Goal: Task Accomplishment & Management: Complete application form

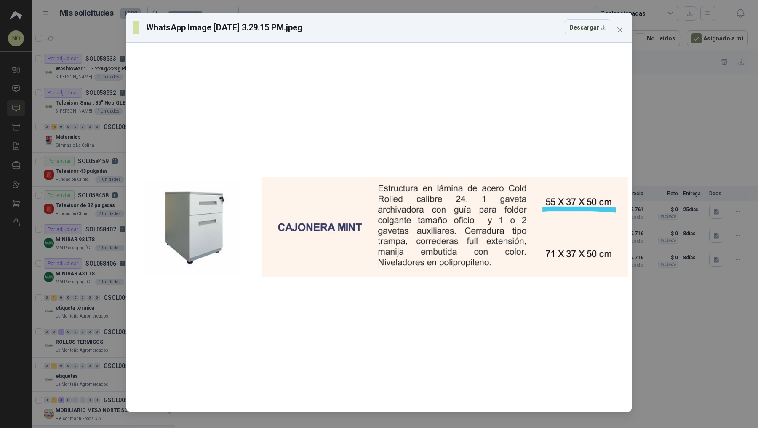
scroll to position [163, 0]
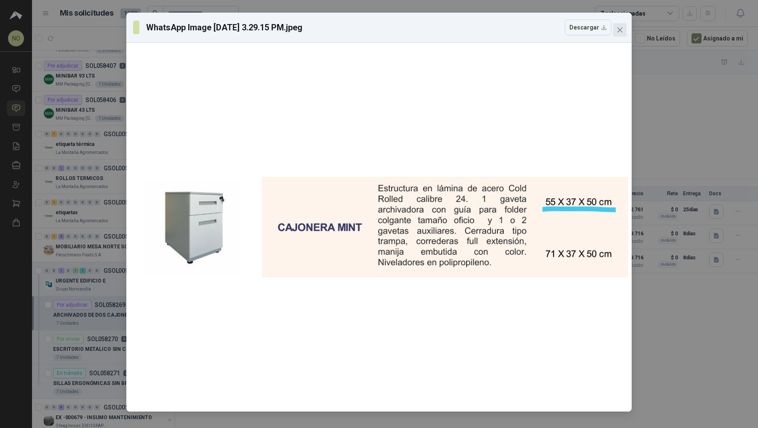
click at [624, 35] on button "Close" at bounding box center [620, 29] width 13 height 13
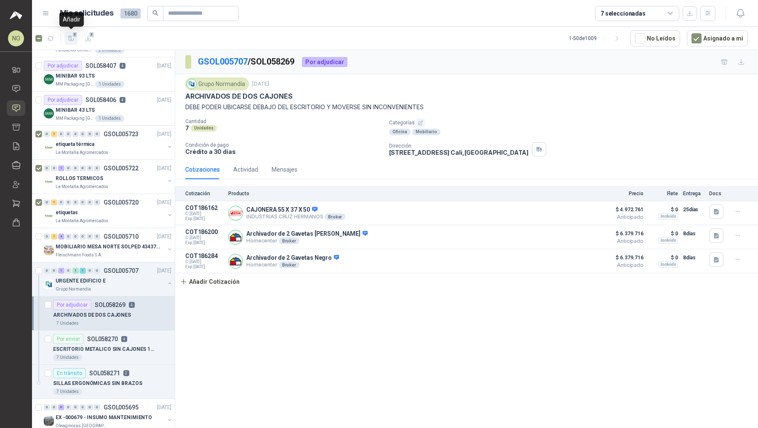
click at [71, 38] on icon "button" at bounding box center [71, 38] width 6 height 5
click at [73, 36] on span "3" at bounding box center [75, 34] width 6 height 7
click at [69, 39] on icon "button" at bounding box center [71, 38] width 6 height 5
click at [15, 128] on icon at bounding box center [16, 127] width 9 height 9
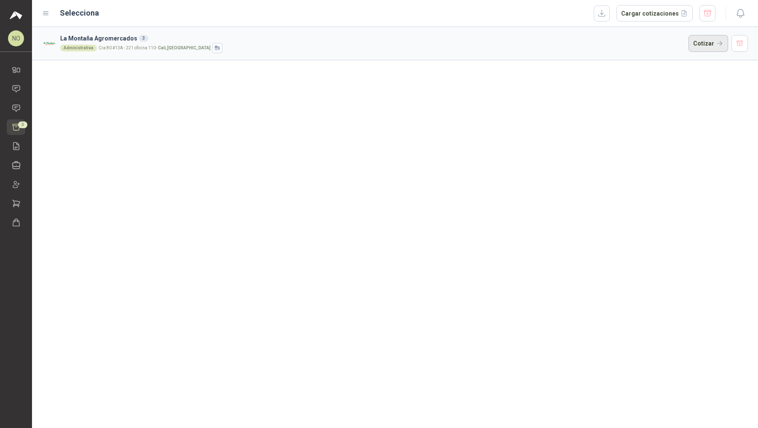
click at [703, 47] on button "Cotizar" at bounding box center [709, 43] width 40 height 17
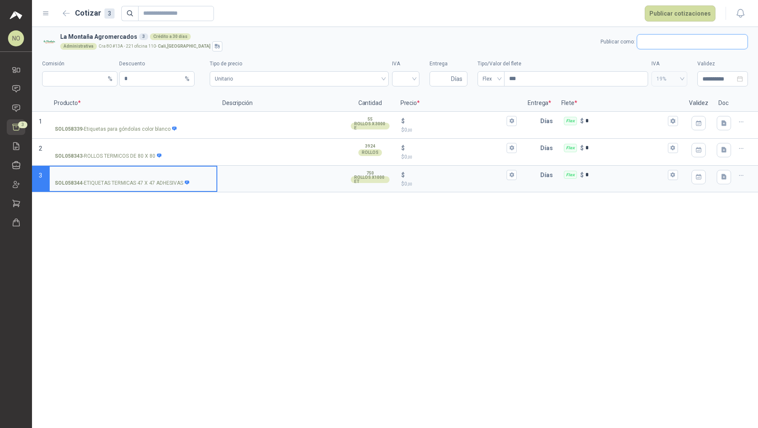
click at [681, 43] on input "text" at bounding box center [693, 42] width 110 height 14
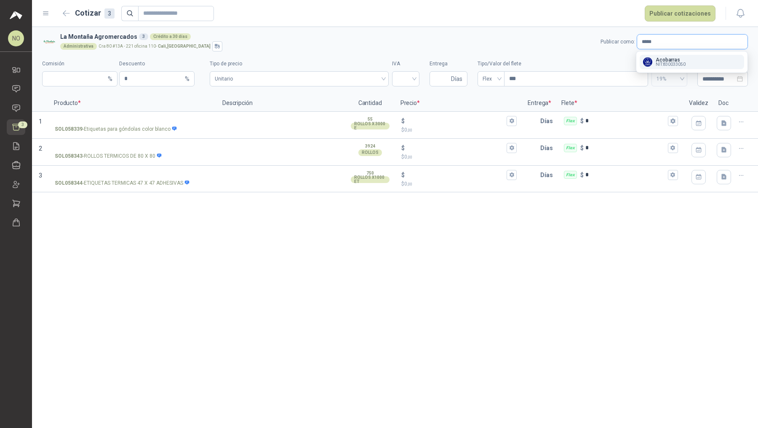
type input "*****"
click at [690, 60] on div "Acobarras NIT : 830033050" at bounding box center [692, 61] width 98 height 9
type input "*"
type input "**********"
click at [141, 121] on input "SOL058339 - Etiquetas para góndolas color blanco" at bounding box center [133, 121] width 157 height 6
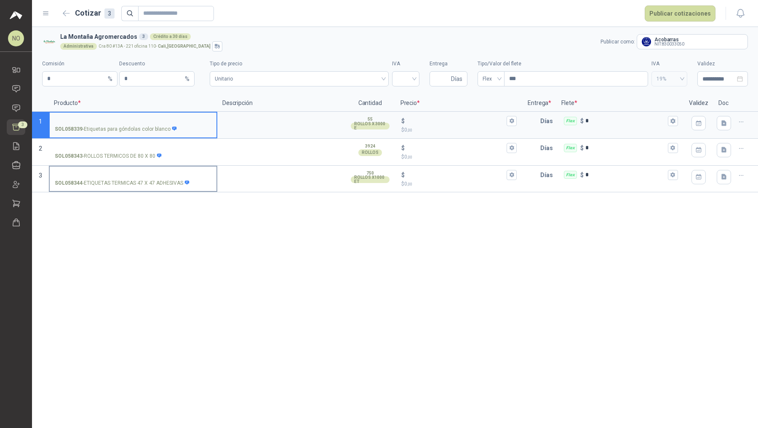
click at [148, 173] on input "SOL058344 - ETIQUETAS TERMICAS 47 X 47 ADHESIVAS" at bounding box center [133, 175] width 157 height 6
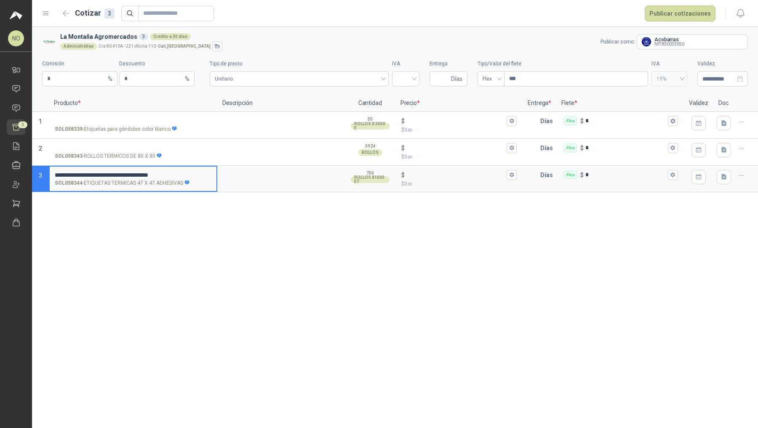
drag, startPoint x: 182, startPoint y: 174, endPoint x: 53, endPoint y: 174, distance: 128.9
click at [53, 174] on label "**********" at bounding box center [133, 178] width 167 height 24
drag, startPoint x: 136, startPoint y: 172, endPoint x: 247, endPoint y: 173, distance: 110.4
click at [247, 173] on section "**********" at bounding box center [395, 179] width 726 height 27
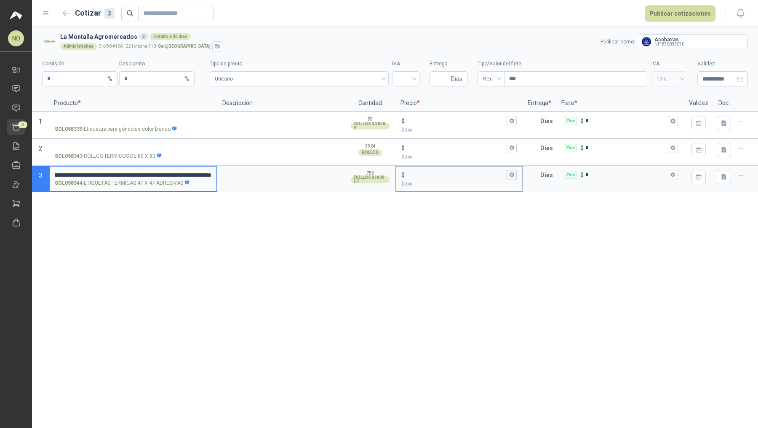
click at [513, 172] on icon "button" at bounding box center [511, 174] width 5 height 5
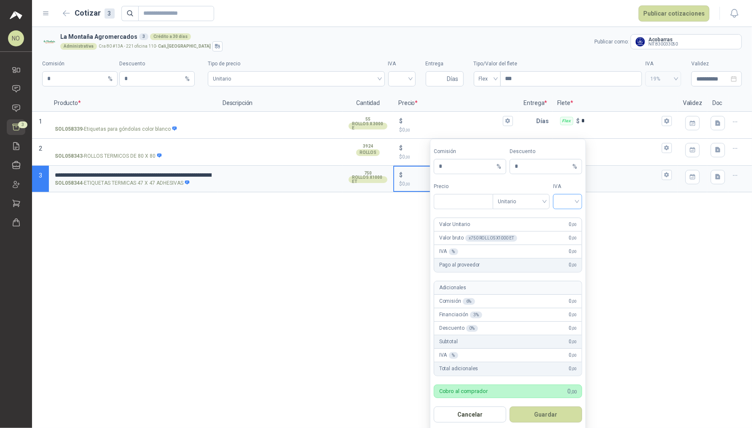
click at [565, 198] on input "search" at bounding box center [567, 200] width 19 height 13
type input "***"
click at [409, 78] on input "search" at bounding box center [401, 78] width 17 height 13
type input "*"
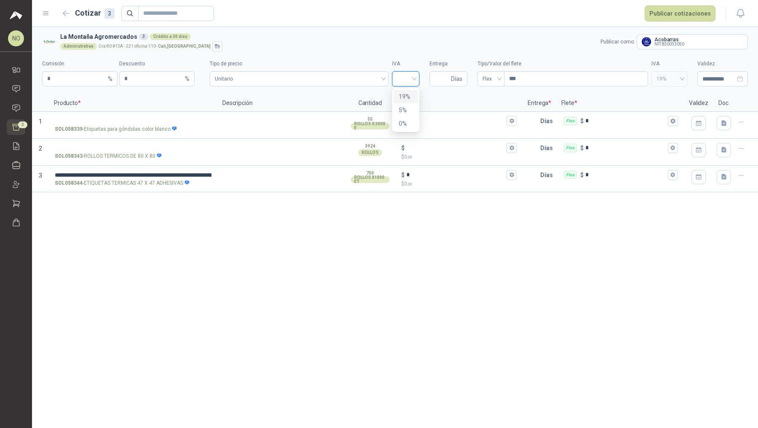
click at [406, 98] on div "19%" at bounding box center [406, 96] width 14 height 9
click at [440, 81] on input "Entrega" at bounding box center [442, 79] width 15 height 14
type input "*"
type input "**"
click at [496, 79] on span "Flex" at bounding box center [491, 78] width 17 height 13
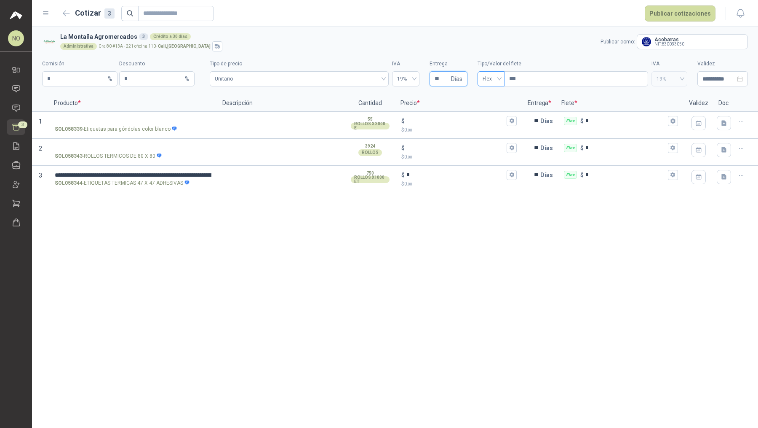
type input "**"
click at [493, 107] on div "Incluido" at bounding box center [491, 109] width 13 height 9
click at [710, 75] on input "**********" at bounding box center [719, 78] width 33 height 9
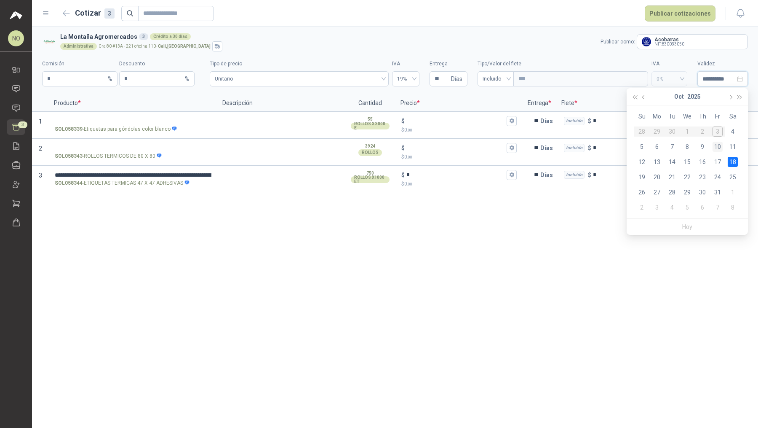
type input "**********"
click at [717, 145] on div "10" at bounding box center [718, 147] width 10 height 10
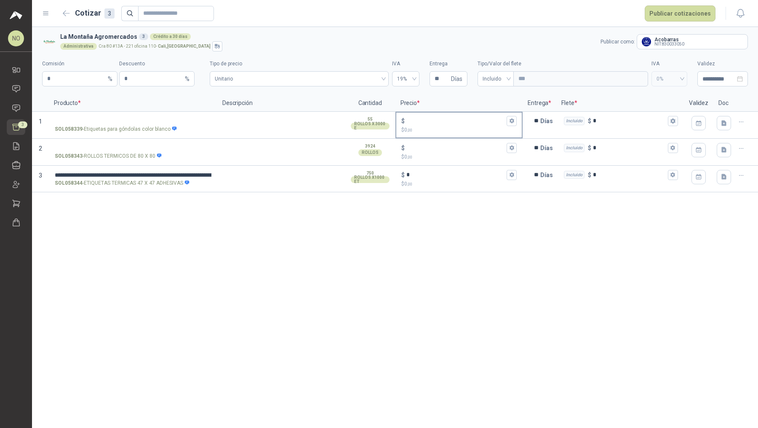
type input "**********"
click at [513, 176] on icon "button" at bounding box center [511, 174] width 5 height 5
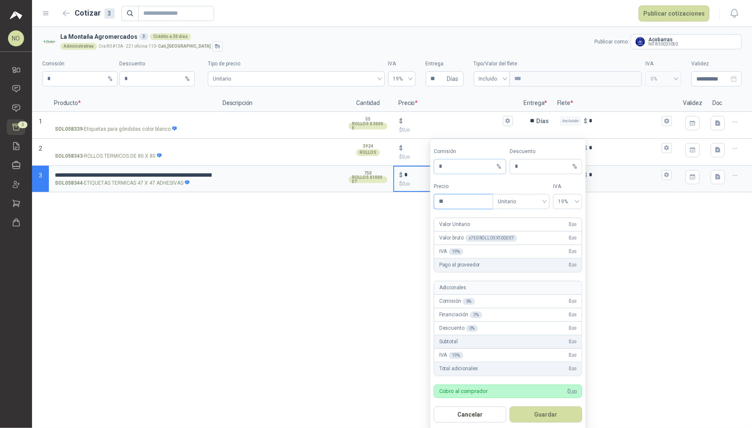
type input "*"
type input "********"
click at [536, 411] on button "Guardar" at bounding box center [545, 414] width 72 height 16
type input "******"
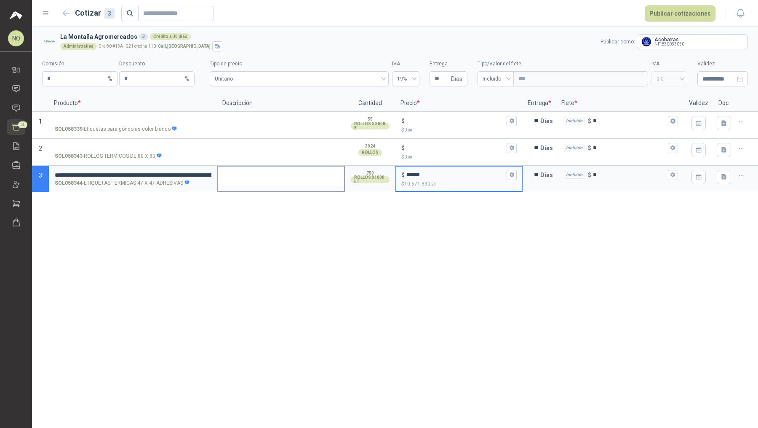
click at [268, 173] on textarea at bounding box center [281, 175] width 126 height 19
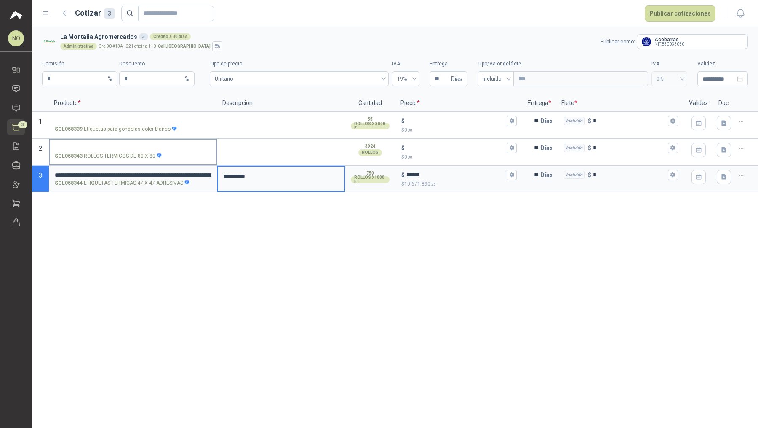
click at [98, 146] on input "SOL058343 - ROLLOS TERMICOS DE 80 X 80" at bounding box center [133, 148] width 157 height 6
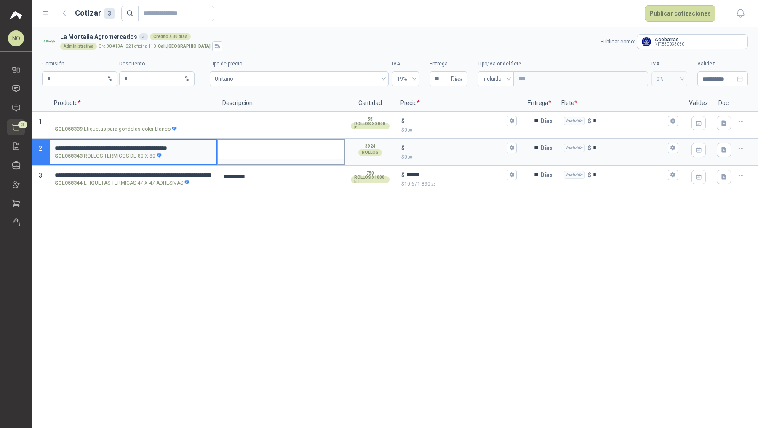
click at [263, 154] on textarea at bounding box center [281, 148] width 126 height 19
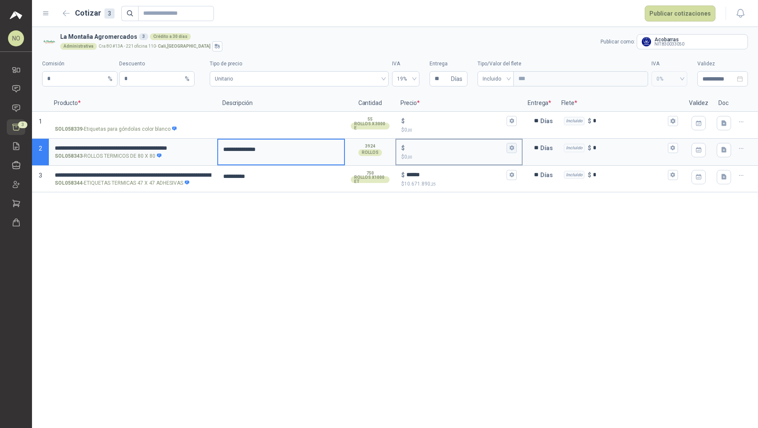
click at [515, 147] on button "$ $ 0 ,00" at bounding box center [512, 148] width 10 height 10
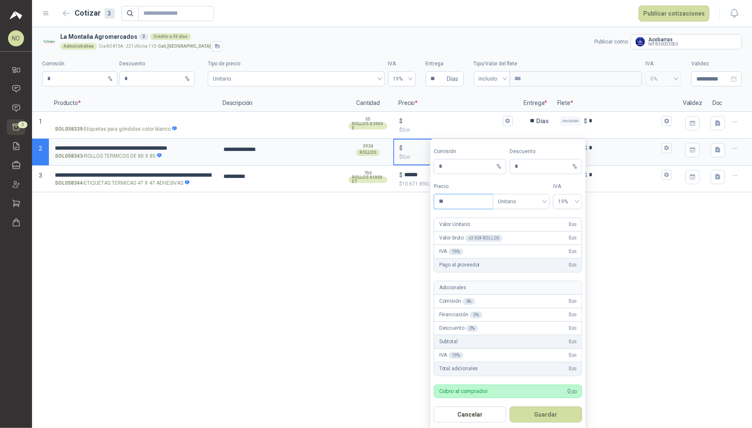
type input "*"
type input "*******"
click at [555, 409] on button "Guardar" at bounding box center [545, 414] width 72 height 16
type input "*****"
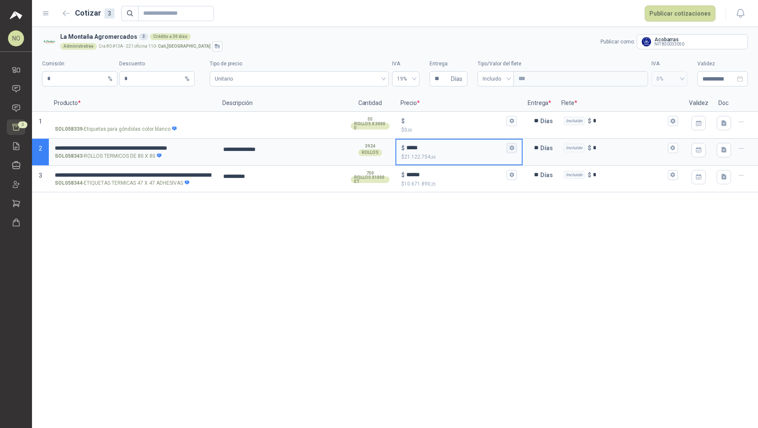
click at [509, 145] on icon "button" at bounding box center [511, 147] width 5 height 5
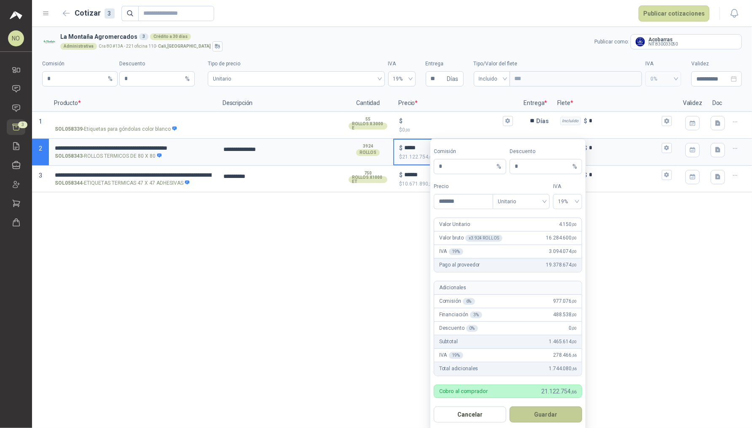
click at [562, 407] on button "Guardar" at bounding box center [545, 414] width 72 height 16
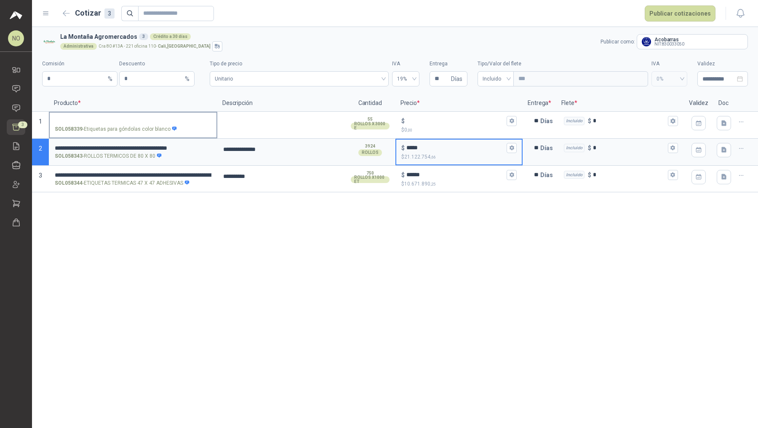
click at [154, 122] on input "SOL058339 - Etiquetas para góndolas color blanco" at bounding box center [133, 121] width 157 height 6
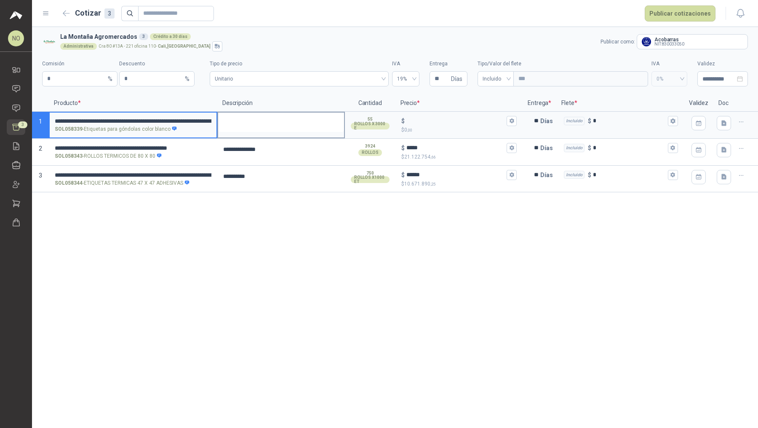
click at [275, 121] on textarea at bounding box center [281, 122] width 126 height 19
click at [237, 121] on textarea at bounding box center [281, 122] width 126 height 19
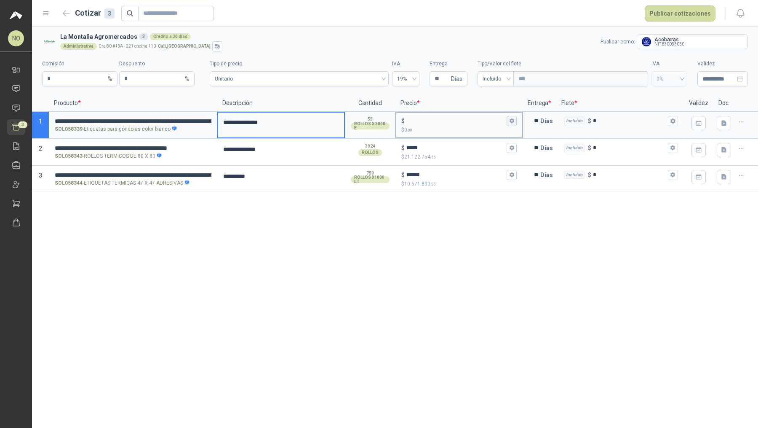
click at [515, 122] on button "$ $ 0 ,00" at bounding box center [512, 121] width 10 height 10
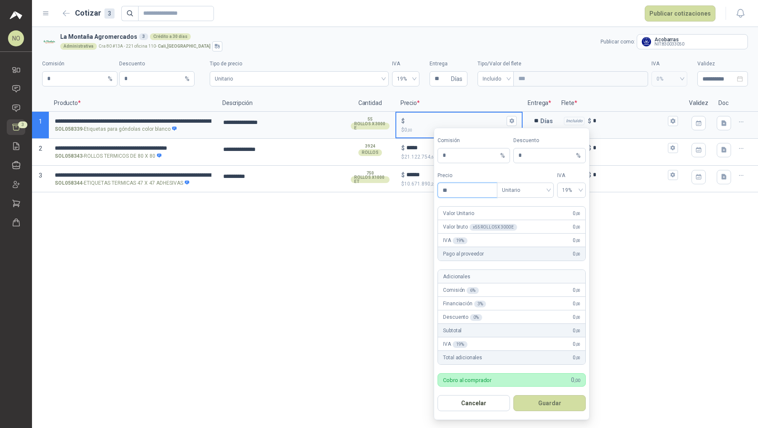
type input "*"
type input "********"
click at [556, 398] on button "Guardar" at bounding box center [550, 403] width 72 height 16
type input "******"
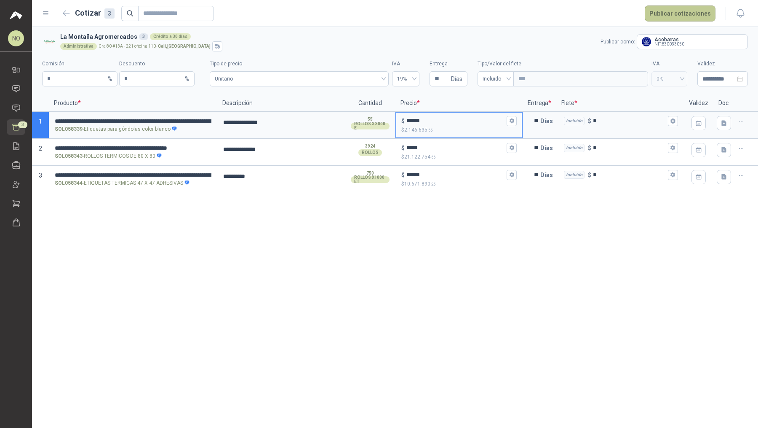
click at [689, 16] on button "Publicar cotizaciones" at bounding box center [680, 13] width 71 height 16
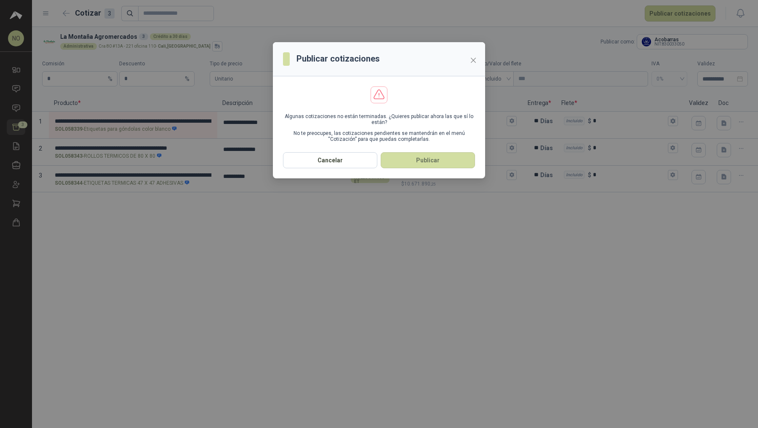
click at [190, 121] on div "Publicar cotizaciones Algunas cotizaciones no están terminadas. ¿Quieres public…" at bounding box center [379, 214] width 758 height 428
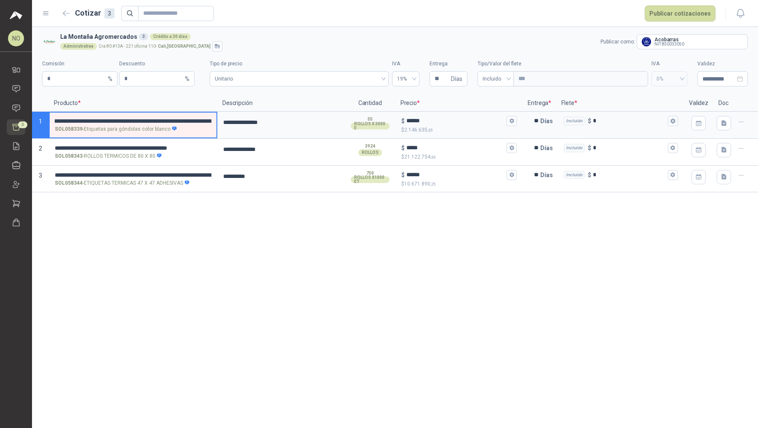
scroll to position [0, 152]
drag, startPoint x: 56, startPoint y: 121, endPoint x: 214, endPoint y: 126, distance: 158.5
click at [214, 126] on label "**********" at bounding box center [133, 125] width 167 height 24
drag, startPoint x: 281, startPoint y: 122, endPoint x: 233, endPoint y: 122, distance: 48.9
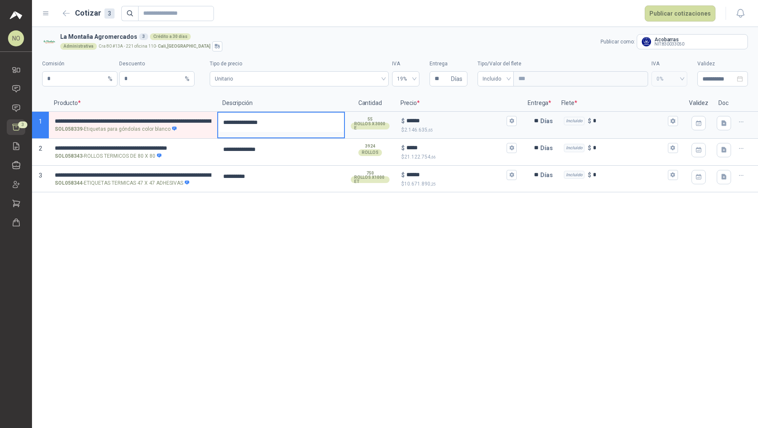
click at [233, 122] on textarea "**********" at bounding box center [281, 122] width 126 height 19
click at [291, 121] on textarea "**********" at bounding box center [281, 122] width 126 height 19
drag, startPoint x: 291, startPoint y: 121, endPoint x: 222, endPoint y: 122, distance: 68.7
click at [222, 122] on textarea "**********" at bounding box center [281, 122] width 126 height 19
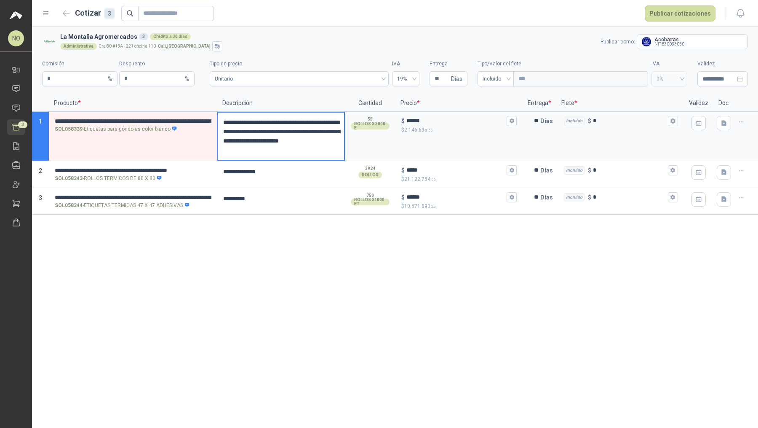
drag, startPoint x: 281, startPoint y: 122, endPoint x: 268, endPoint y: 131, distance: 16.1
click at [268, 131] on textarea "**********" at bounding box center [281, 136] width 126 height 47
click at [55, 120] on input "**********" at bounding box center [133, 121] width 157 height 6
drag, startPoint x: 55, startPoint y: 120, endPoint x: 213, endPoint y: 123, distance: 158.5
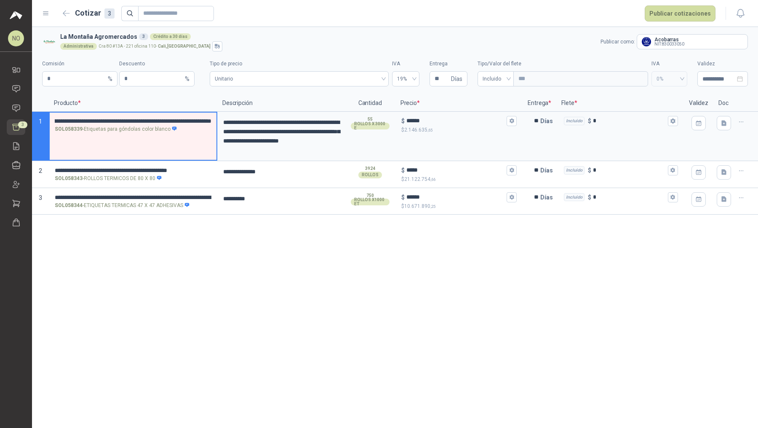
click at [213, 123] on label "**********" at bounding box center [133, 125] width 167 height 24
click at [157, 116] on label "**********" at bounding box center [133, 125] width 167 height 24
click at [157, 118] on input "**********" at bounding box center [133, 121] width 157 height 6
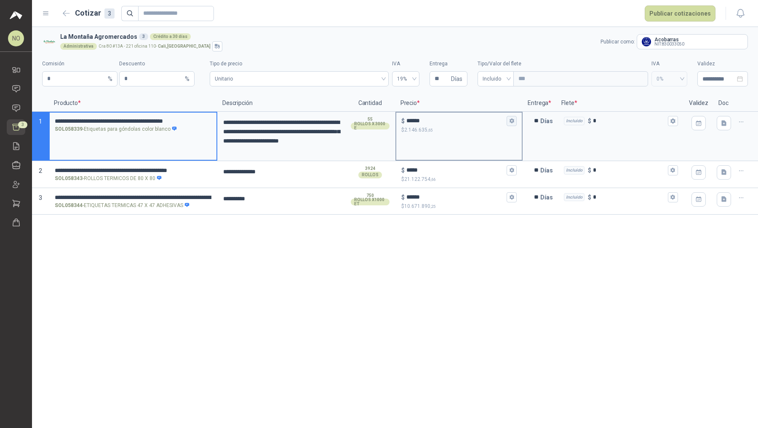
type input "**********"
click at [510, 120] on icon "button" at bounding box center [512, 120] width 5 height 5
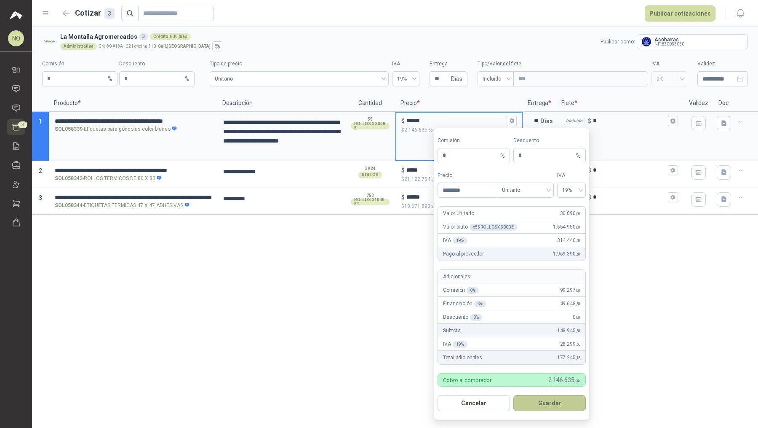
click at [559, 405] on button "Guardar" at bounding box center [550, 403] width 72 height 16
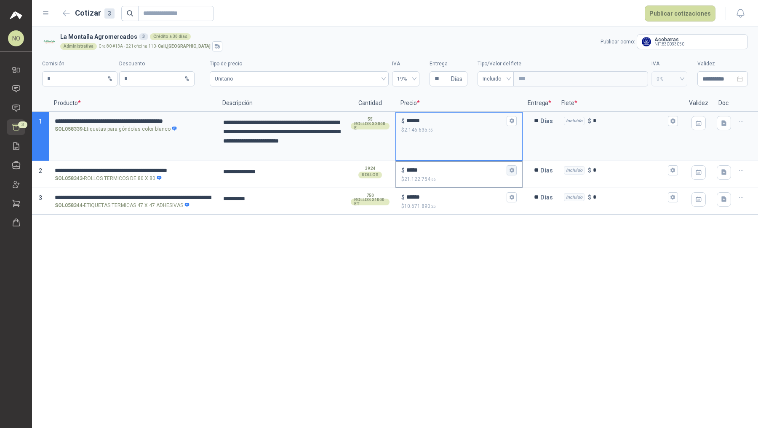
click at [512, 172] on icon "button" at bounding box center [512, 170] width 5 height 5
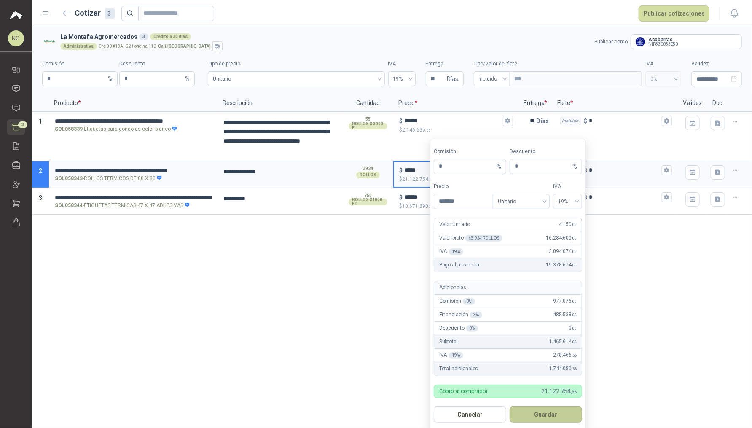
click at [555, 411] on button "Guardar" at bounding box center [545, 414] width 72 height 16
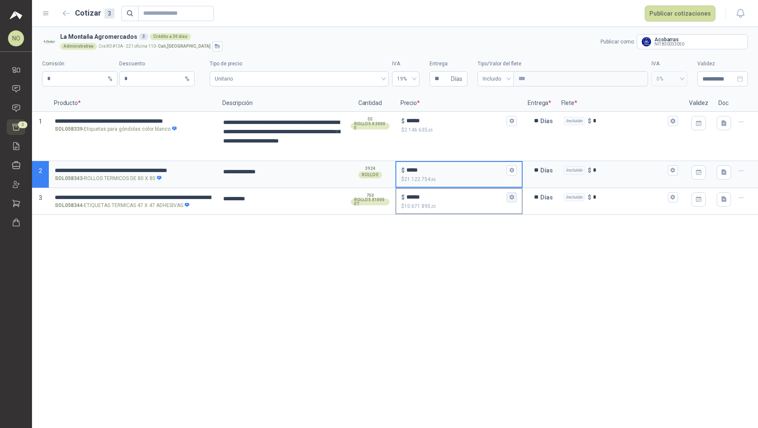
click at [514, 198] on icon "button" at bounding box center [511, 196] width 5 height 5
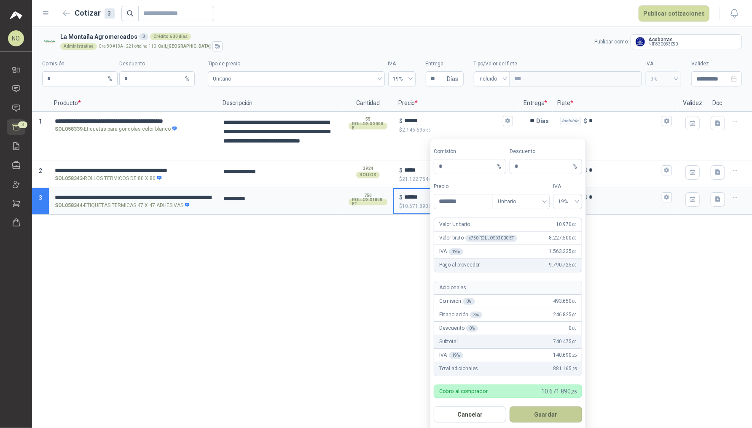
click at [566, 407] on button "Guardar" at bounding box center [545, 414] width 72 height 16
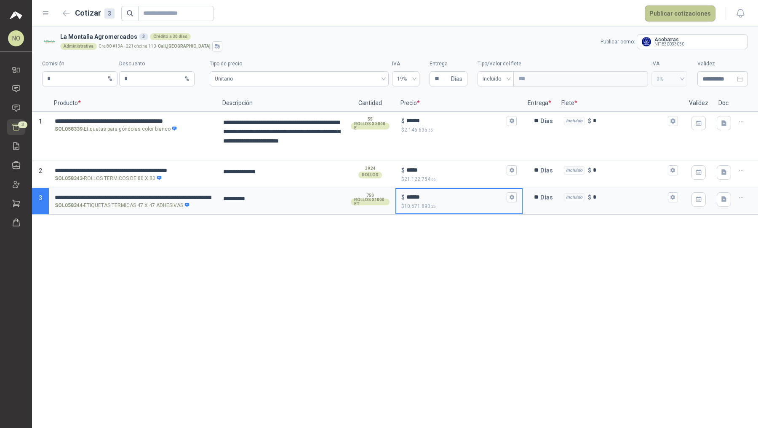
click at [690, 14] on button "Publicar cotizaciones" at bounding box center [680, 13] width 71 height 16
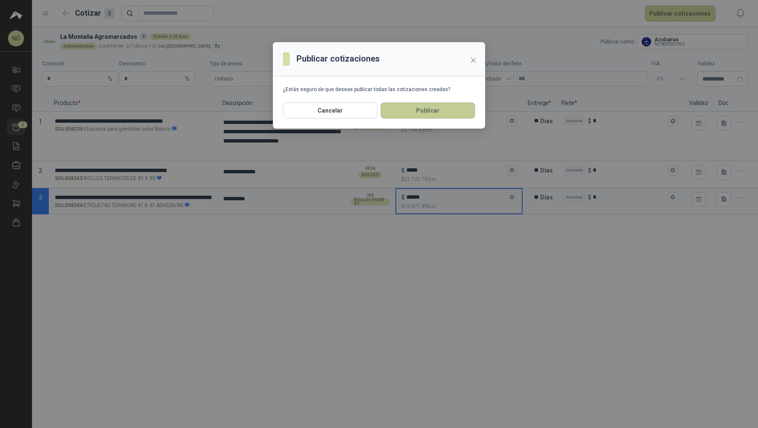
click at [442, 109] on button "Publicar" at bounding box center [428, 110] width 94 height 16
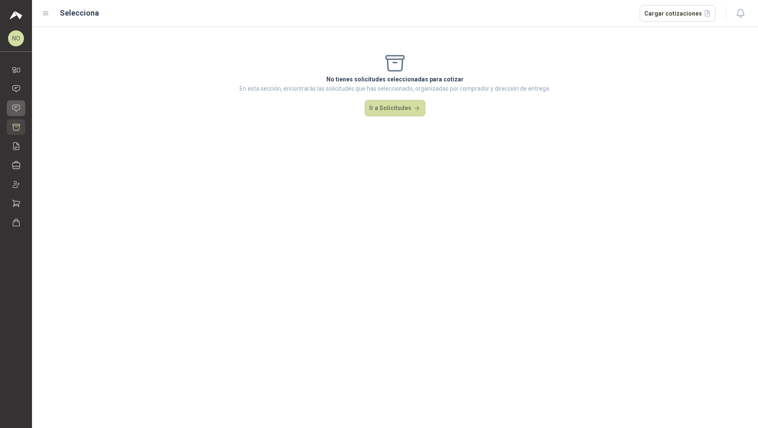
click at [21, 109] on link "Solicitudes" at bounding box center [16, 108] width 19 height 16
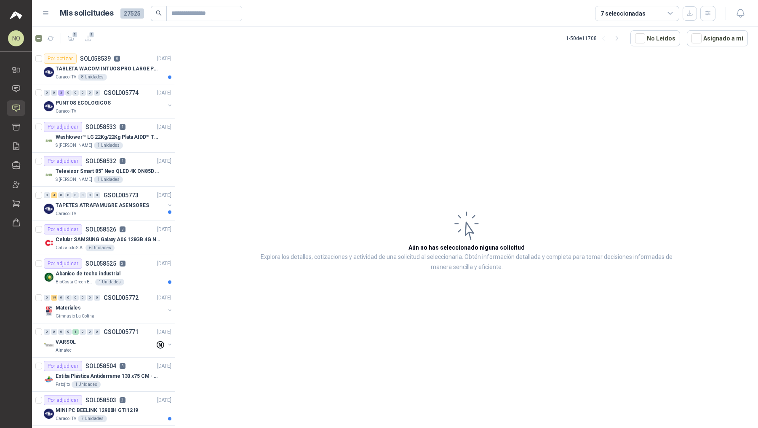
click at [42, 38] on div "3 3" at bounding box center [64, 38] width 59 height 13
click at [723, 31] on button "Asignado a mi" at bounding box center [717, 38] width 61 height 16
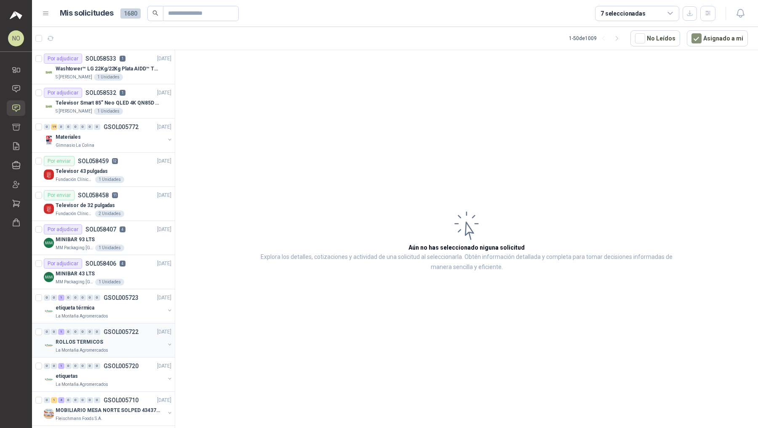
click at [115, 344] on div "ROLLOS TERMICOS" at bounding box center [110, 342] width 109 height 10
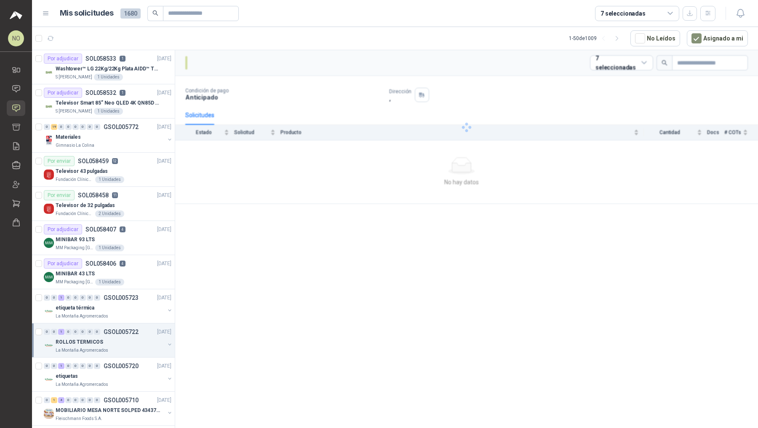
click at [115, 344] on div "ROLLOS TERMICOS" at bounding box center [110, 342] width 109 height 10
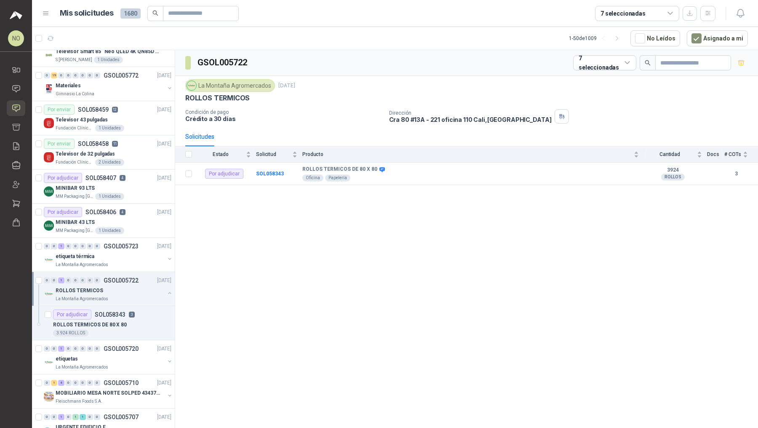
scroll to position [68, 0]
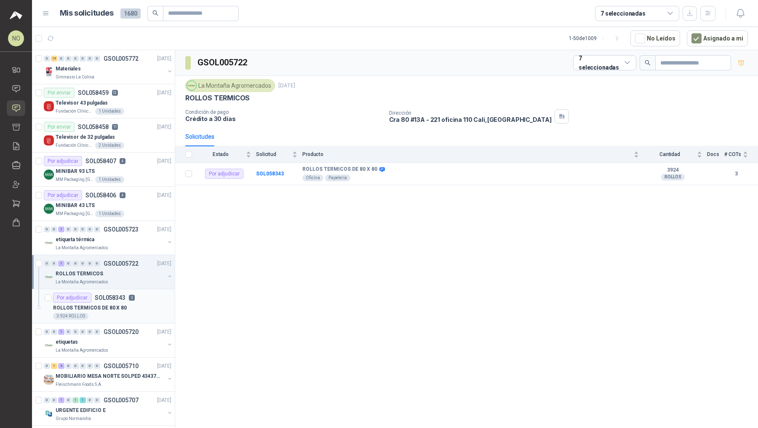
click at [134, 313] on div "3.924 ROLLOS" at bounding box center [112, 316] width 118 height 7
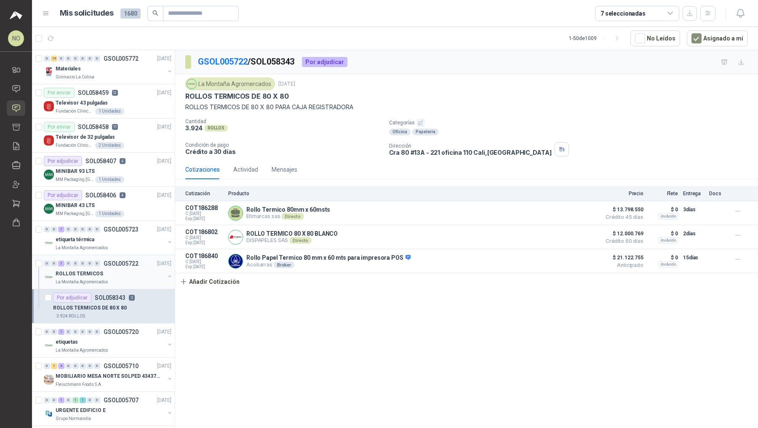
scroll to position [99, 0]
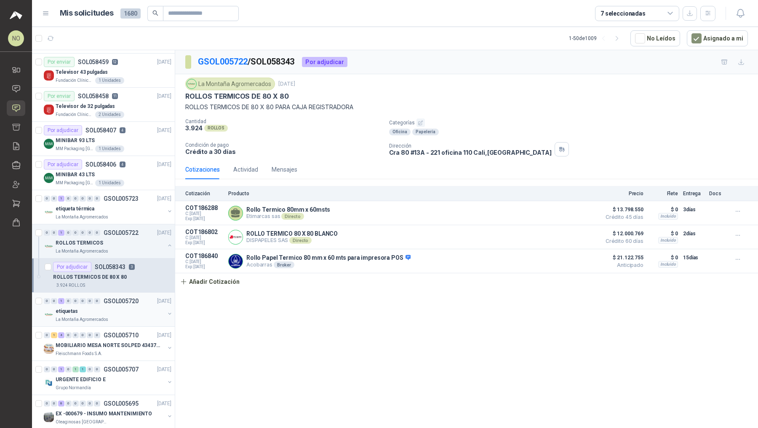
click at [127, 316] on div "La Montaña Agromercados" at bounding box center [110, 319] width 109 height 7
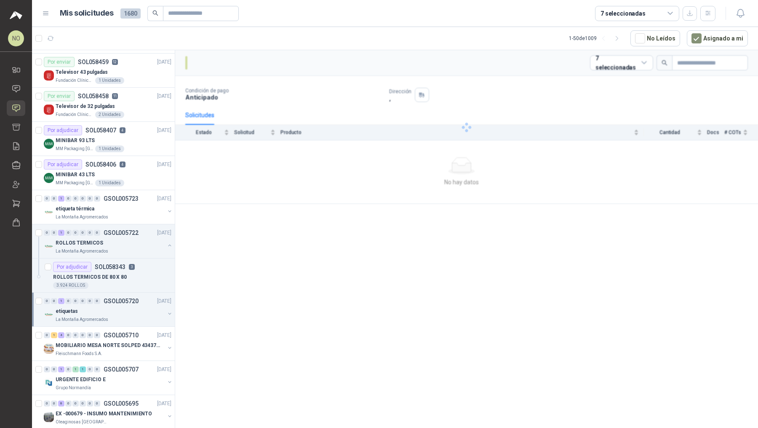
click at [127, 316] on div "La Montaña Agromercados" at bounding box center [110, 319] width 109 height 7
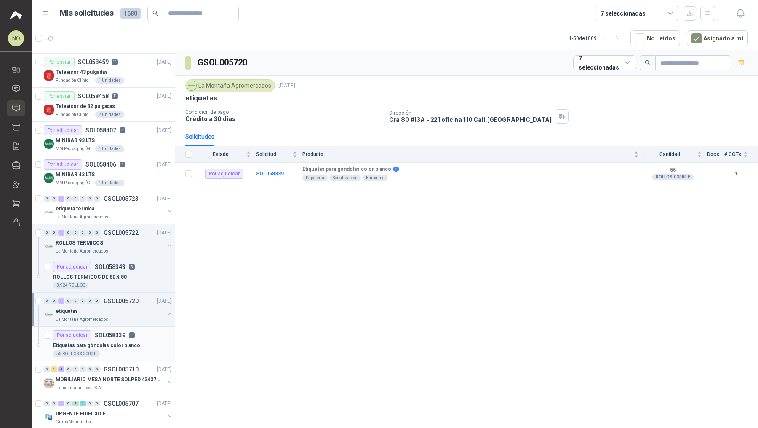
click at [137, 343] on div "Etiquetas para góndolas color blanco" at bounding box center [112, 345] width 118 height 10
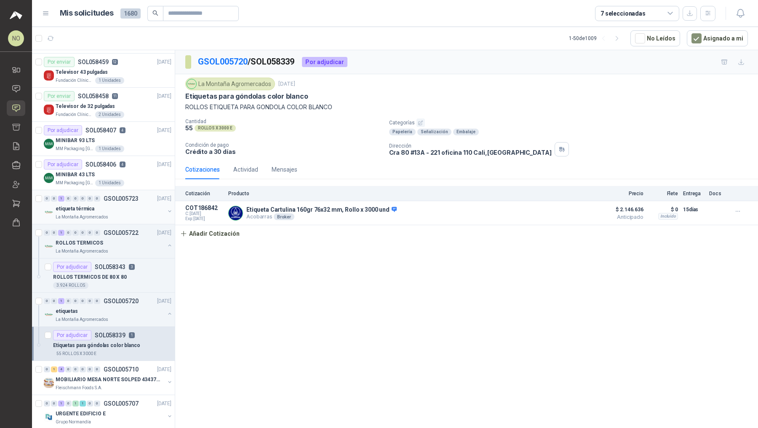
click at [122, 206] on div "etiqueta térmica" at bounding box center [110, 209] width 109 height 10
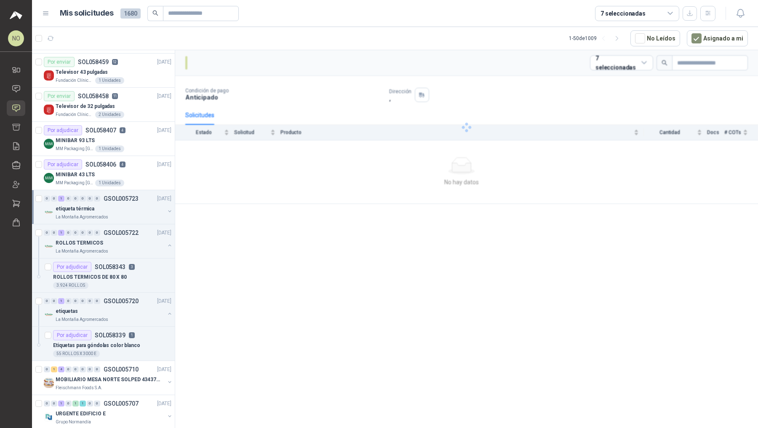
click at [122, 206] on div "etiqueta térmica" at bounding box center [110, 209] width 109 height 10
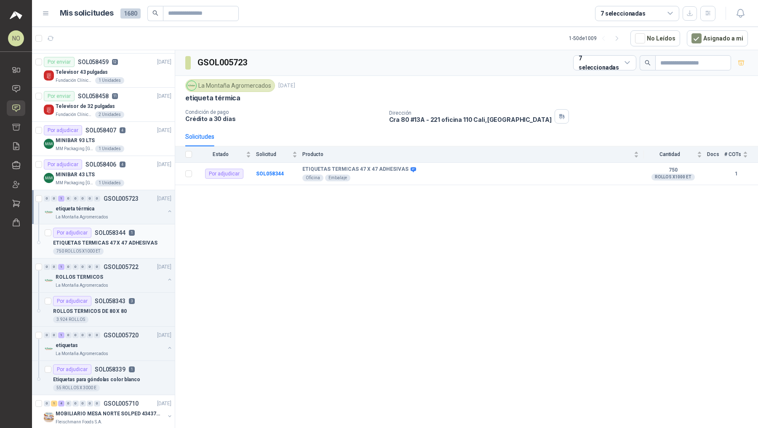
click at [123, 243] on p "ETIQUETAS TERMICAS 47 X 47 ADHESIVAS" at bounding box center [105, 243] width 105 height 8
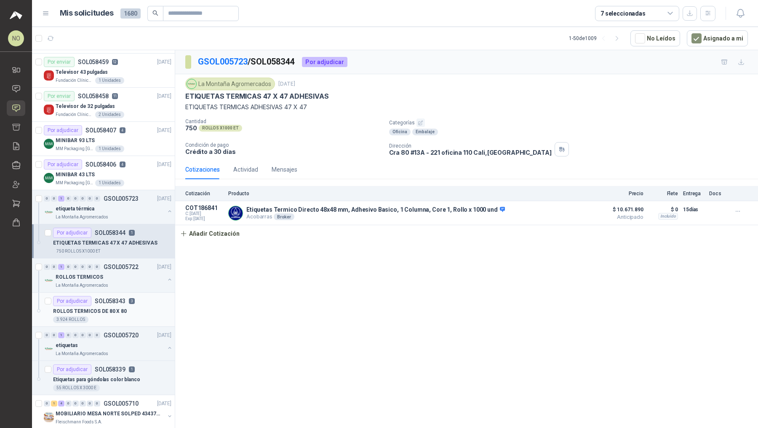
click at [144, 306] on div "ROLLOS TERMICOS DE 80 X 80" at bounding box center [112, 311] width 118 height 10
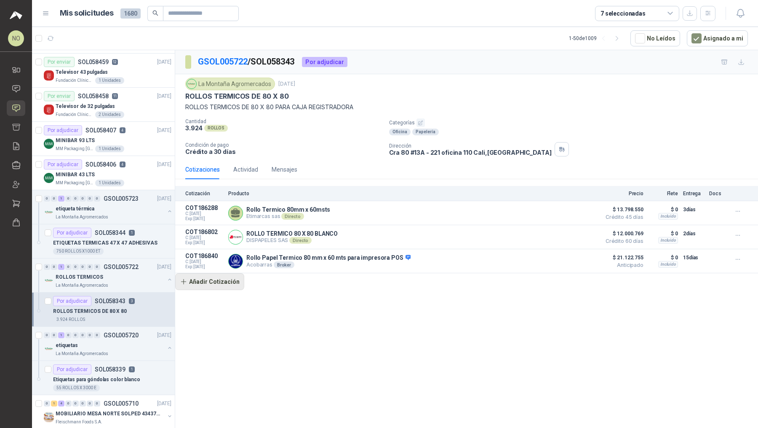
click at [218, 279] on button "Añadir Cotización" at bounding box center [209, 281] width 69 height 17
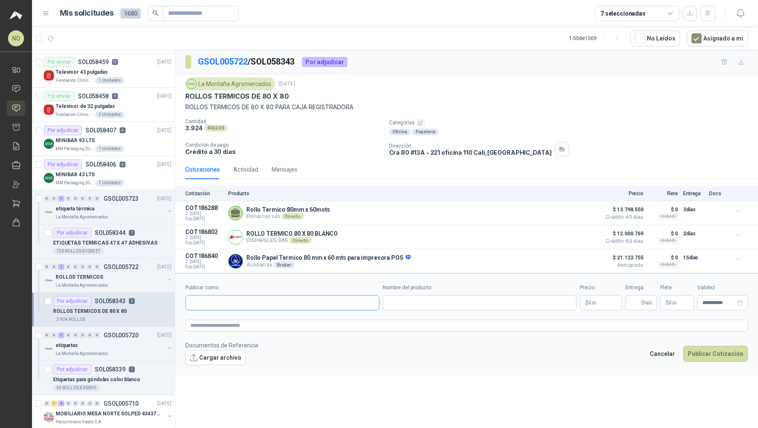
click at [240, 296] on input "Publicar como" at bounding box center [282, 302] width 193 height 14
type input "********"
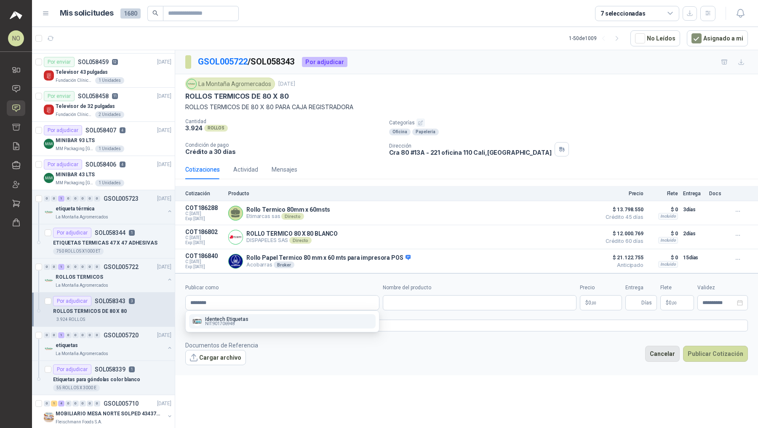
click at [668, 350] on button "Cancelar" at bounding box center [663, 354] width 35 height 16
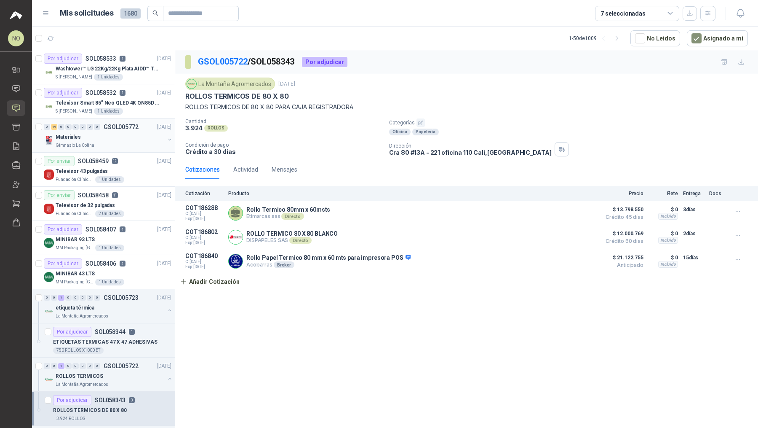
click at [115, 129] on div "0 19 0 0 0 0 0 0 GSOL005772 [DATE]" at bounding box center [108, 127] width 129 height 10
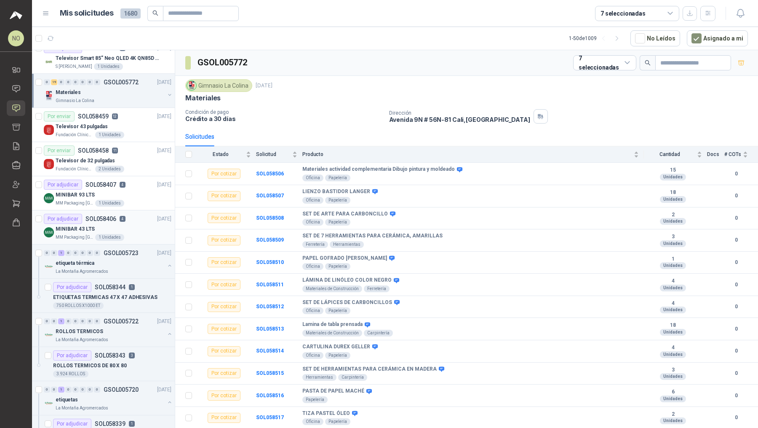
scroll to position [47, 0]
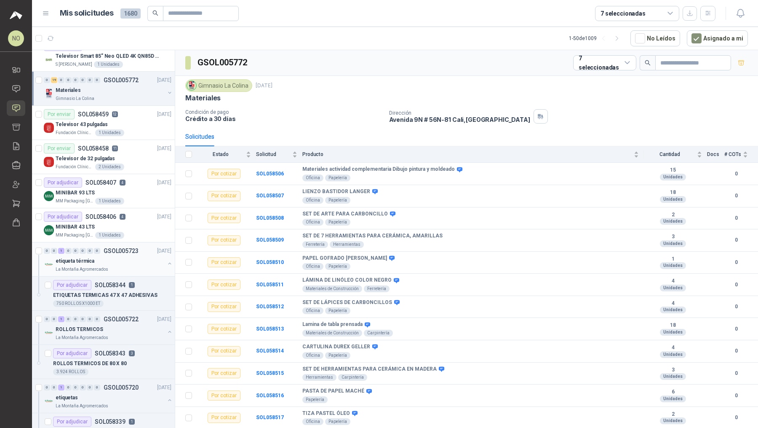
click at [129, 250] on p "GSOL005723" at bounding box center [121, 251] width 35 height 6
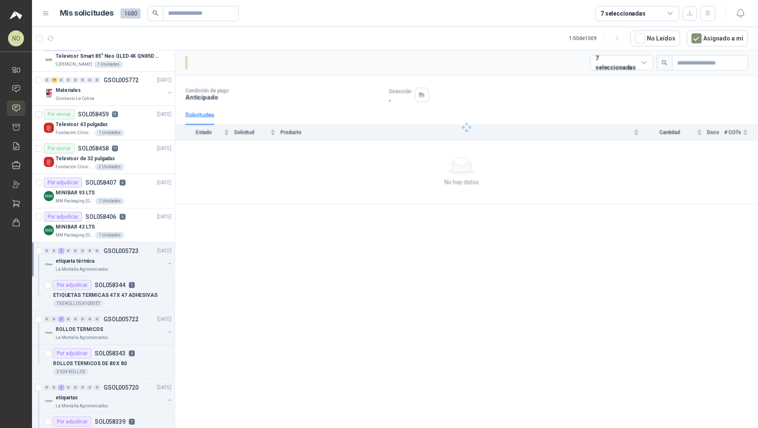
click at [129, 250] on p "GSOL005723" at bounding box center [121, 251] width 35 height 6
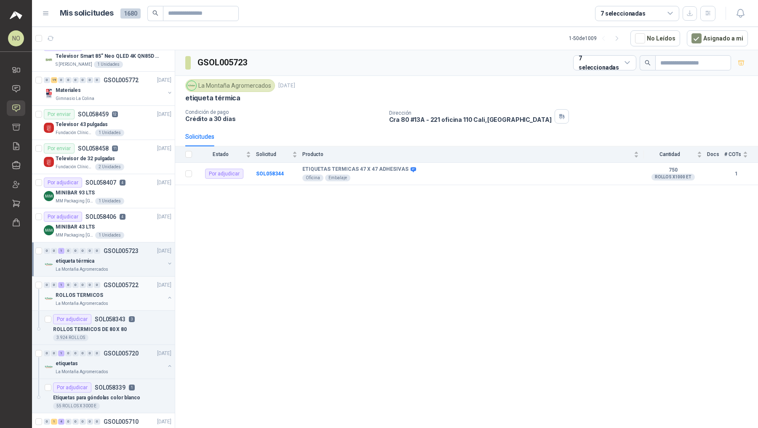
click at [131, 291] on div "ROLLOS TERMICOS" at bounding box center [110, 295] width 109 height 10
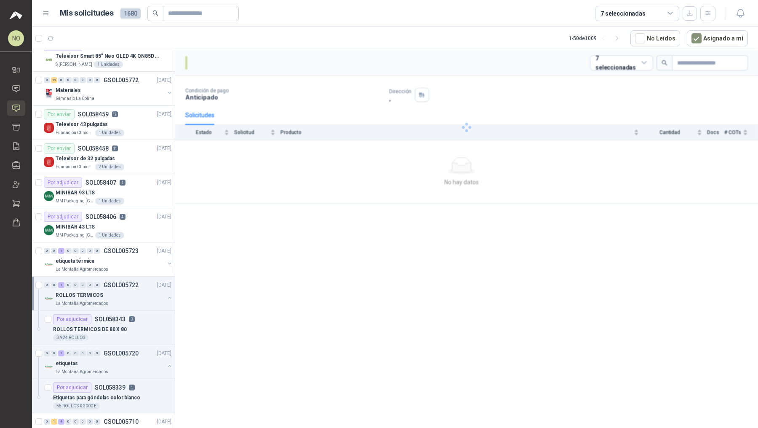
click at [131, 291] on div "ROLLOS TERMICOS" at bounding box center [110, 295] width 109 height 10
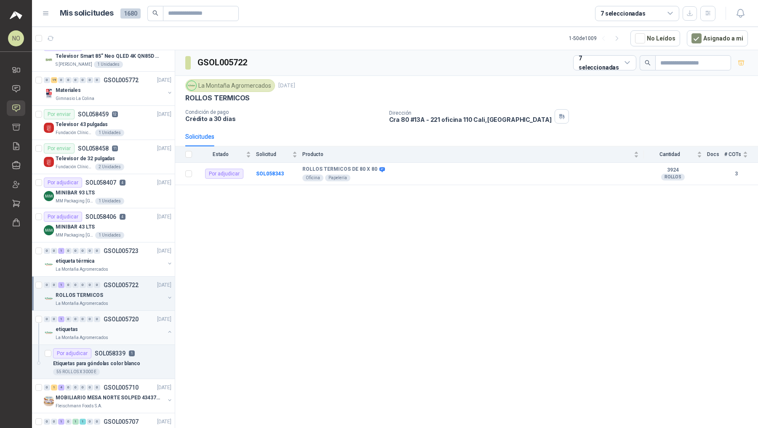
click at [131, 324] on div "etiquetas" at bounding box center [110, 329] width 109 height 10
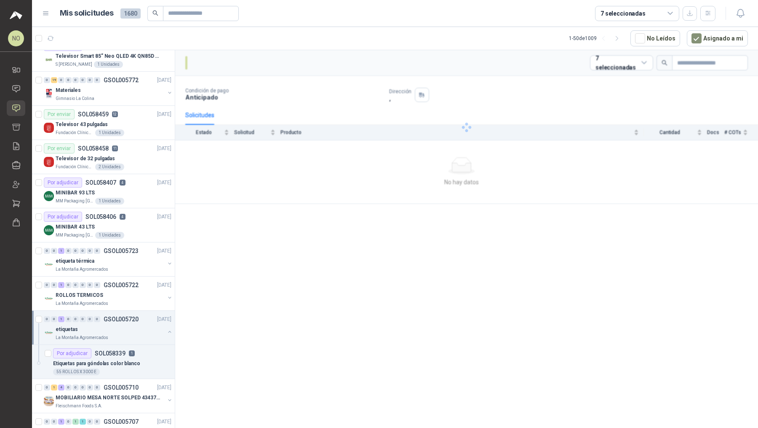
click at [131, 324] on div "etiquetas" at bounding box center [110, 329] width 109 height 10
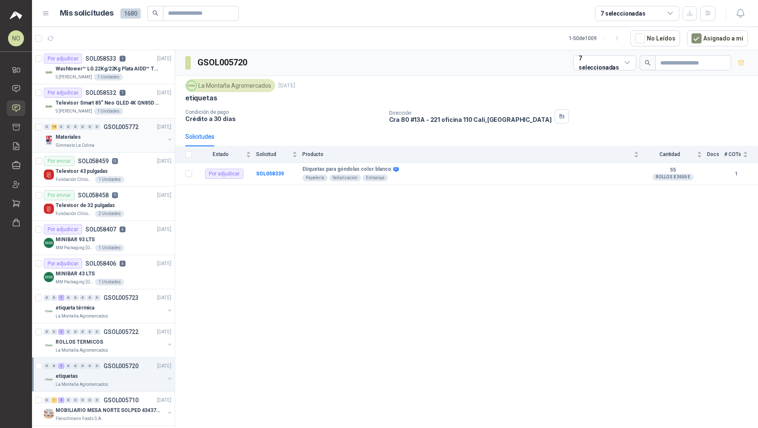
click at [124, 134] on div "Materiales" at bounding box center [110, 137] width 109 height 10
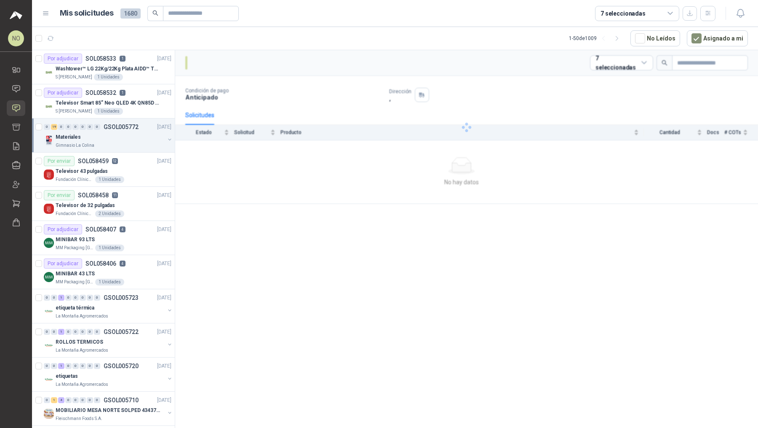
click at [124, 134] on div "Materiales" at bounding box center [110, 137] width 109 height 10
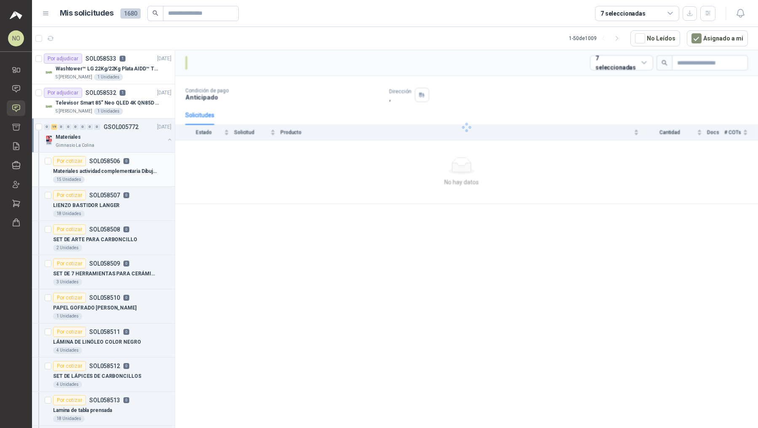
click at [124, 176] on div "15 Unidades" at bounding box center [112, 179] width 118 height 7
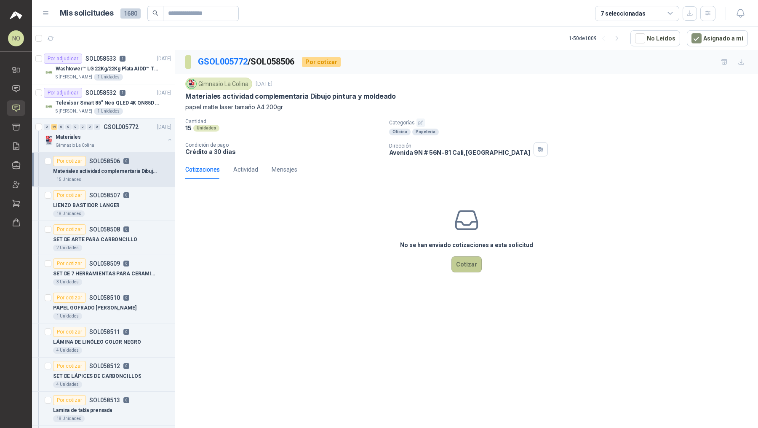
click at [459, 261] on button "Cotizar" at bounding box center [467, 264] width 30 height 16
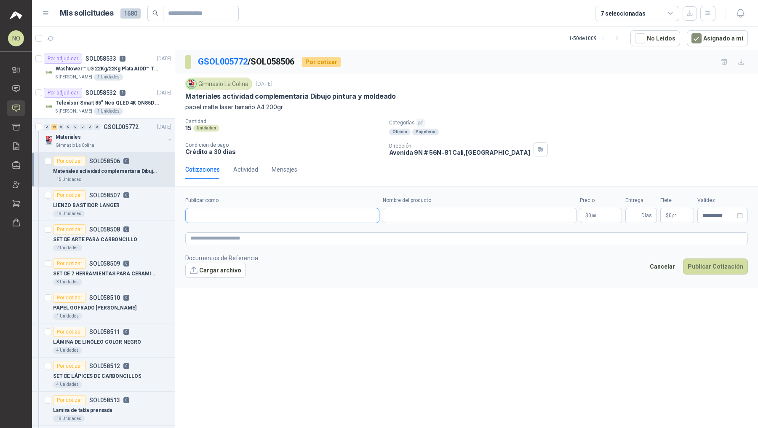
click at [267, 213] on input "Publicar como" at bounding box center [282, 215] width 193 height 14
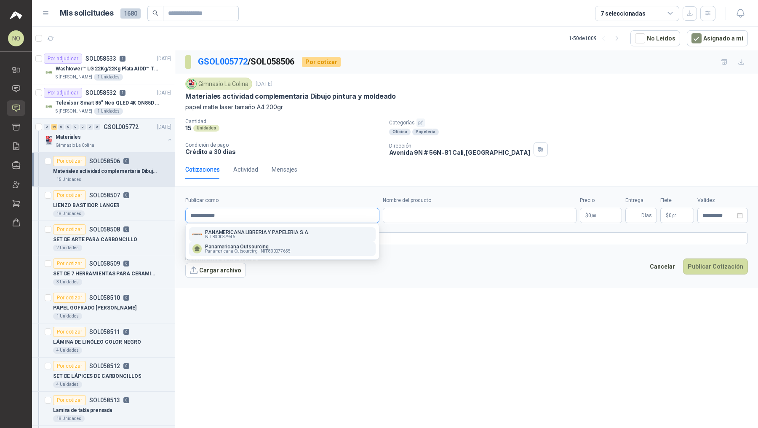
type input "**********"
click at [271, 242] on button "Panamericana Outsourcing Panamericana Outsourcing - NIT : 830077655" at bounding box center [282, 248] width 187 height 14
type input "**********"
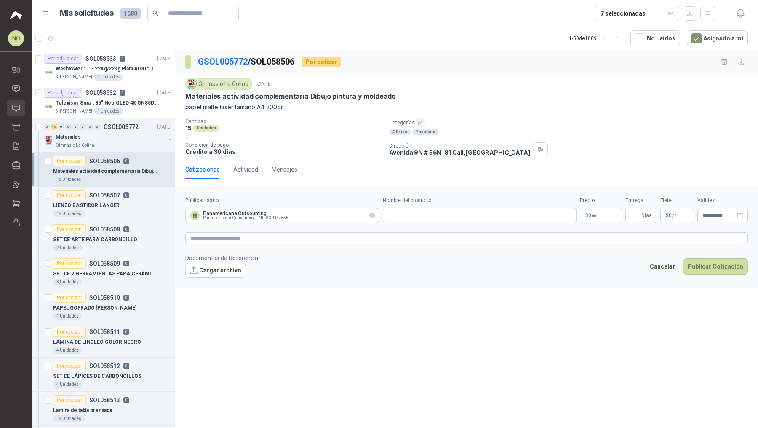
click at [371, 214] on icon "Limpiar" at bounding box center [372, 215] width 7 height 7
click at [350, 215] on input "Publicar como" at bounding box center [282, 215] width 193 height 14
type input "*******"
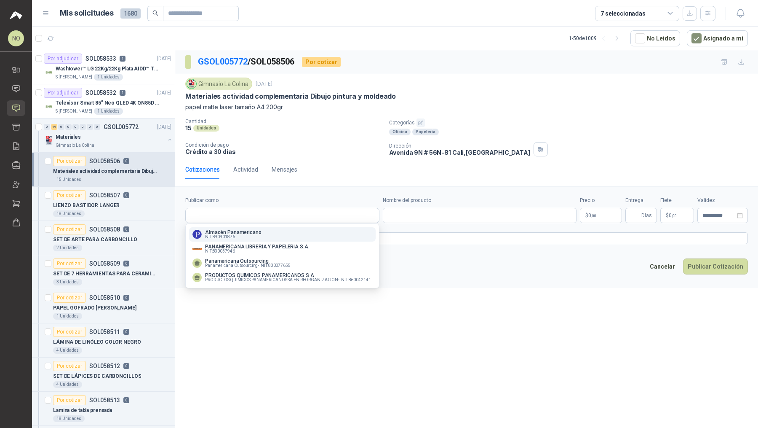
click at [436, 293] on div "**********" at bounding box center [466, 240] width 583 height 381
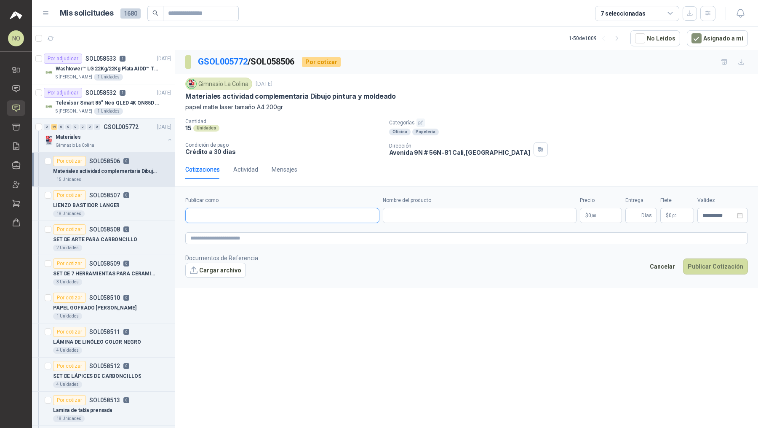
click at [306, 215] on input "Publicar como" at bounding box center [282, 215] width 193 height 14
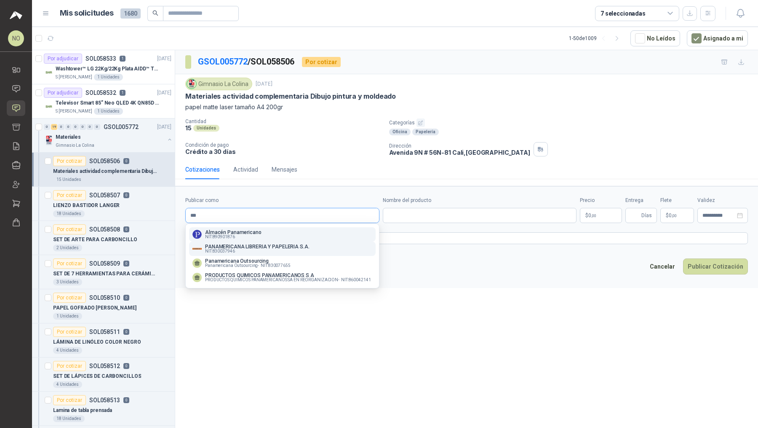
type input "****"
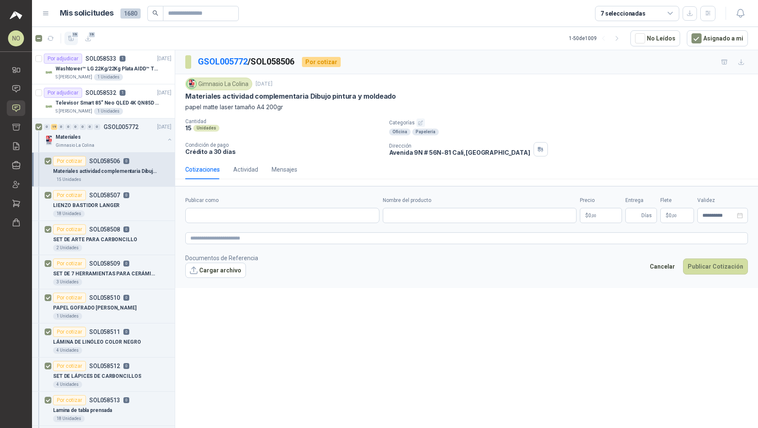
click at [72, 40] on icon "button" at bounding box center [71, 38] width 7 height 7
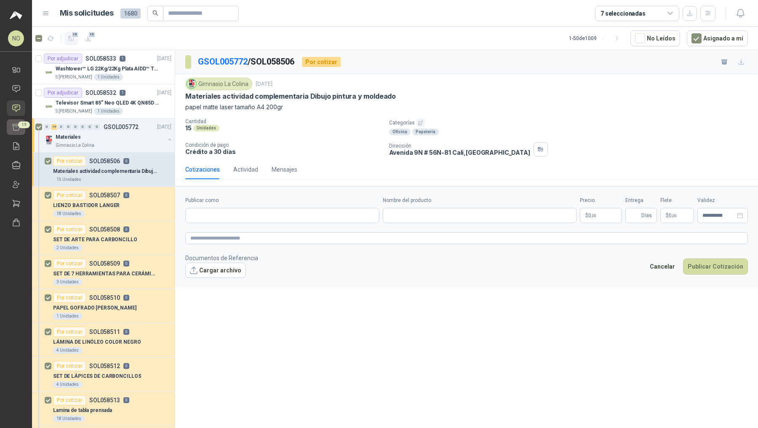
click at [13, 124] on icon at bounding box center [16, 127] width 7 height 6
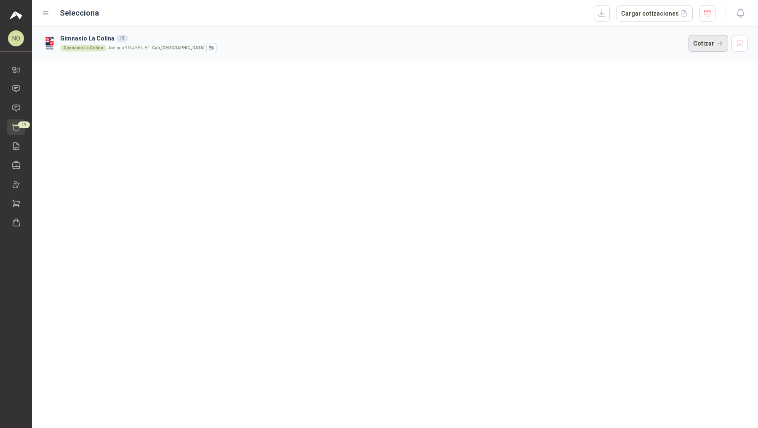
click at [705, 40] on button "Cotizar" at bounding box center [709, 43] width 40 height 17
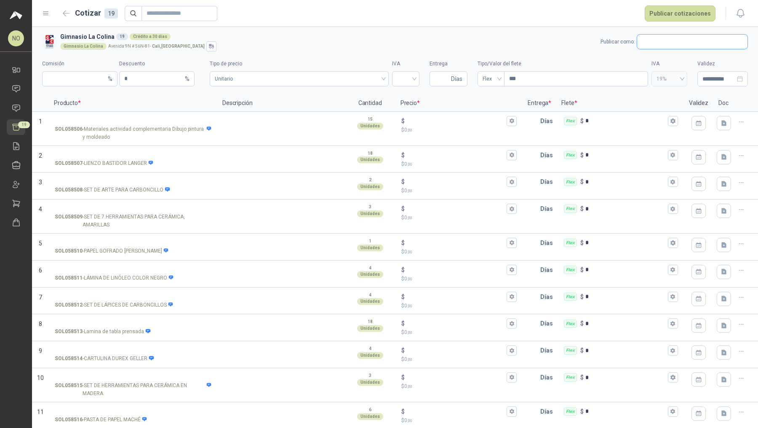
click at [670, 42] on input "text" at bounding box center [693, 42] width 110 height 14
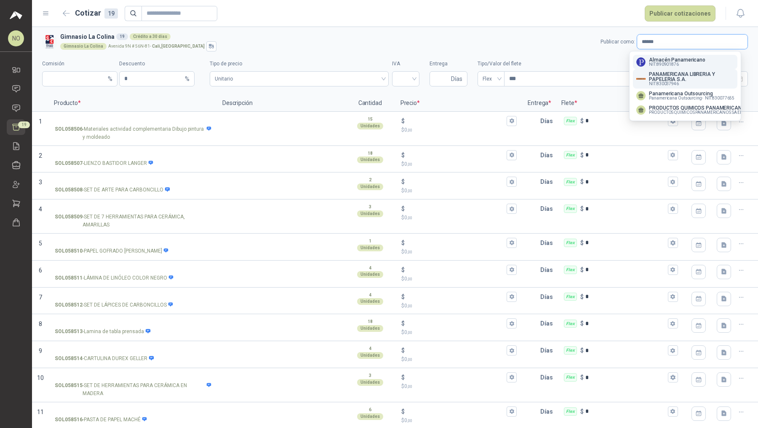
type input "******"
click at [673, 82] on span "NIT : 830037946" at bounding box center [664, 84] width 30 height 4
type input "*"
type input "**********"
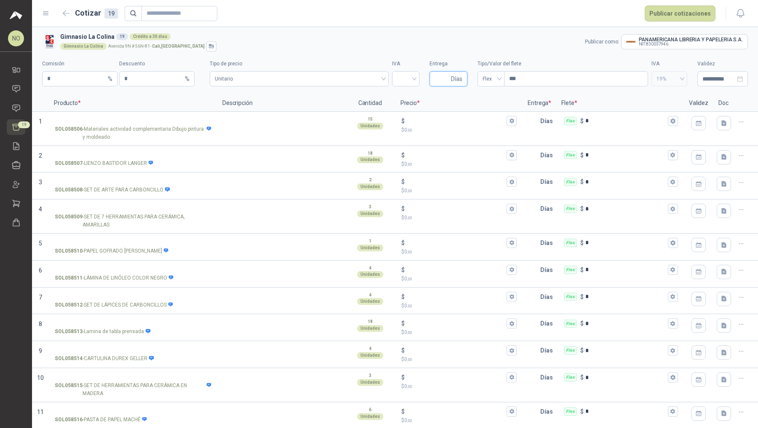
click at [437, 78] on input "Entrega" at bounding box center [442, 79] width 15 height 14
type input "*"
click at [403, 85] on span at bounding box center [405, 79] width 17 height 14
click at [404, 96] on div "19%" at bounding box center [402, 96] width 14 height 9
click at [364, 77] on span "Unitario" at bounding box center [299, 78] width 169 height 13
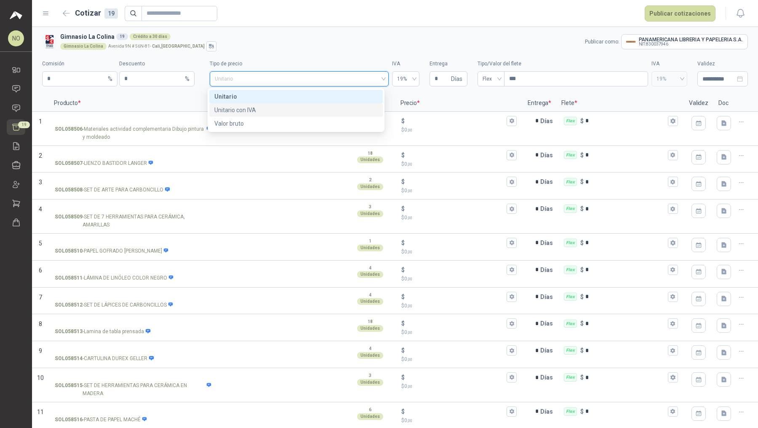
click at [341, 109] on div "Unitario con IVA" at bounding box center [295, 109] width 163 height 9
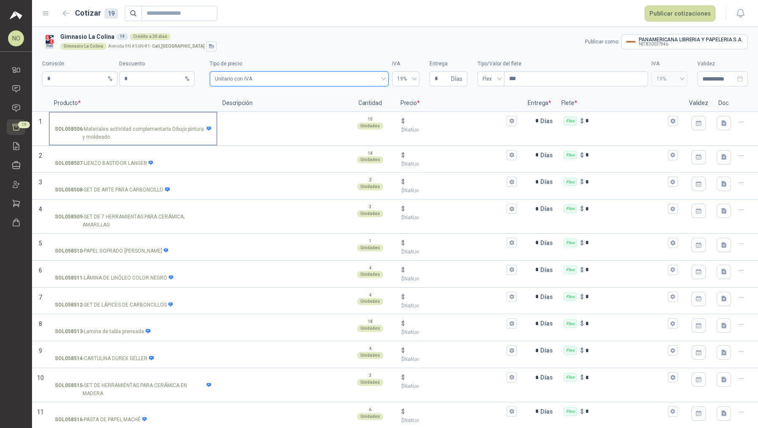
click at [191, 118] on input "SOL058506 - Materiales actividad complementaria Dibujo pintura y moldeado" at bounding box center [133, 121] width 157 height 6
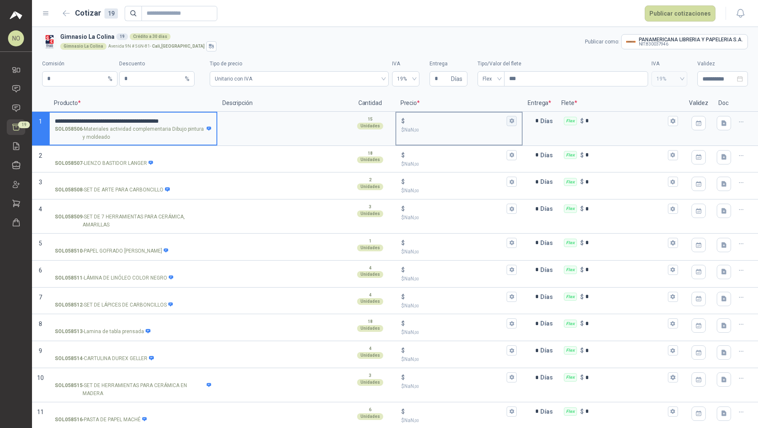
click at [510, 122] on icon "button" at bounding box center [512, 120] width 5 height 5
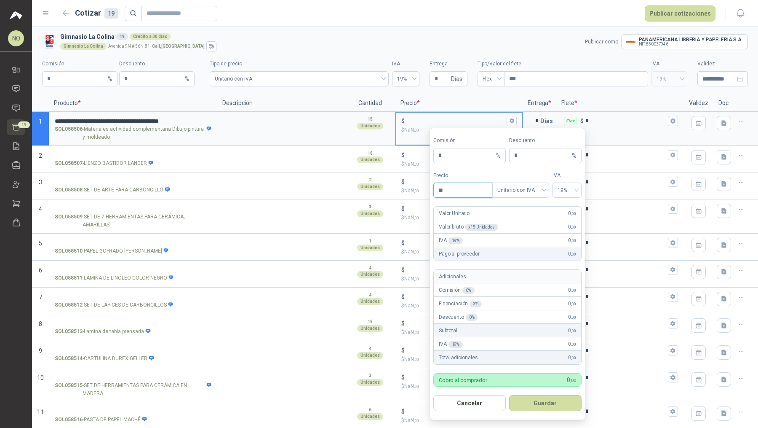
type input "*"
type input "*******"
click at [551, 399] on button "Guardar" at bounding box center [545, 403] width 72 height 16
type input "*****"
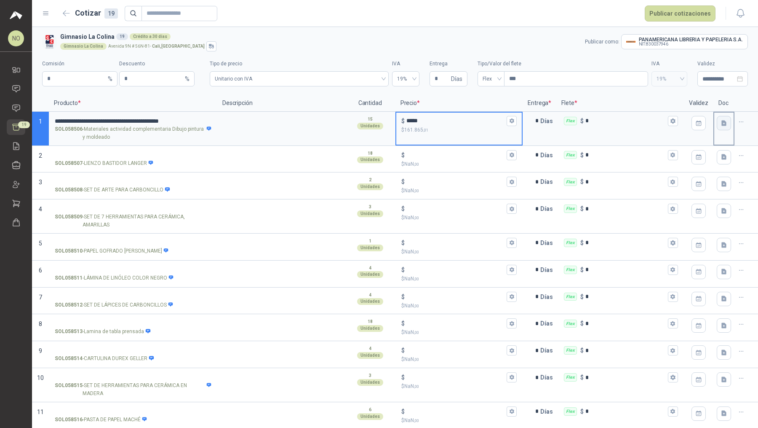
click at [717, 127] on button "button" at bounding box center [724, 123] width 14 height 14
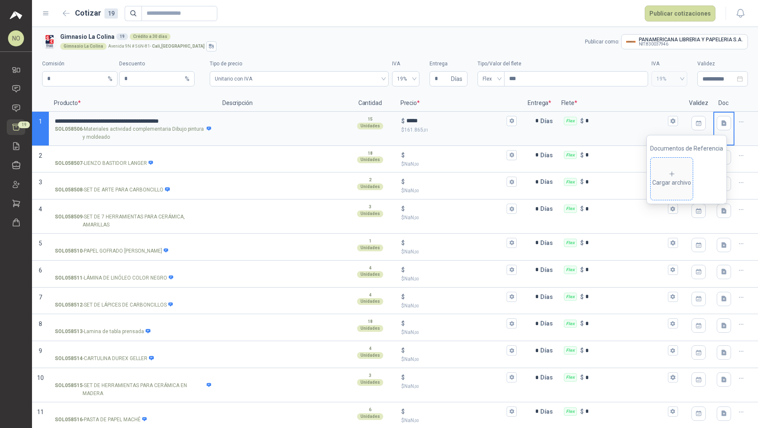
click at [684, 183] on div "Cargar archivo" at bounding box center [672, 178] width 39 height 17
click at [314, 134] on div at bounding box center [281, 129] width 128 height 34
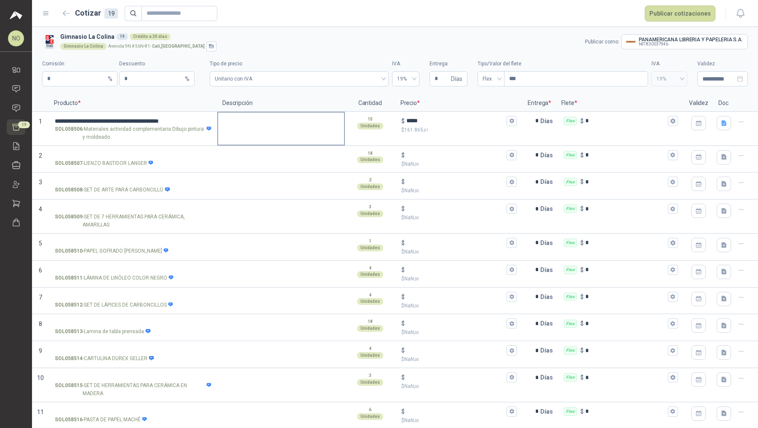
click at [292, 126] on textarea at bounding box center [281, 122] width 126 height 19
type textarea "*"
type textarea "**"
type textarea "****"
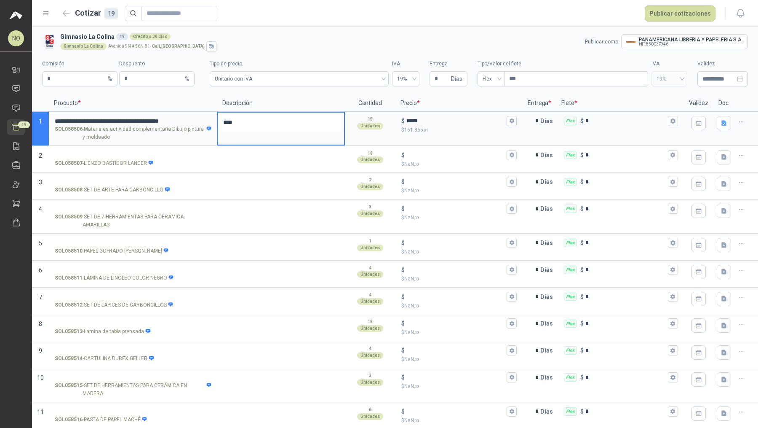
type textarea "*****"
type textarea "******"
type textarea "*******"
type textarea "********"
type textarea "*******"
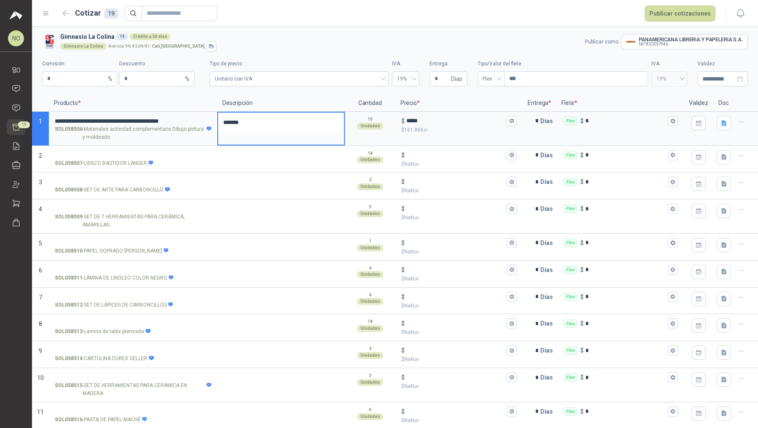
type textarea "********"
type textarea "*********"
type textarea "**********"
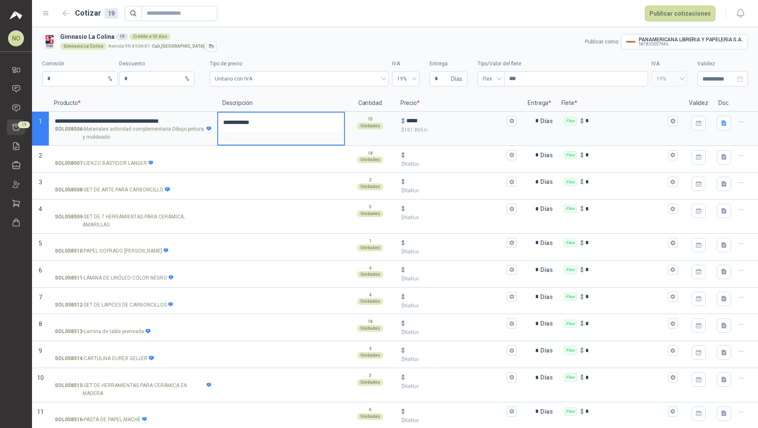
type textarea "**********"
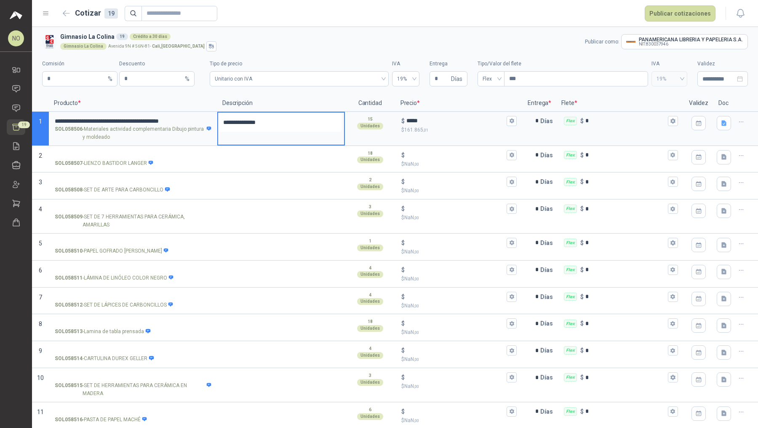
type textarea "**********"
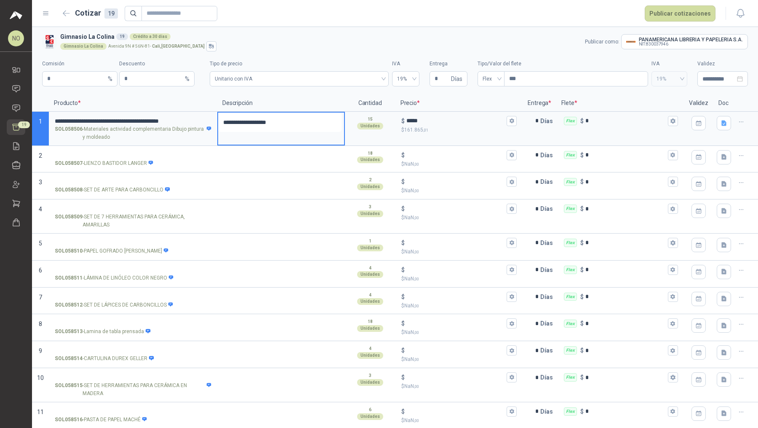
type textarea "**********"
click at [225, 118] on textarea "**********" at bounding box center [279, 127] width 123 height 29
type textarea "**********"
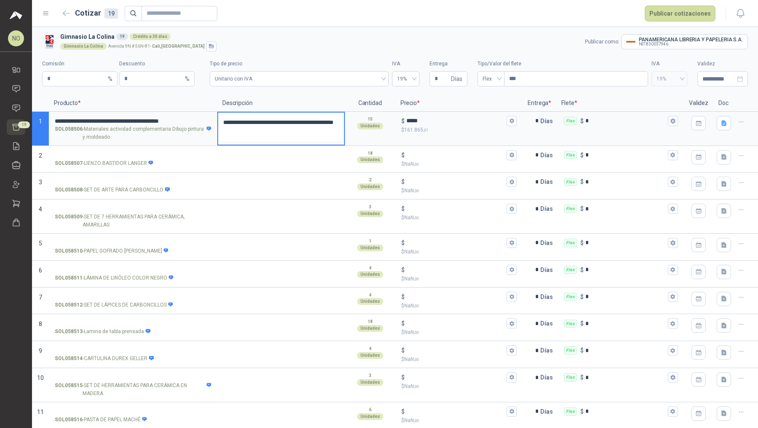
type textarea "**********"
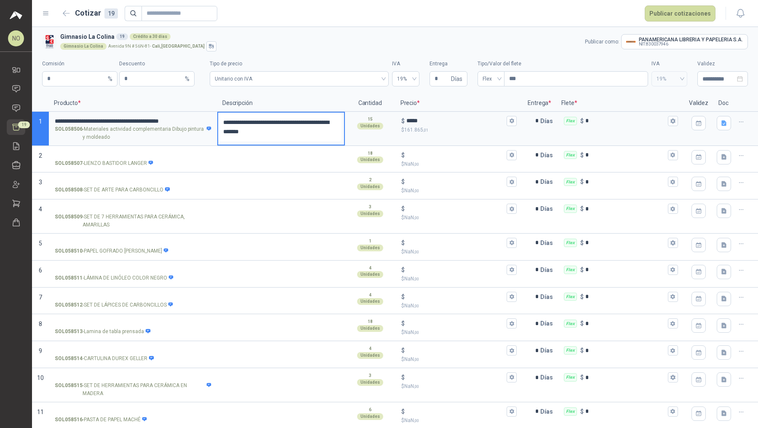
type textarea "**********"
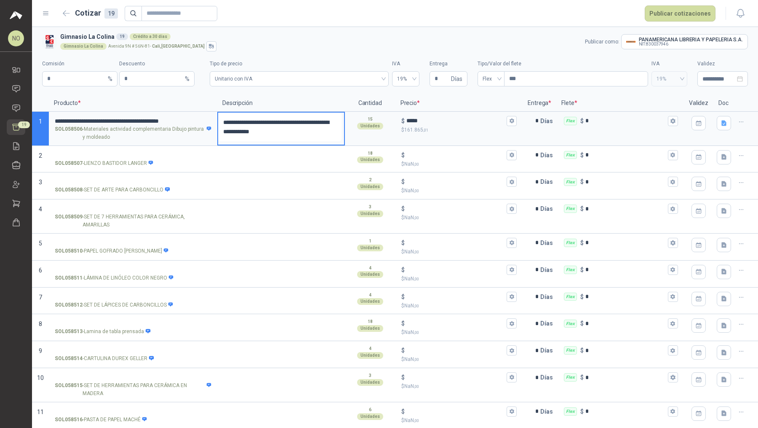
type textarea "**********"
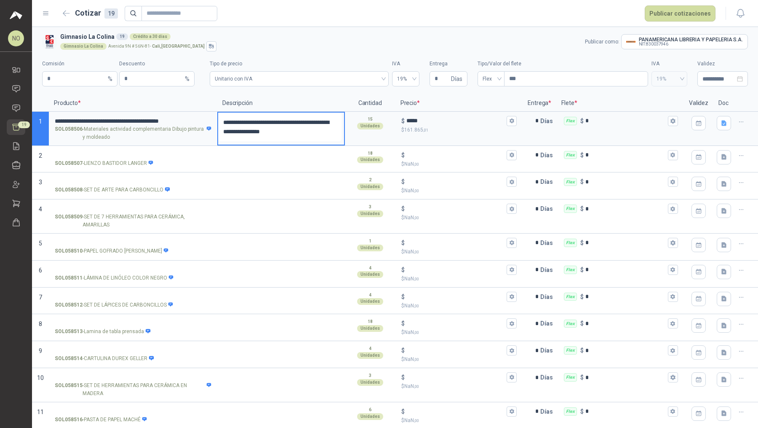
type textarea "**********"
click at [740, 121] on icon "button" at bounding box center [742, 121] width 4 height 0
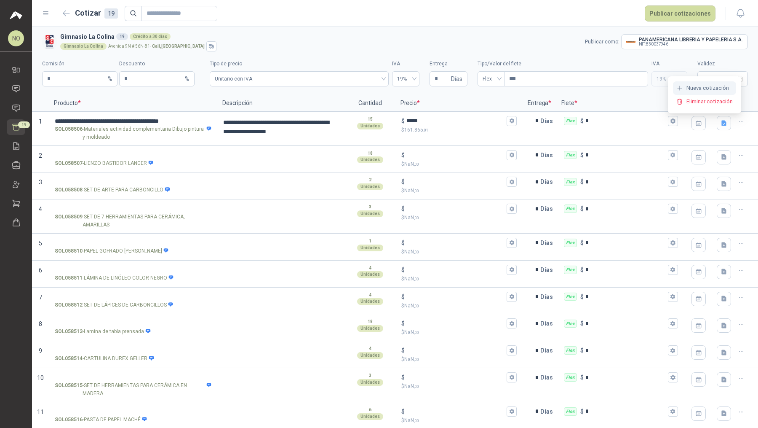
click at [707, 85] on button "Nueva cotización" at bounding box center [705, 87] width 64 height 13
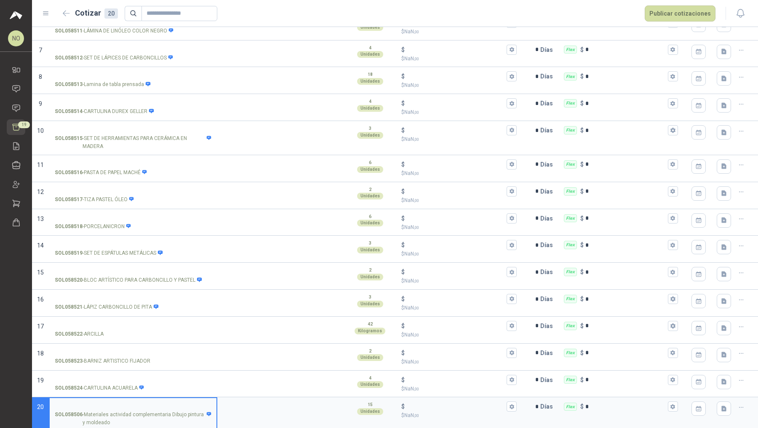
click at [148, 405] on input "SOL058506 - Materiales actividad complementaria Dibujo pintura y moldeado" at bounding box center [133, 406] width 157 height 6
click at [257, 403] on textarea at bounding box center [281, 407] width 126 height 19
type textarea "*"
type textarea "**"
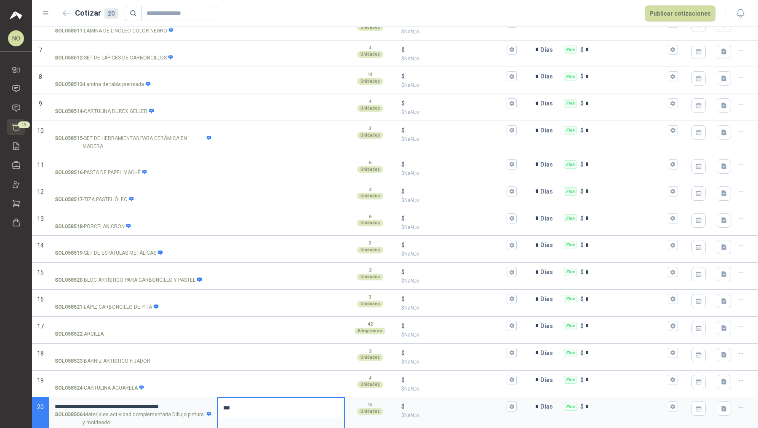
type textarea "****"
type textarea "*****"
type textarea "******"
type textarea "*******"
type textarea "********"
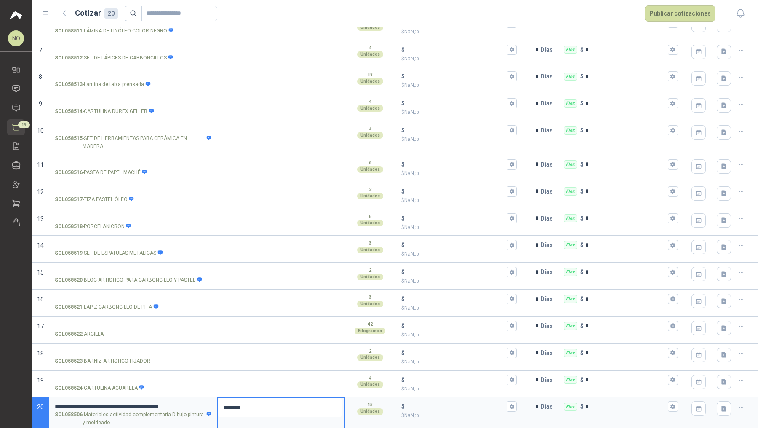
type textarea "*********"
type textarea "**********"
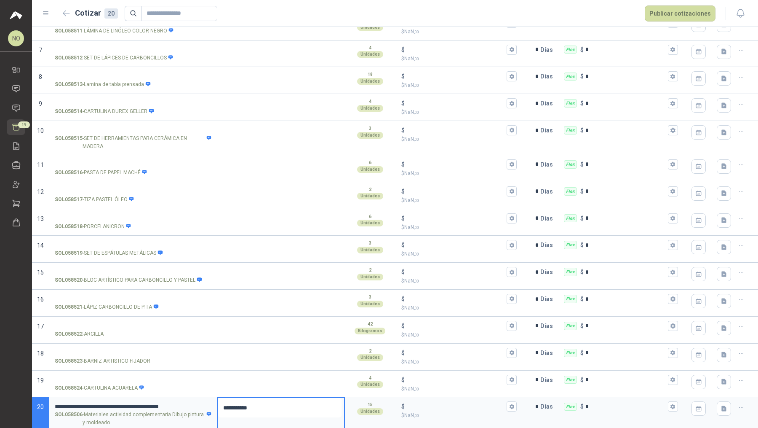
type textarea "*********"
type textarea "********"
type textarea "*******"
type textarea "******"
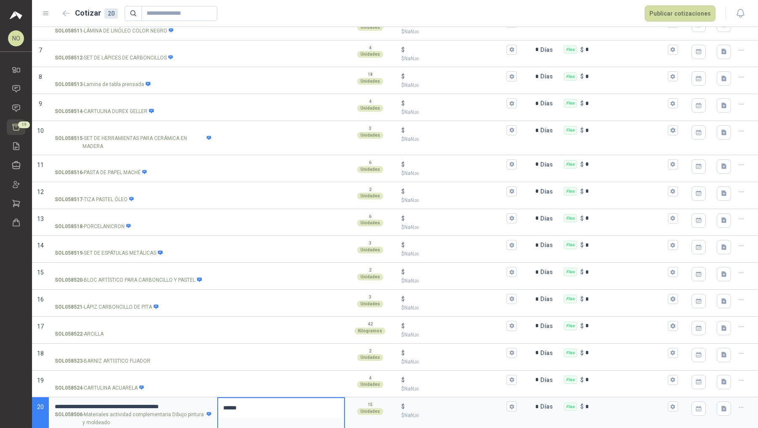
type textarea "*****"
type textarea "****"
type textarea "**"
type textarea "*"
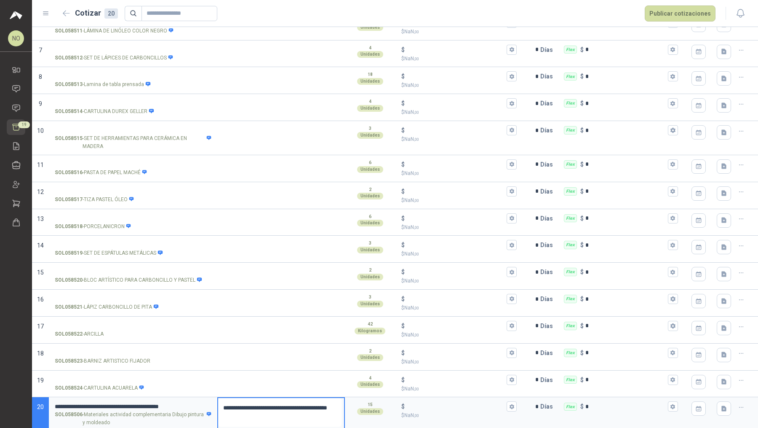
click at [224, 402] on textarea "**********" at bounding box center [279, 412] width 123 height 29
click at [509, 404] on icon "button" at bounding box center [511, 406] width 5 height 5
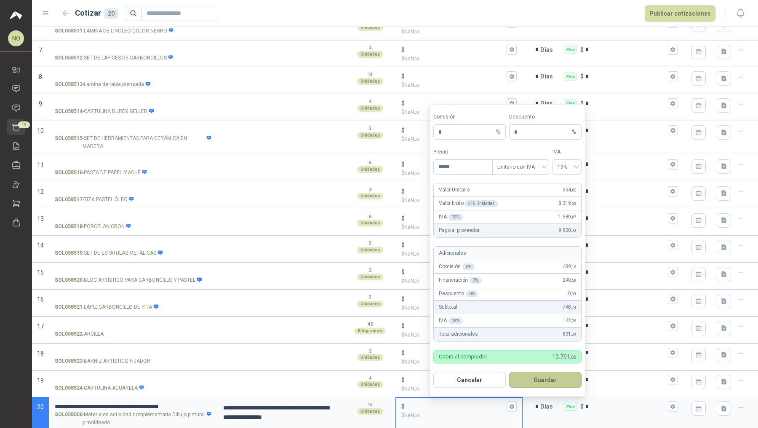
click at [554, 379] on button "Guardar" at bounding box center [545, 380] width 72 height 16
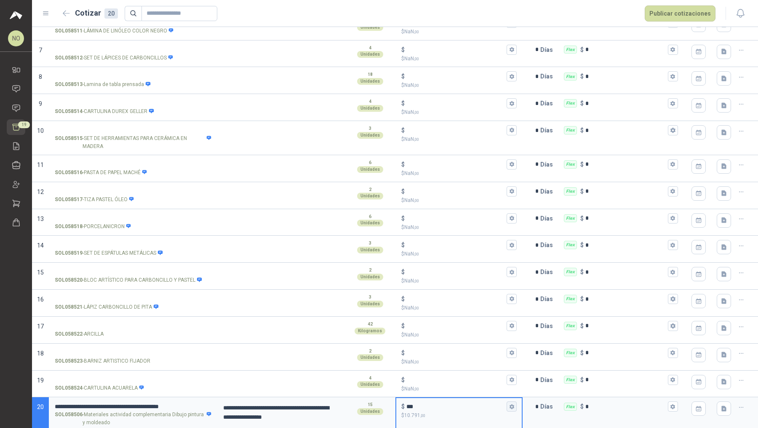
click at [510, 404] on icon "button" at bounding box center [512, 406] width 5 height 5
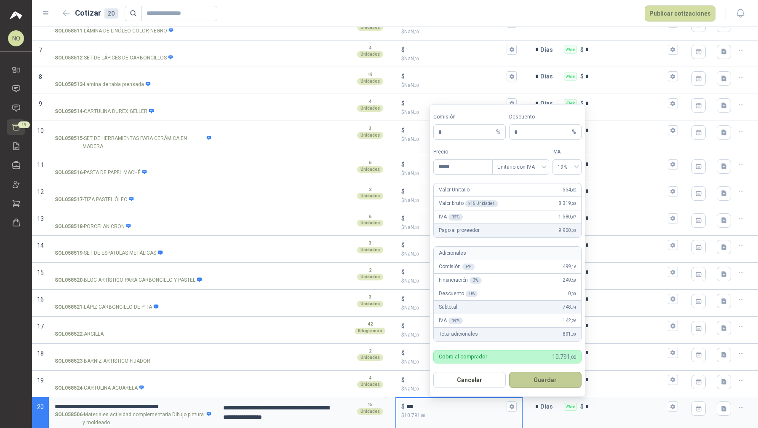
click at [541, 378] on button "Guardar" at bounding box center [545, 380] width 72 height 16
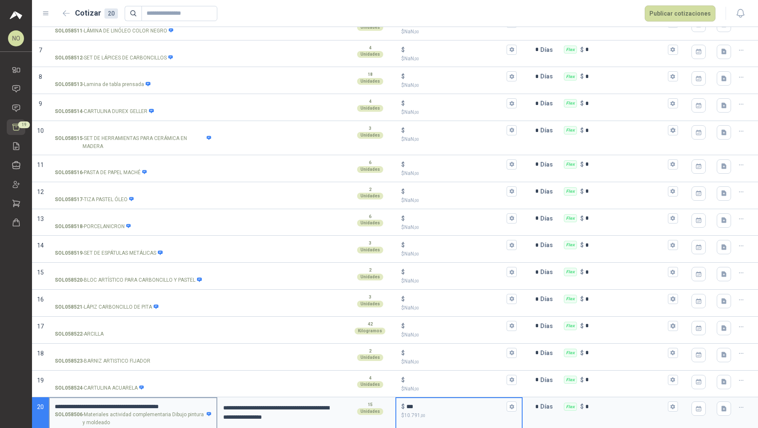
click at [193, 403] on input "**********" at bounding box center [133, 406] width 157 height 6
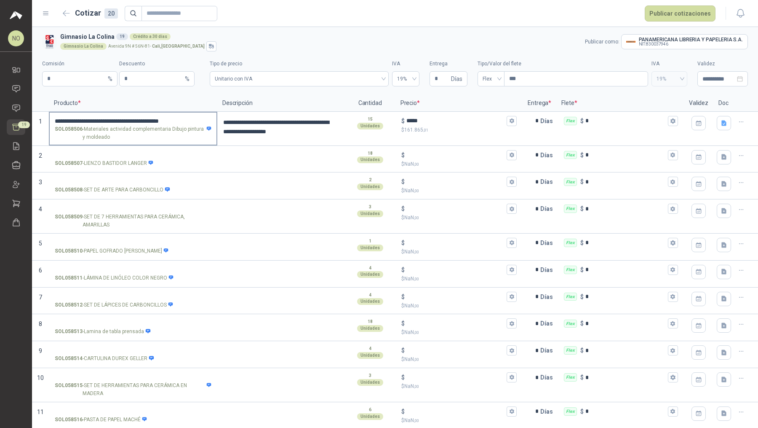
click at [190, 118] on input "**********" at bounding box center [133, 121] width 157 height 6
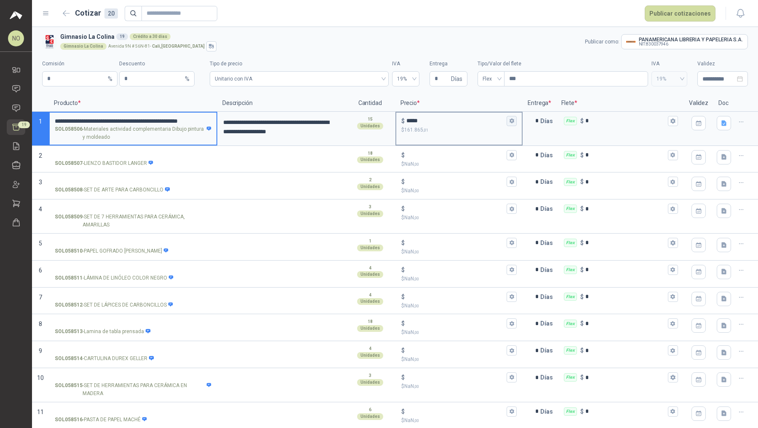
click at [507, 119] on button "$ ***** $ 161.865 ,01" at bounding box center [512, 121] width 10 height 10
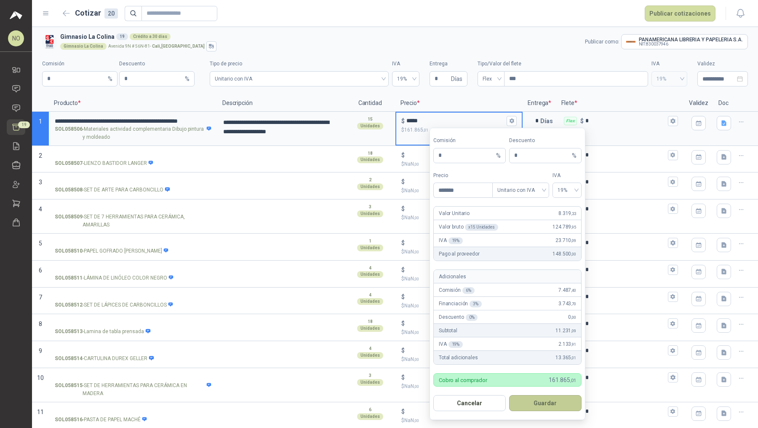
click at [566, 400] on button "Guardar" at bounding box center [545, 403] width 72 height 16
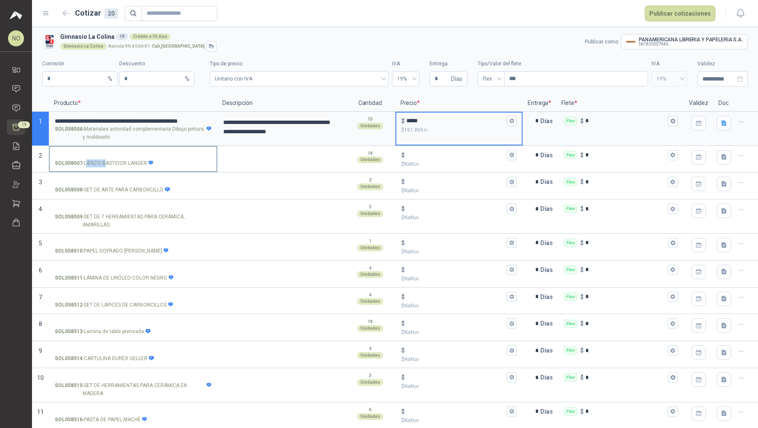
drag, startPoint x: 86, startPoint y: 162, endPoint x: 105, endPoint y: 162, distance: 19.8
click at [105, 162] on p "SOL058507 - LIENZO BASTIDOR LANGER" at bounding box center [104, 163] width 99 height 8
click at [533, 80] on input "***" at bounding box center [576, 79] width 143 height 14
drag, startPoint x: 84, startPoint y: 163, endPoint x: 146, endPoint y: 166, distance: 62.1
click at [146, 166] on p "SOL058507 - LIENZO BASTIDOR LANGER" at bounding box center [104, 163] width 99 height 8
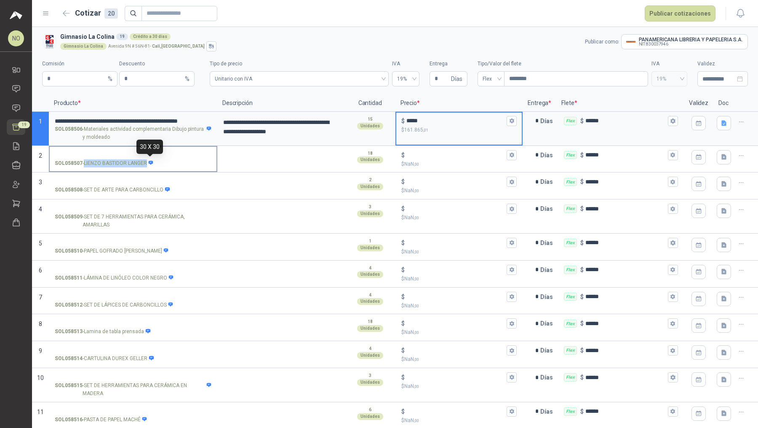
copy p "LIENZO BASTIDOR LANGER"
click at [130, 157] on input "SOL058507 - LIENZO BASTIDOR LANGER" at bounding box center [133, 155] width 157 height 6
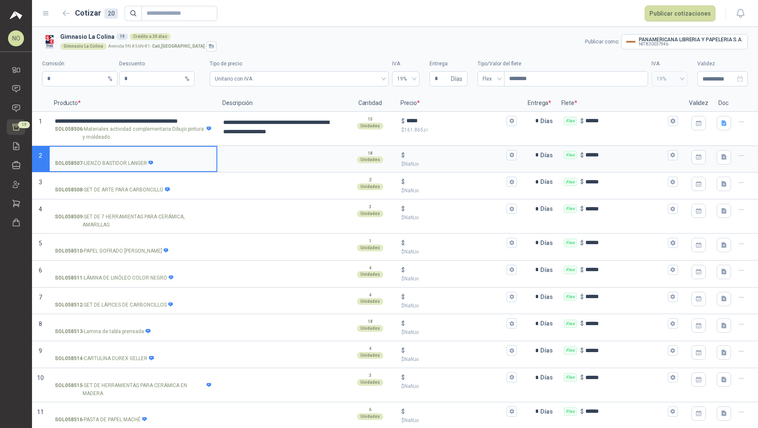
click at [117, 155] on input "SOL058507 - LIENZO BASTIDOR LANGER" at bounding box center [133, 155] width 157 height 6
click at [509, 153] on icon "button" at bounding box center [511, 154] width 5 height 5
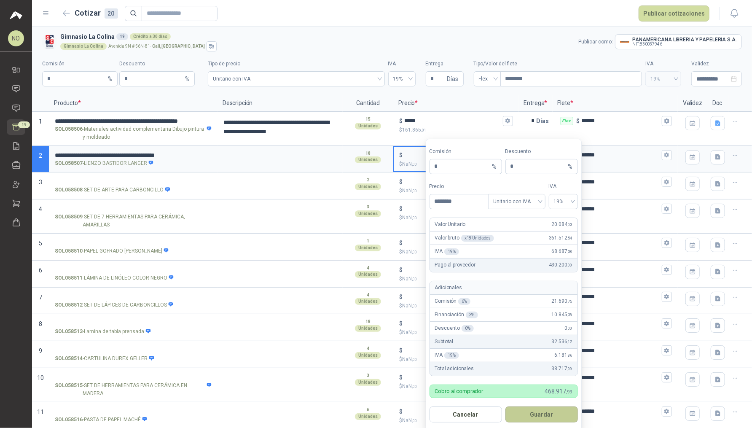
click at [539, 412] on button "Guardar" at bounding box center [541, 414] width 72 height 16
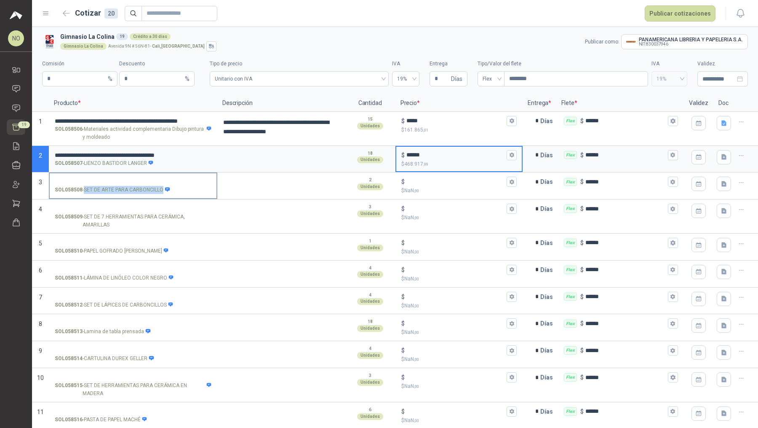
drag, startPoint x: 85, startPoint y: 190, endPoint x: 161, endPoint y: 193, distance: 76.8
click at [161, 193] on label "SOL058508 - SET DE ARTE PARA CARBONCILLO" at bounding box center [133, 185] width 167 height 24
copy p "SET DE ARTE PARA CARBONCILLO"
click at [721, 153] on icon "button" at bounding box center [724, 156] width 7 height 7
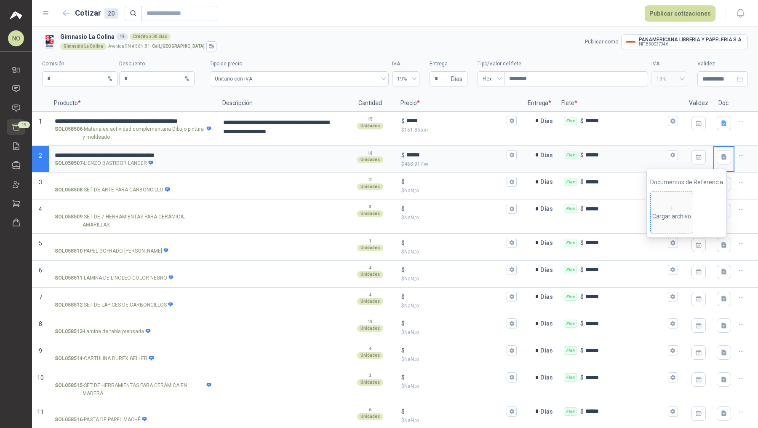
click at [675, 208] on icon at bounding box center [672, 208] width 5 height 5
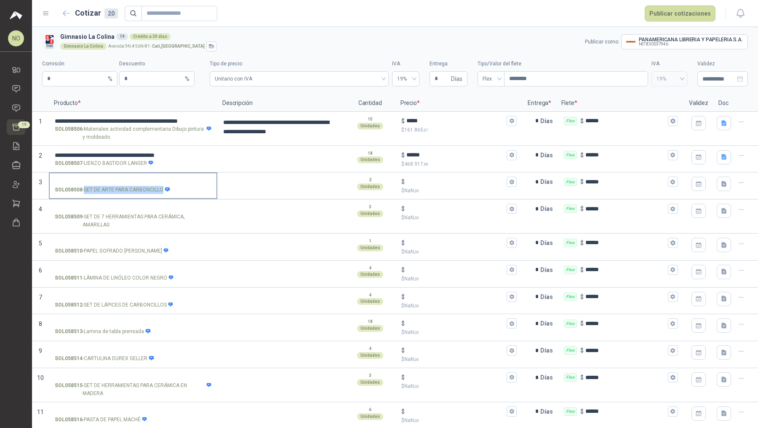
drag, startPoint x: 84, startPoint y: 190, endPoint x: 161, endPoint y: 192, distance: 76.7
click at [161, 192] on p "SOL058508 - SET DE ARTE PARA CARBONCILLO" at bounding box center [112, 190] width 115 height 8
copy p "SET DE ARTE PARA CARBONCILLO"
click at [146, 182] on input "SOL058508 - SET DE ARTE PARA CARBONCILLO" at bounding box center [133, 182] width 157 height 6
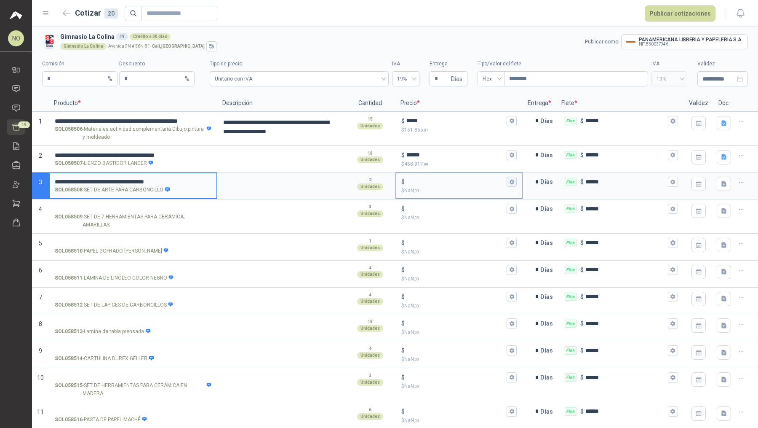
click at [511, 183] on button "$ $ NaN ,00" at bounding box center [512, 182] width 10 height 10
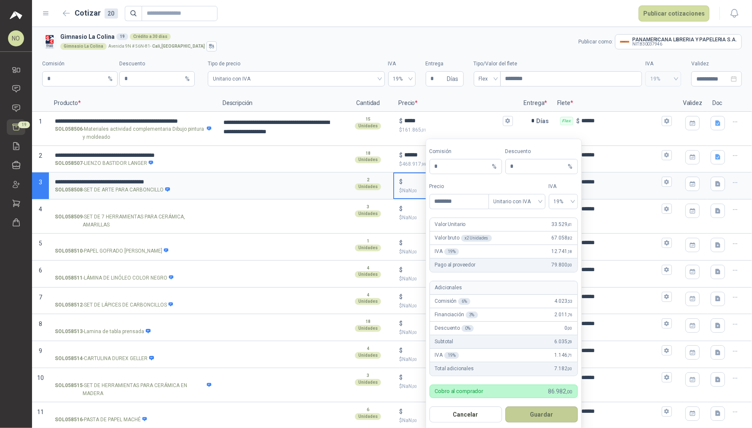
click at [548, 414] on button "Guardar" at bounding box center [541, 414] width 72 height 16
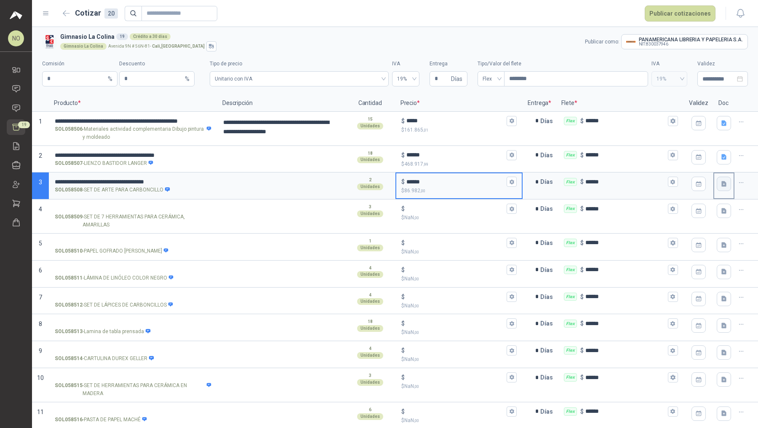
click at [722, 185] on icon "button" at bounding box center [724, 183] width 5 height 5
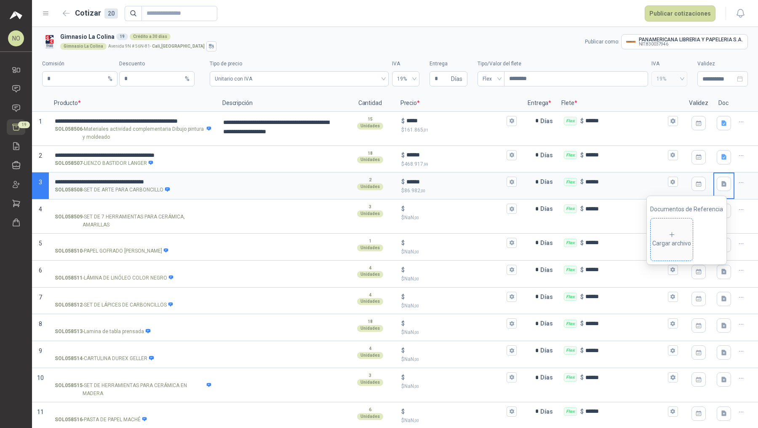
click at [667, 242] on div "Cargar archivo" at bounding box center [672, 239] width 39 height 17
click at [510, 182] on icon "button" at bounding box center [511, 181] width 5 height 5
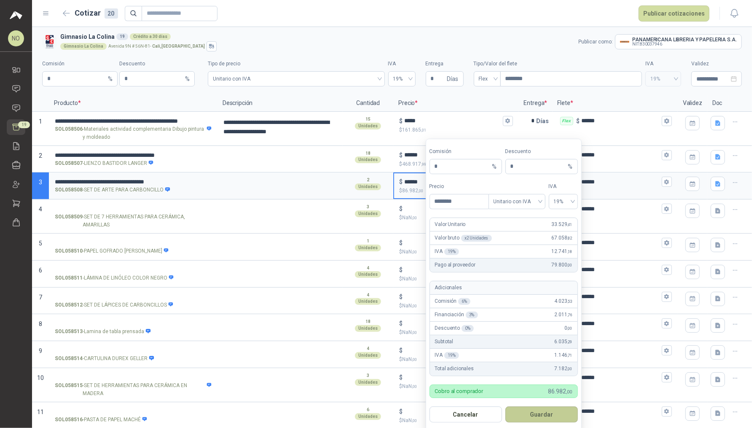
click at [544, 407] on button "Guardar" at bounding box center [541, 414] width 72 height 16
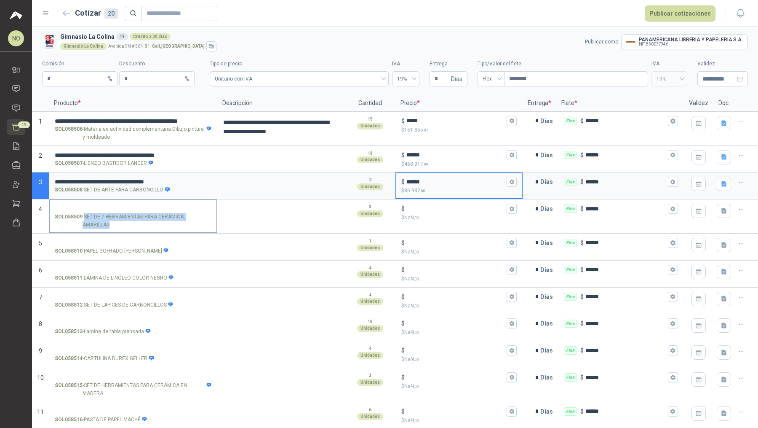
drag, startPoint x: 85, startPoint y: 216, endPoint x: 109, endPoint y: 225, distance: 25.7
click at [108, 225] on p "SOL058509 - SET DE 7 HERRAMIENTAS PARA CERÁMICA, AMARILLAS" at bounding box center [133, 221] width 157 height 16
copy p "SET DE 7 HERRAMIENTAS PARA CERÁMICA, AMARILLAS"
click at [153, 206] on input "SOL058509 - SET DE 7 HERRAMIENTAS PARA CERÁMICA, AMARILLAS" at bounding box center [133, 209] width 157 height 6
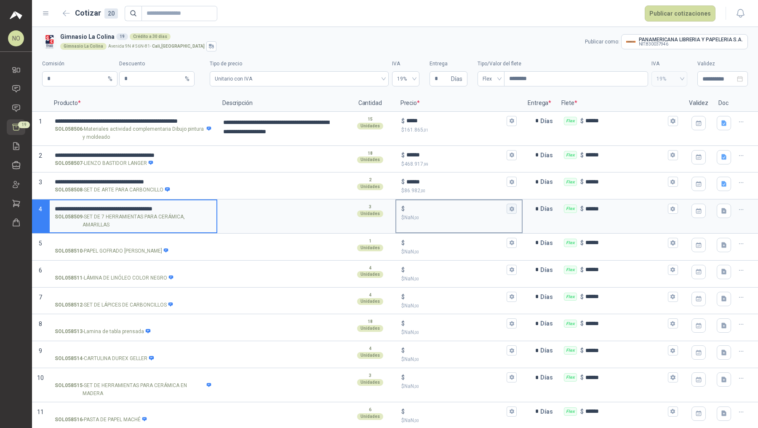
click at [510, 209] on icon "button" at bounding box center [512, 208] width 5 height 5
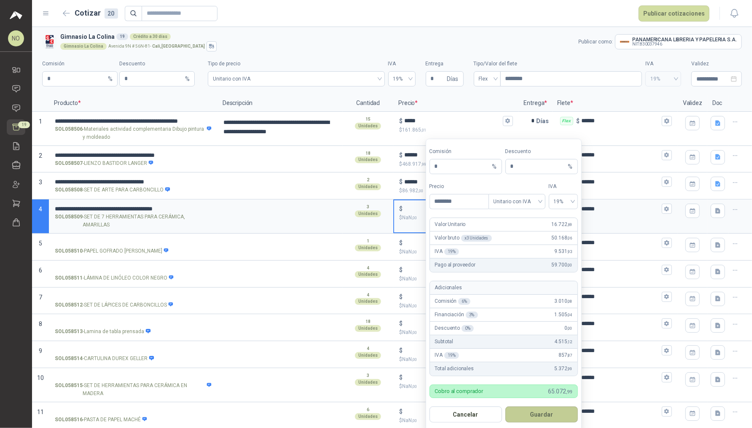
click at [550, 411] on button "Guardar" at bounding box center [541, 414] width 72 height 16
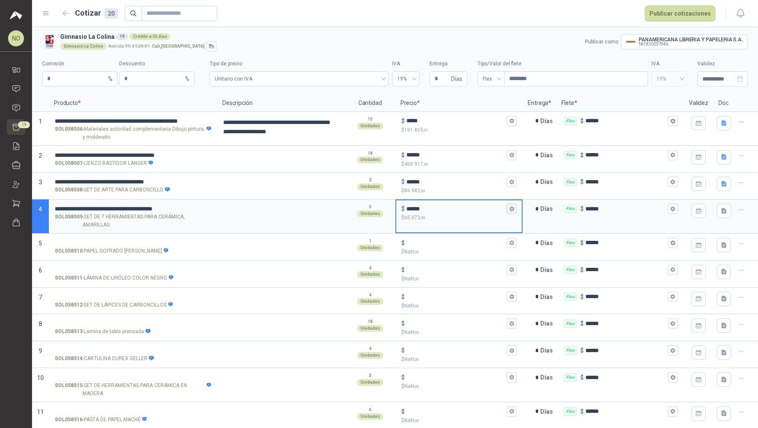
click at [509, 208] on icon "button" at bounding box center [511, 208] width 5 height 5
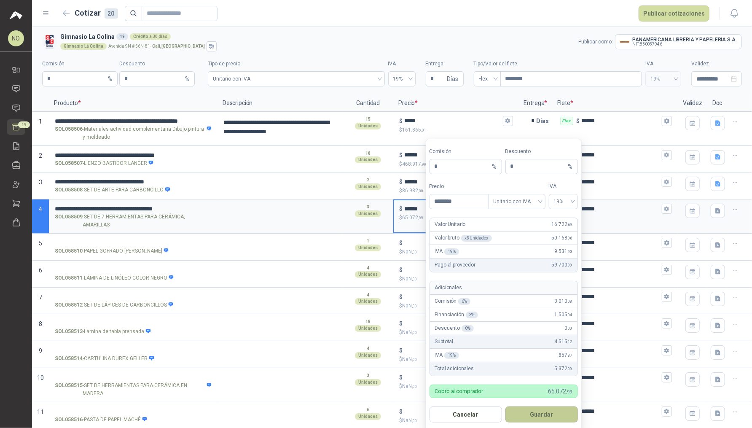
click at [533, 411] on button "Guardar" at bounding box center [541, 414] width 72 height 16
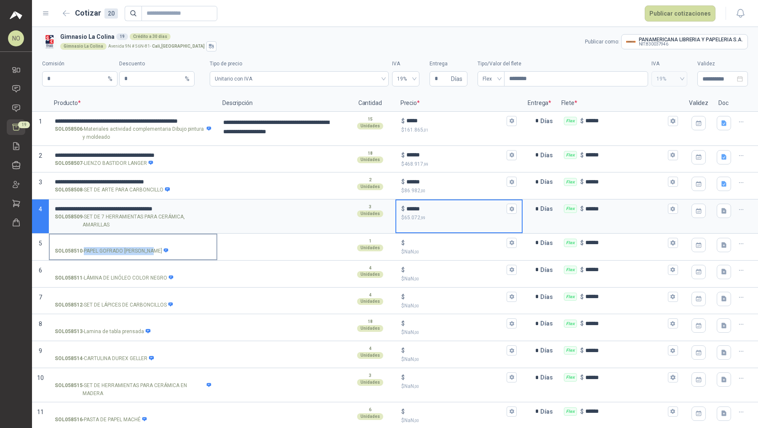
drag, startPoint x: 84, startPoint y: 251, endPoint x: 153, endPoint y: 252, distance: 68.3
click at [153, 252] on p "SOL058510 - PAPEL GOFRADO LINO CREMA" at bounding box center [112, 251] width 114 height 8
copy p "PAPEL GOFRADO [PERSON_NAME]"
click at [138, 241] on input "SOL058510 - PAPEL GOFRADO LINO CREMA" at bounding box center [133, 243] width 157 height 6
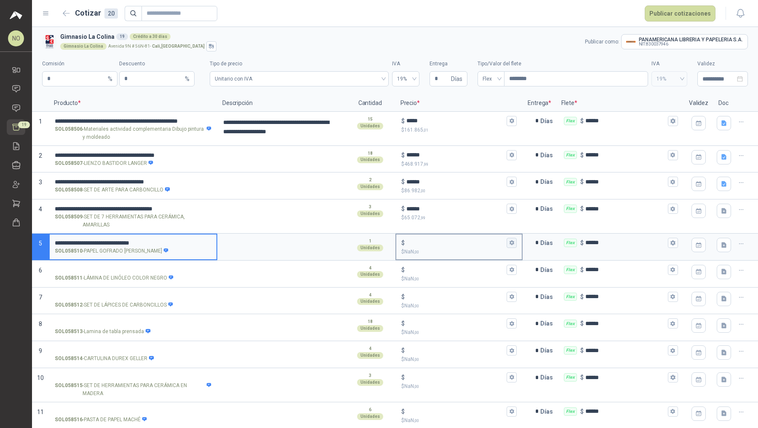
click at [509, 242] on icon "button" at bounding box center [511, 242] width 5 height 5
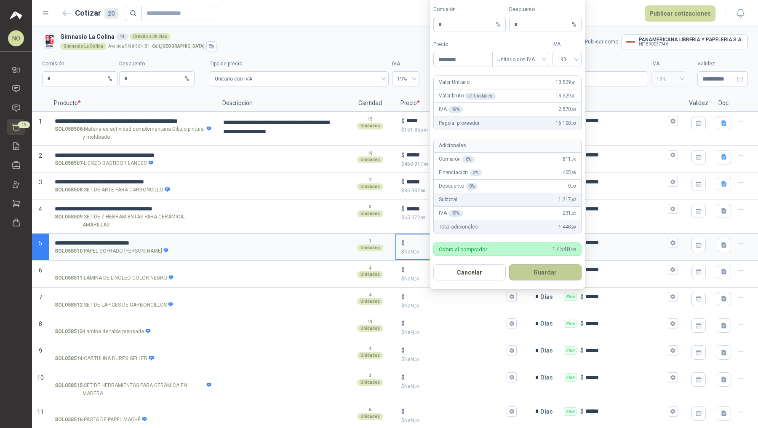
click at [551, 275] on button "Guardar" at bounding box center [545, 272] width 72 height 16
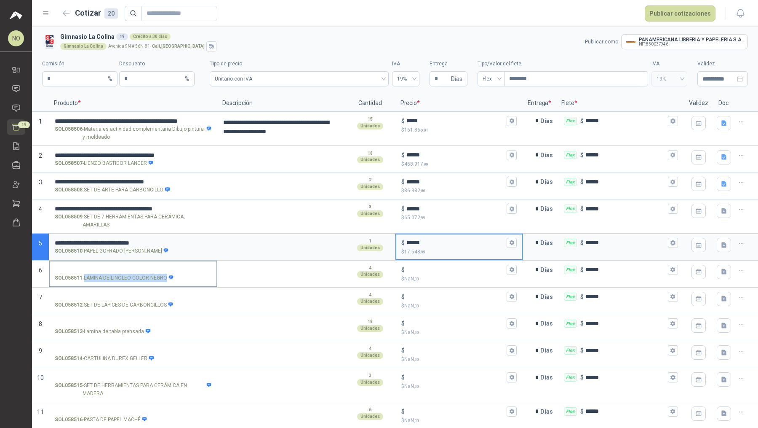
drag, startPoint x: 84, startPoint y: 277, endPoint x: 166, endPoint y: 278, distance: 82.2
click at [166, 278] on p "SOL058511 - LÁMINA DE LINÓLEO COLOR NEGRO" at bounding box center [114, 278] width 119 height 8
copy p "LÁMINA DE LINÓLEO COLOR NEGRO"
click at [151, 268] on input "SOL058511 - LÁMINA DE LINÓLEO COLOR NEGRO" at bounding box center [133, 270] width 157 height 6
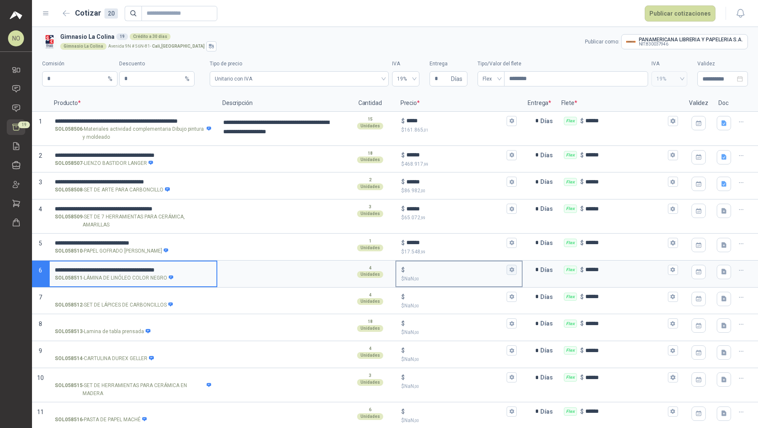
click at [510, 268] on icon "button" at bounding box center [512, 269] width 5 height 5
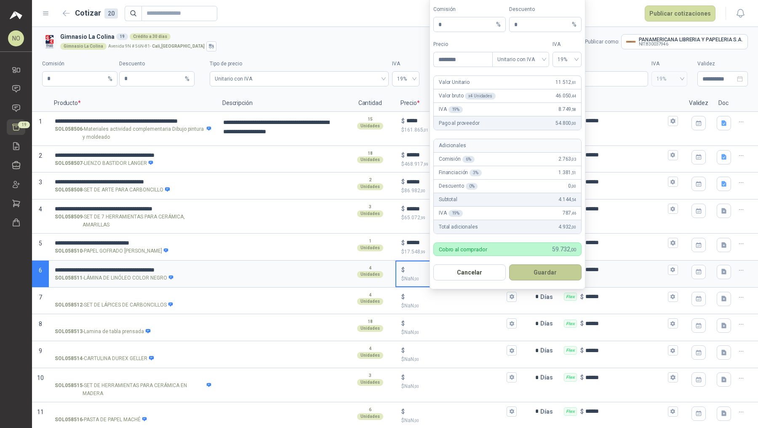
click at [549, 270] on button "Guardar" at bounding box center [545, 272] width 72 height 16
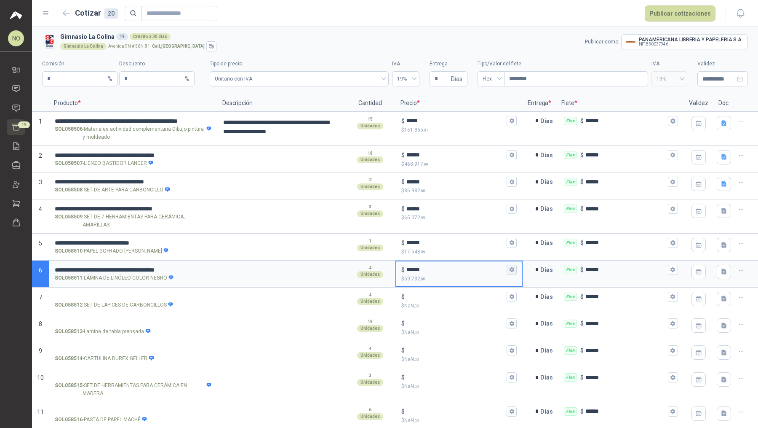
click at [509, 269] on icon "button" at bounding box center [511, 269] width 5 height 5
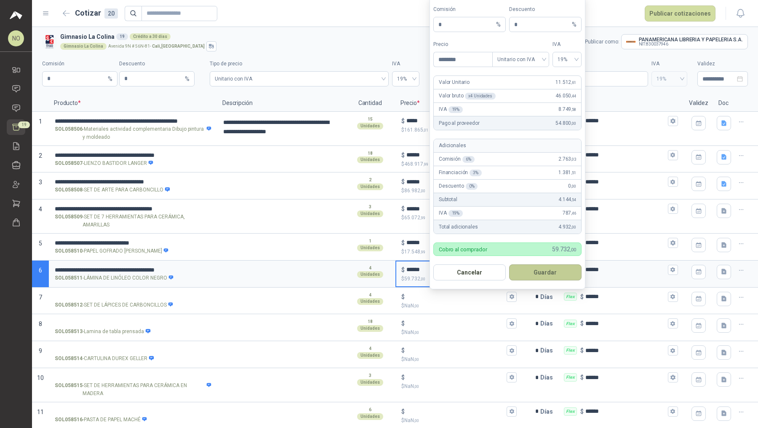
click at [556, 275] on button "Guardar" at bounding box center [545, 272] width 72 height 16
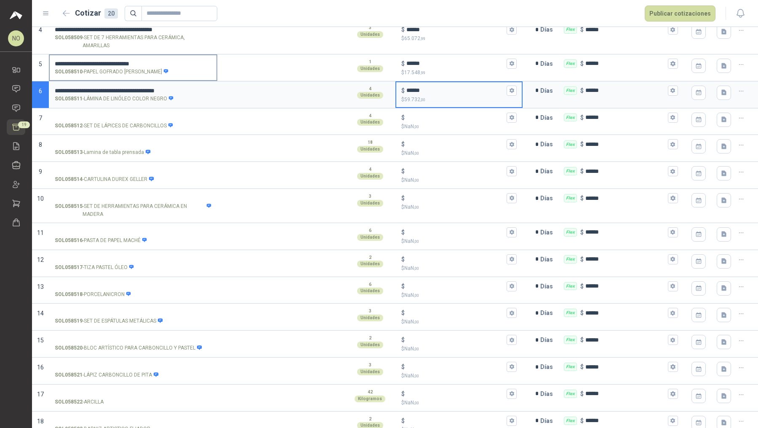
scroll to position [182, 0]
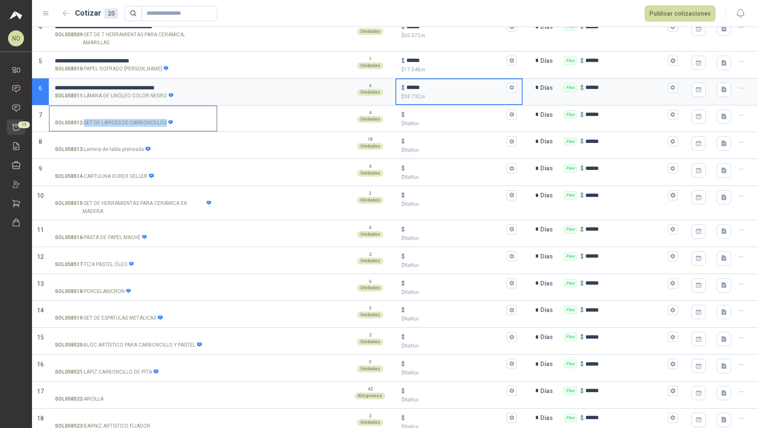
drag, startPoint x: 84, startPoint y: 121, endPoint x: 166, endPoint y: 125, distance: 81.8
click at [166, 125] on p "SOL058512 - SET DE LÁPICES DE CARBONCILLOS" at bounding box center [114, 123] width 119 height 8
copy p "SET DE LÁPICES DE CARBONCILLOS"
click at [156, 112] on input "SOL058512 - SET DE LÁPICES DE CARBONCILLOS" at bounding box center [133, 115] width 157 height 6
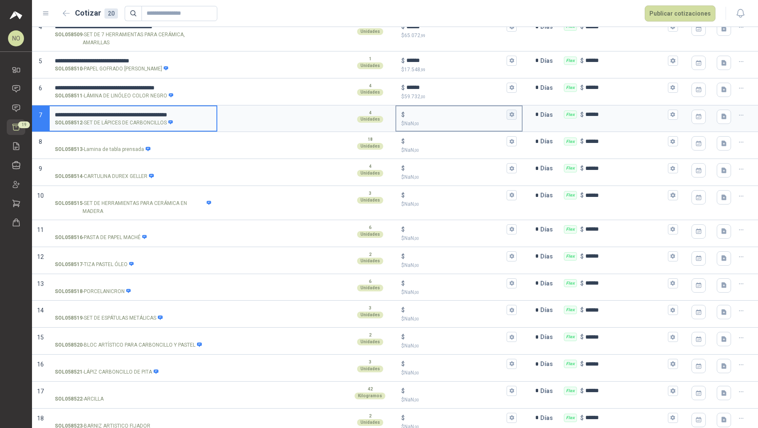
click at [510, 113] on icon "button" at bounding box center [512, 114] width 5 height 5
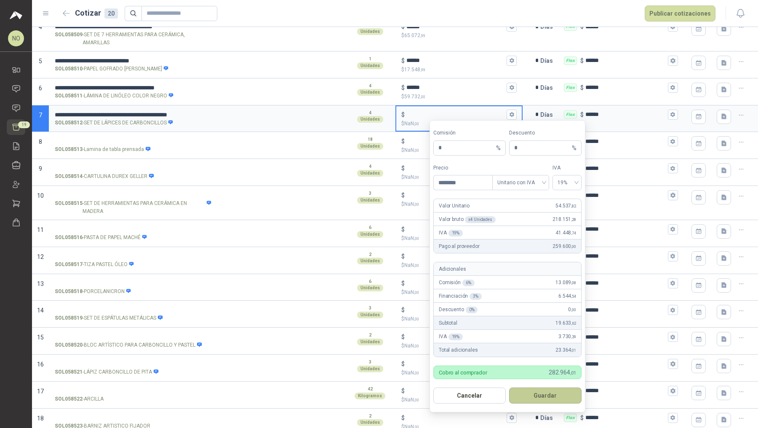
click at [549, 391] on button "Guardar" at bounding box center [545, 395] width 72 height 16
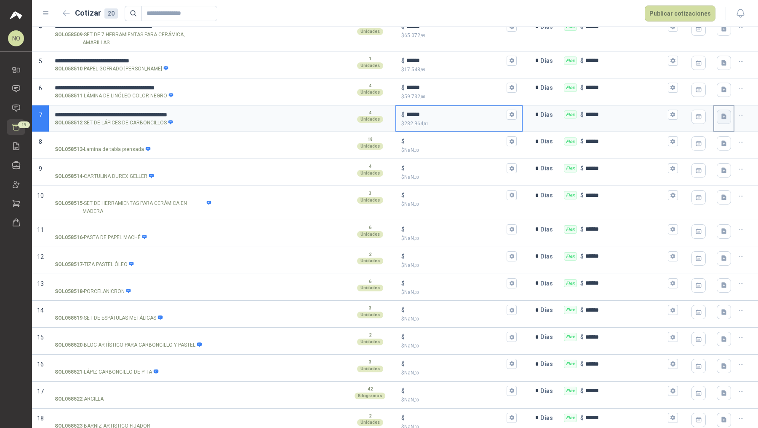
click at [722, 118] on icon "button" at bounding box center [724, 116] width 5 height 5
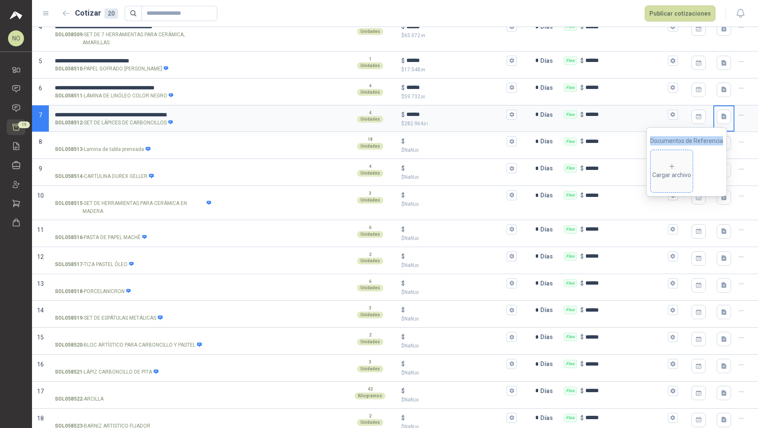
click at [675, 162] on span "Cargar archivo" at bounding box center [672, 171] width 42 height 42
click at [510, 113] on icon "button" at bounding box center [512, 114] width 5 height 5
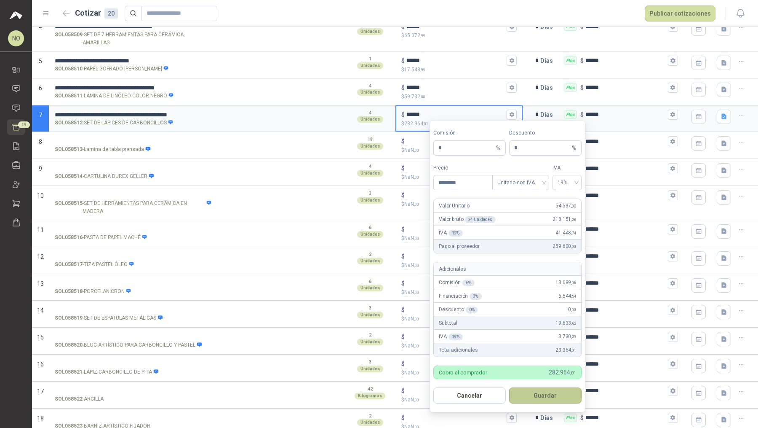
click at [555, 392] on button "Guardar" at bounding box center [545, 395] width 72 height 16
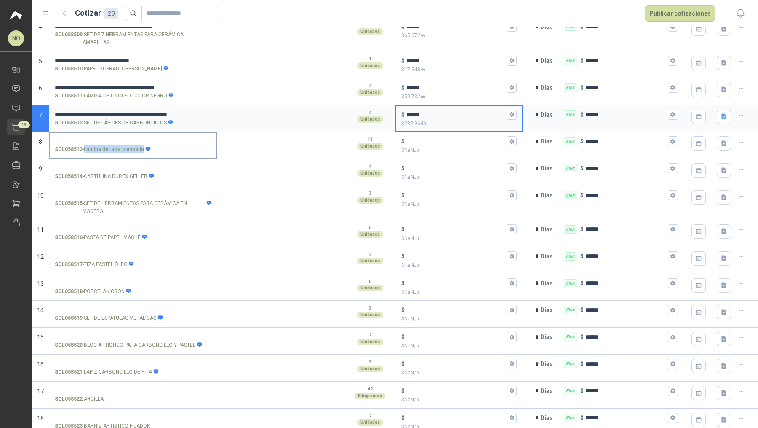
drag, startPoint x: 85, startPoint y: 148, endPoint x: 141, endPoint y: 150, distance: 56.1
click at [141, 150] on p "SOL058513 - Lamina de tabla prensada" at bounding box center [103, 149] width 96 height 8
copy p "Lamina de tabla prensada"
click at [125, 138] on input "SOL058513 - Lamina de tabla prensada" at bounding box center [133, 141] width 157 height 6
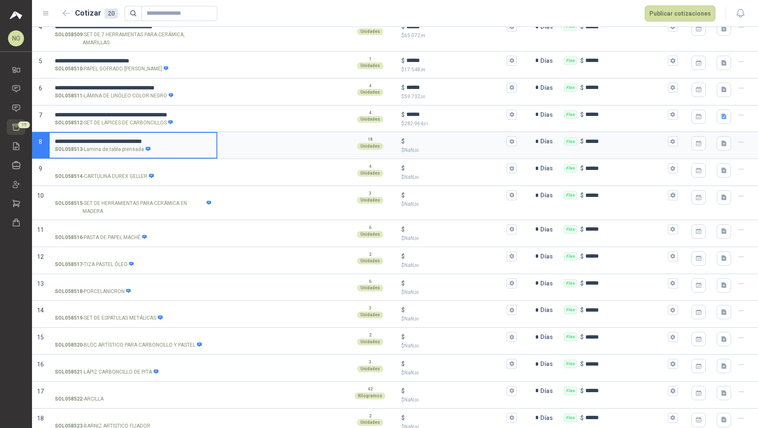
click at [54, 138] on label "**********" at bounding box center [133, 145] width 167 height 24
click at [55, 138] on input "**********" at bounding box center [133, 141] width 157 height 6
click at [57, 141] on input "**********" at bounding box center [133, 141] width 157 height 6
click at [509, 139] on icon "button" at bounding box center [511, 141] width 5 height 5
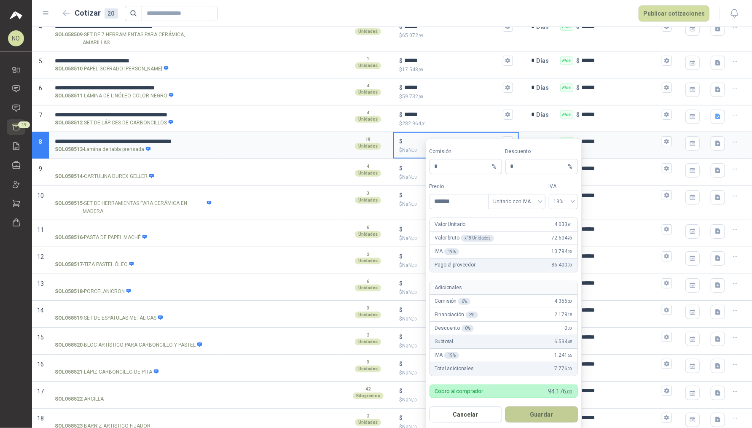
click at [545, 409] on button "Guardar" at bounding box center [541, 414] width 72 height 16
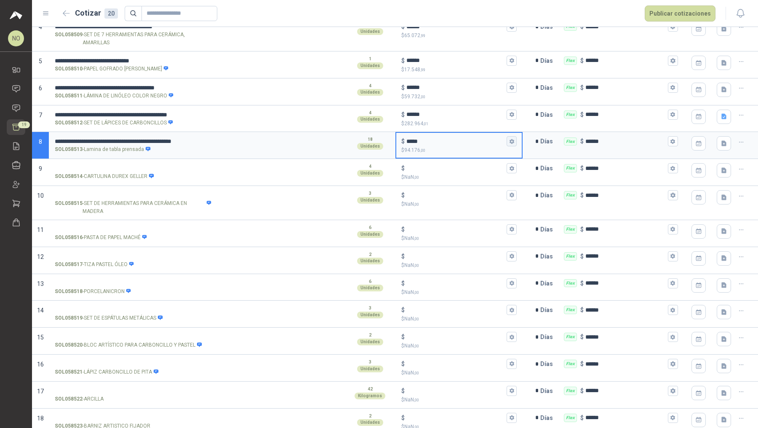
click at [509, 139] on icon "button" at bounding box center [511, 141] width 5 height 5
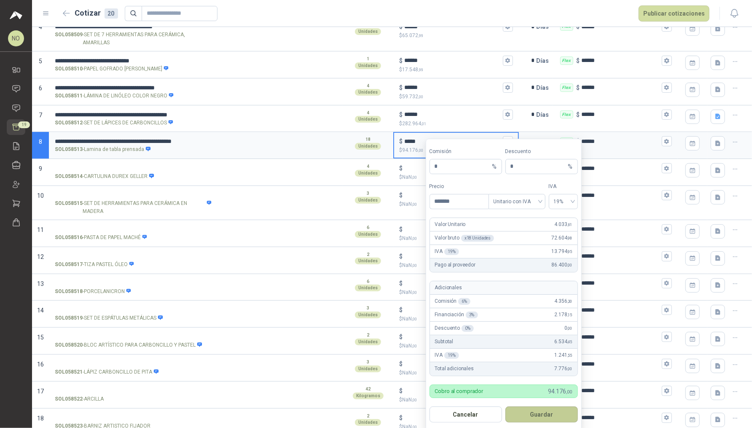
click at [539, 409] on button "Guardar" at bounding box center [541, 414] width 72 height 16
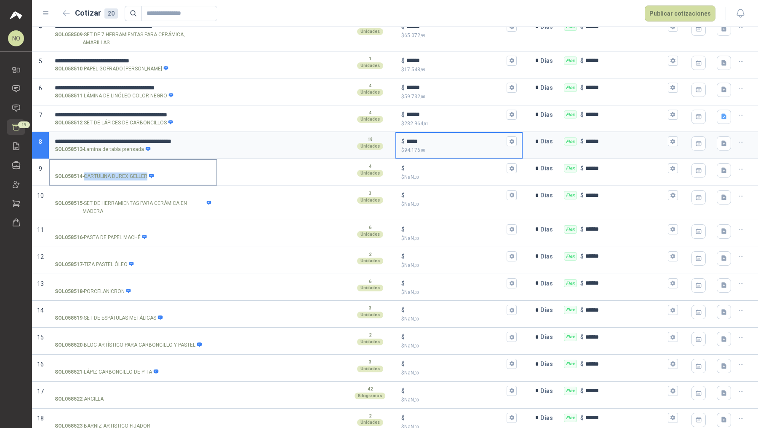
drag, startPoint x: 85, startPoint y: 175, endPoint x: 146, endPoint y: 177, distance: 61.1
click at [146, 177] on p "SOL058514 - CARTULINA DUREX GELLER" at bounding box center [104, 176] width 99 height 8
copy p "CARTULINA DUREX GELLER"
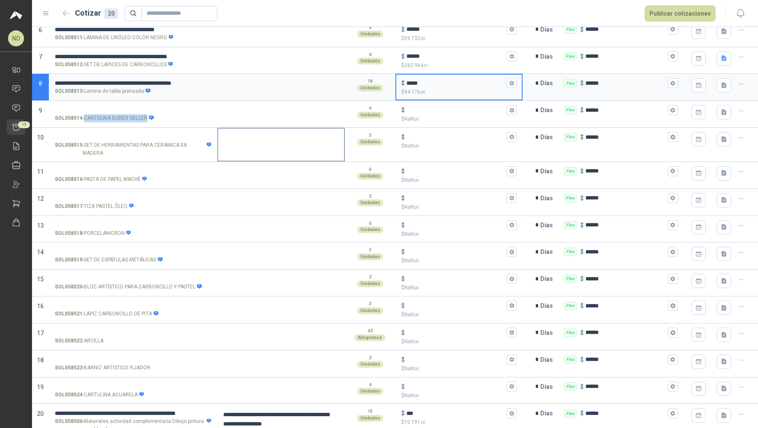
scroll to position [247, 0]
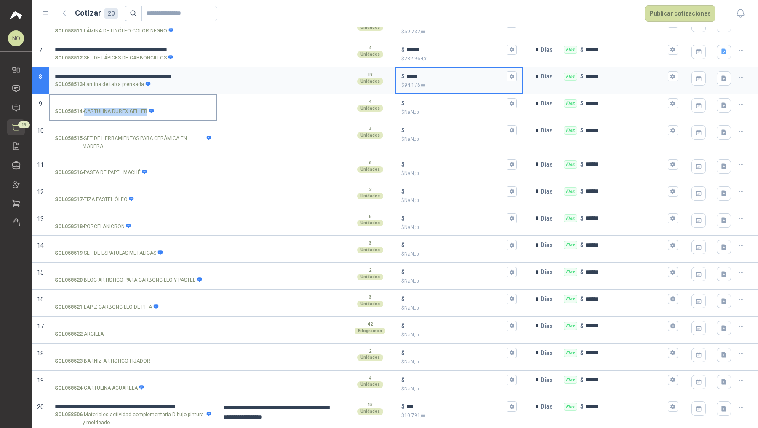
click at [124, 103] on input "SOL058514 - CARTULINA DUREX GELLER" at bounding box center [133, 103] width 157 height 6
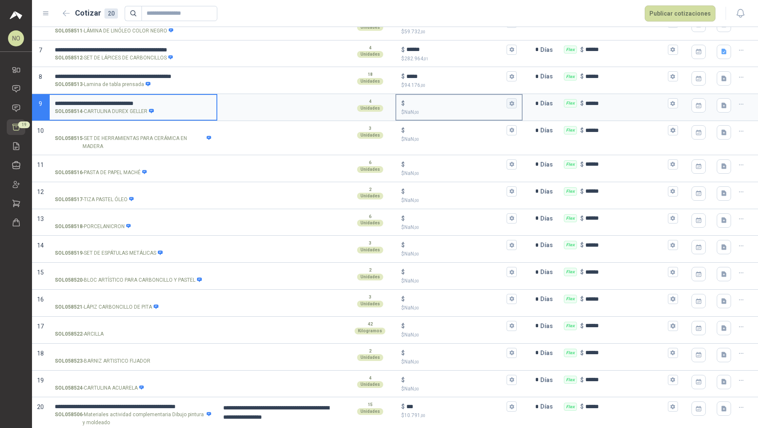
click at [509, 101] on icon "button" at bounding box center [511, 103] width 5 height 5
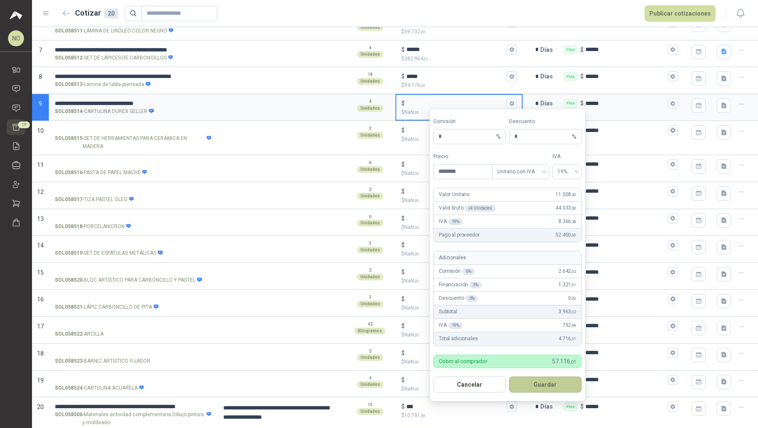
click at [556, 379] on button "Guardar" at bounding box center [545, 384] width 72 height 16
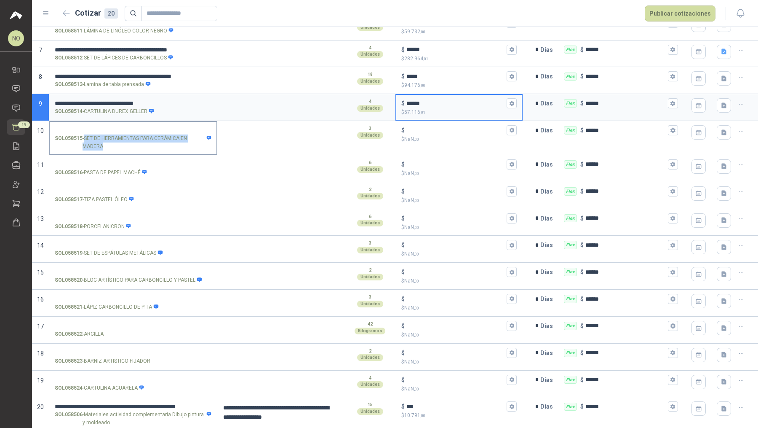
drag, startPoint x: 85, startPoint y: 137, endPoint x: 102, endPoint y: 143, distance: 18.3
click at [102, 143] on p "SOL058515 - SET DE HERRAMIENTAS PARA CERÁMICA EN MADERA" at bounding box center [133, 142] width 157 height 16
copy p "SET DE HERRAMIENTAS PARA CERÁMICA EN MADERA"
click at [146, 131] on input "SOL058515 - SET DE HERRAMIENTAS PARA CERÁMICA EN MADERA" at bounding box center [133, 130] width 157 height 6
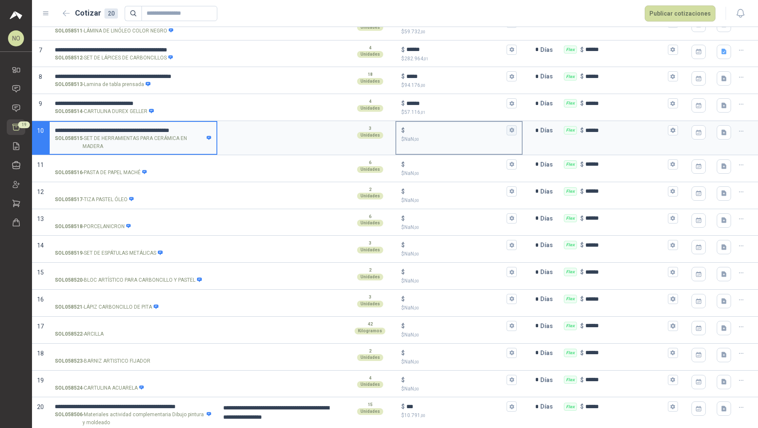
click at [509, 131] on icon "button" at bounding box center [511, 129] width 5 height 5
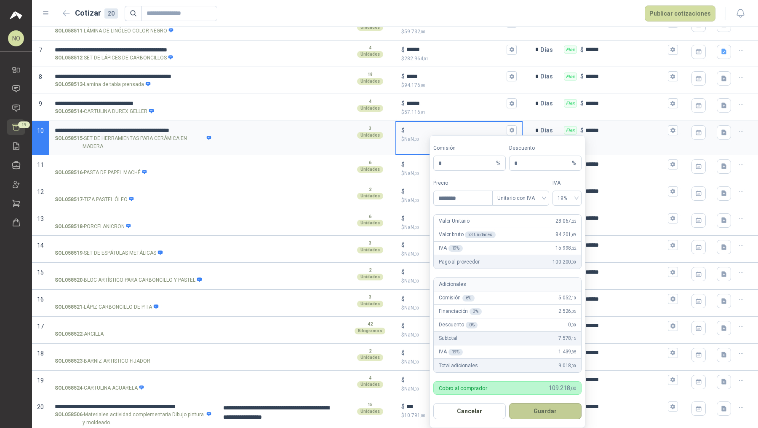
click at [553, 407] on button "Guardar" at bounding box center [545, 411] width 72 height 16
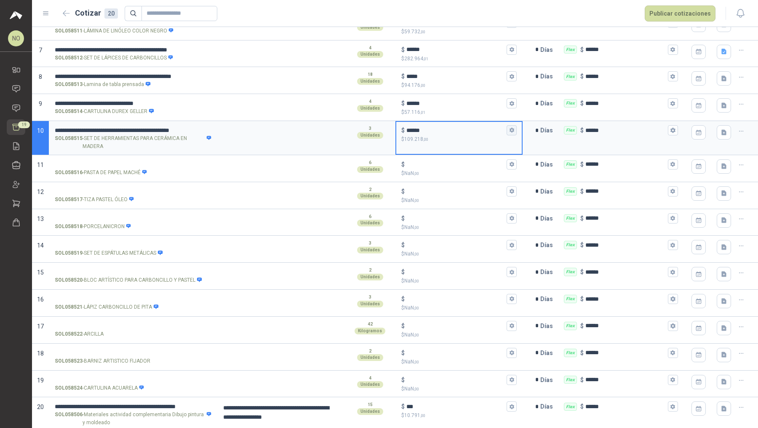
click at [510, 129] on icon "button" at bounding box center [511, 129] width 5 height 5
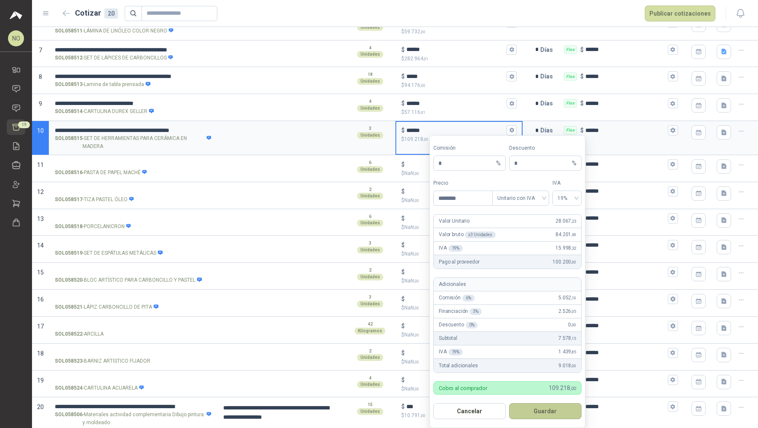
click at [552, 410] on button "Guardar" at bounding box center [545, 411] width 72 height 16
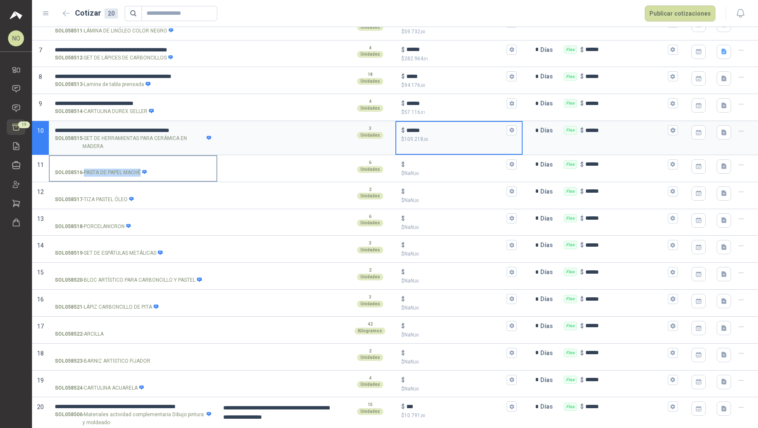
drag, startPoint x: 84, startPoint y: 172, endPoint x: 141, endPoint y: 174, distance: 56.9
click at [141, 174] on p "SOL058516 - PASTA DE PAPEL MACHÉ" at bounding box center [101, 173] width 93 height 8
click at [135, 162] on input "SOL058516 - PASTA DE PAPEL MACHÉ" at bounding box center [133, 164] width 157 height 6
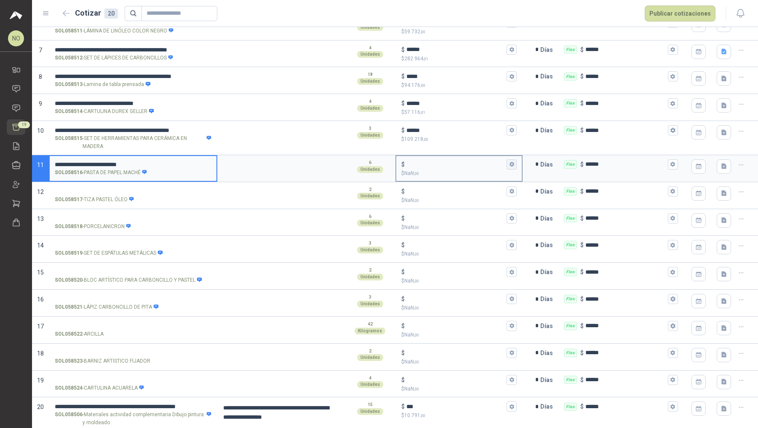
click at [510, 162] on icon "button" at bounding box center [512, 164] width 5 height 5
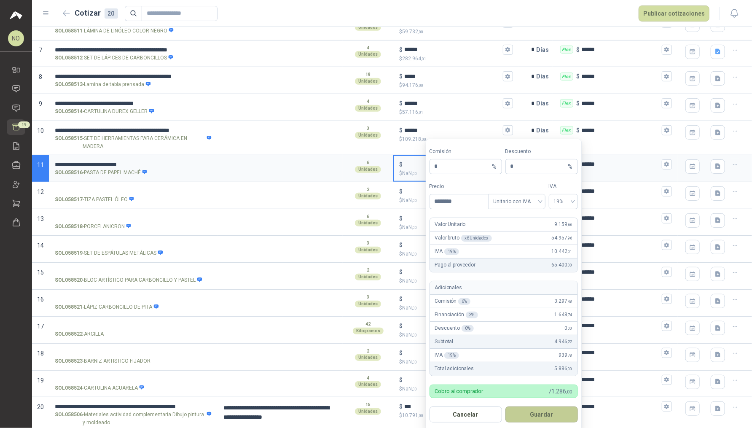
click at [539, 410] on button "Guardar" at bounding box center [541, 414] width 72 height 16
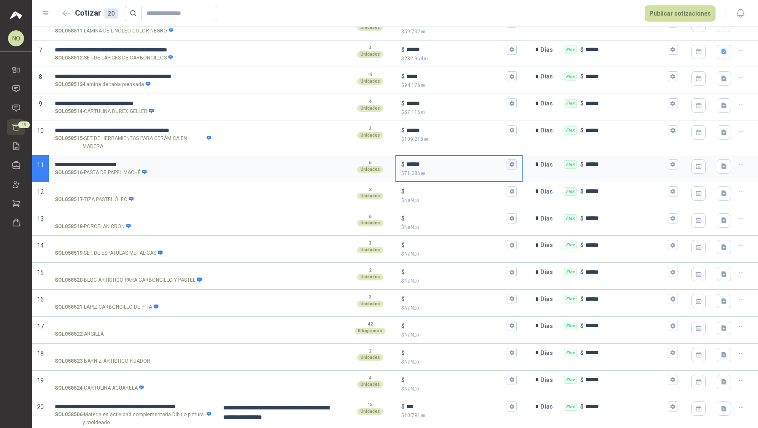
click at [510, 162] on icon "button" at bounding box center [512, 164] width 5 height 5
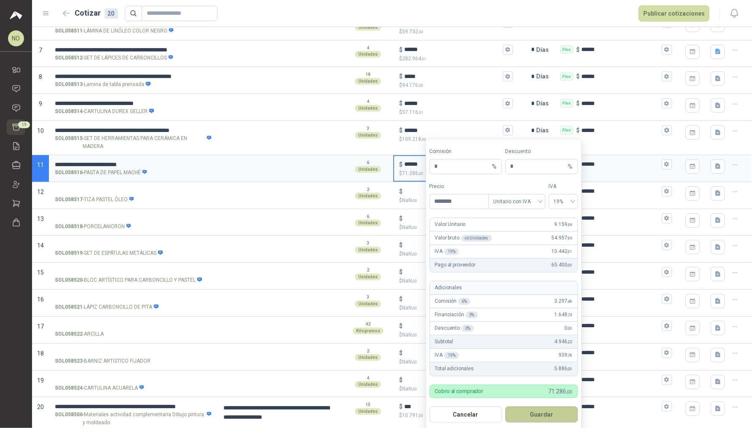
click at [546, 415] on button "Guardar" at bounding box center [541, 414] width 72 height 16
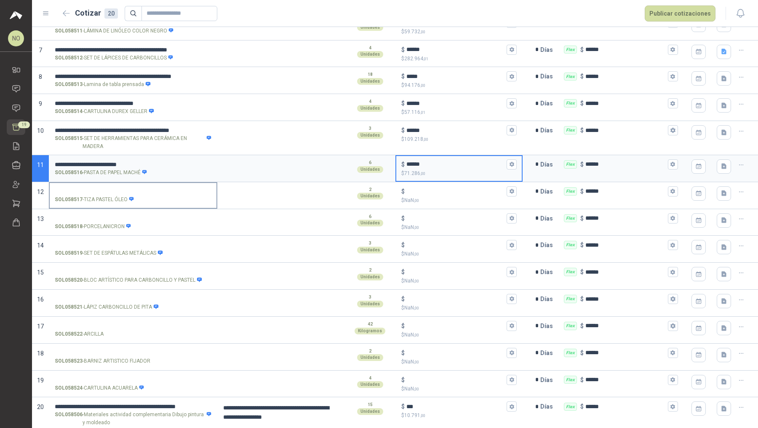
drag, startPoint x: 83, startPoint y: 196, endPoint x: 118, endPoint y: 196, distance: 34.1
click at [118, 196] on p "SOL058517 - TIZA PASTEL ÓLEO" at bounding box center [95, 200] width 80 height 8
click at [118, 195] on input "SOL058517 - TIZA PASTEL ÓLEO" at bounding box center [133, 191] width 157 height 6
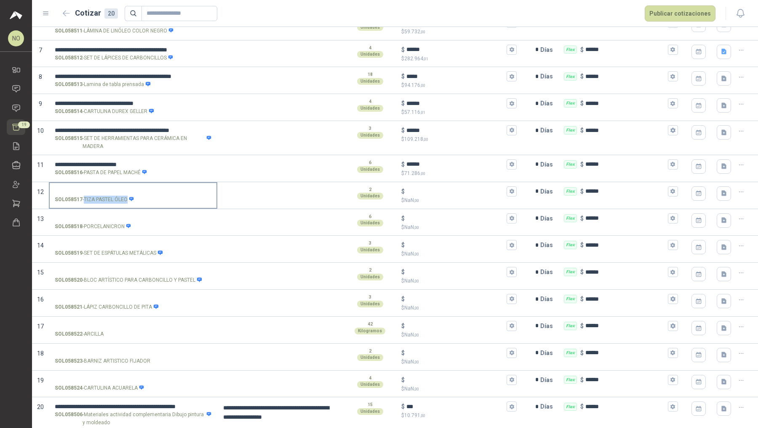
drag, startPoint x: 85, startPoint y: 197, endPoint x: 127, endPoint y: 198, distance: 41.7
click at [127, 198] on p "SOL058517 - TIZA PASTEL ÓLEO" at bounding box center [95, 200] width 80 height 8
click at [125, 188] on input "SOL058517 - TIZA PASTEL ÓLEO" at bounding box center [133, 191] width 157 height 6
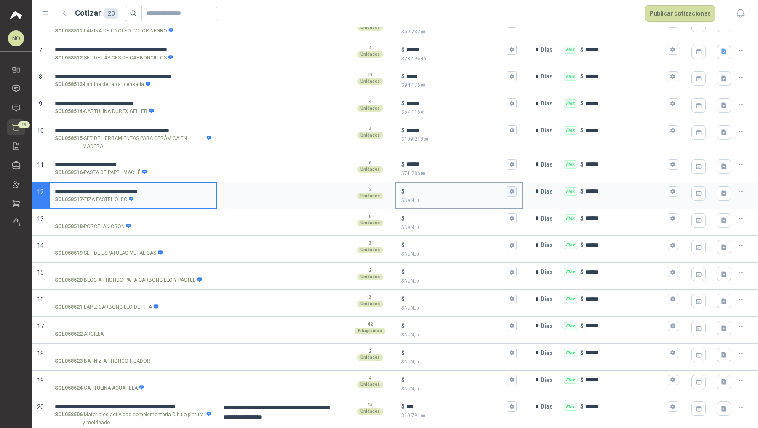
click at [510, 190] on icon "button" at bounding box center [512, 191] width 5 height 5
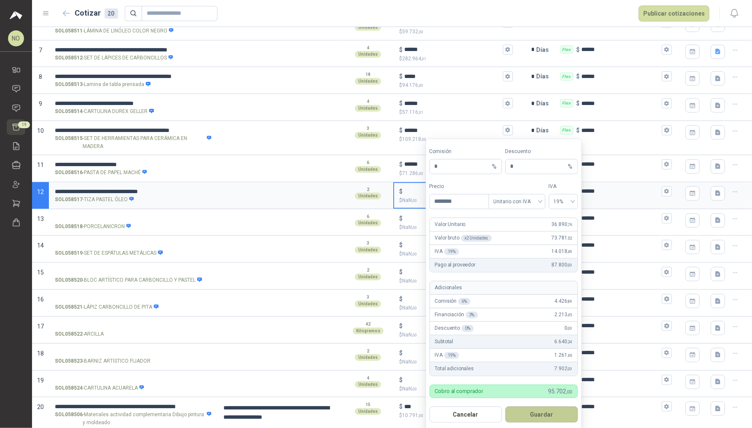
click at [541, 412] on button "Guardar" at bounding box center [541, 414] width 72 height 16
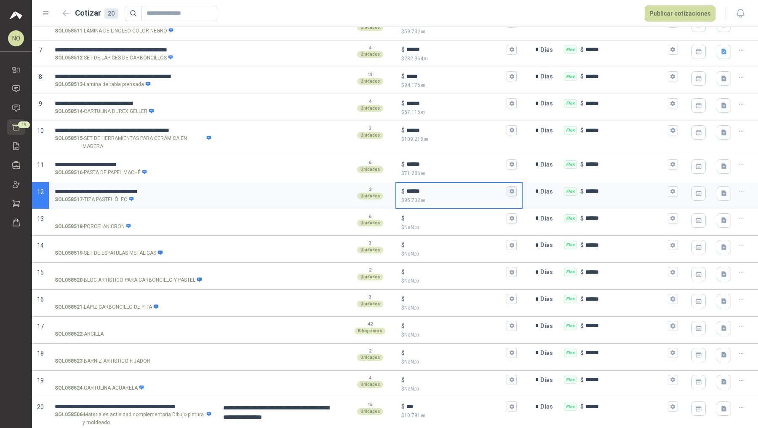
click at [510, 192] on button "$ ****** $ 95.702 ,00" at bounding box center [512, 191] width 10 height 10
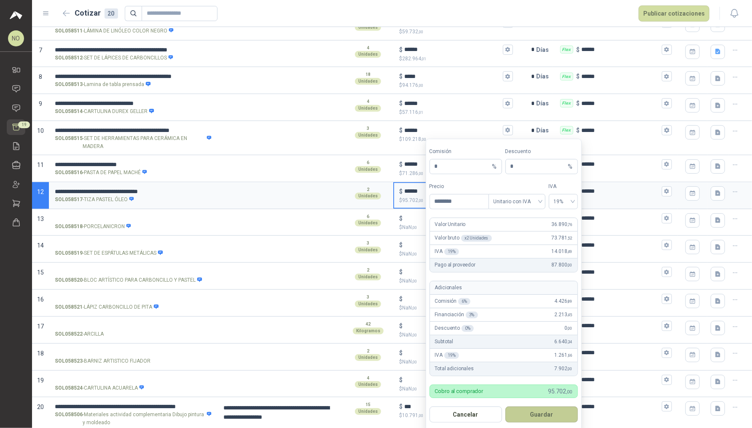
click at [542, 410] on button "Guardar" at bounding box center [541, 414] width 72 height 16
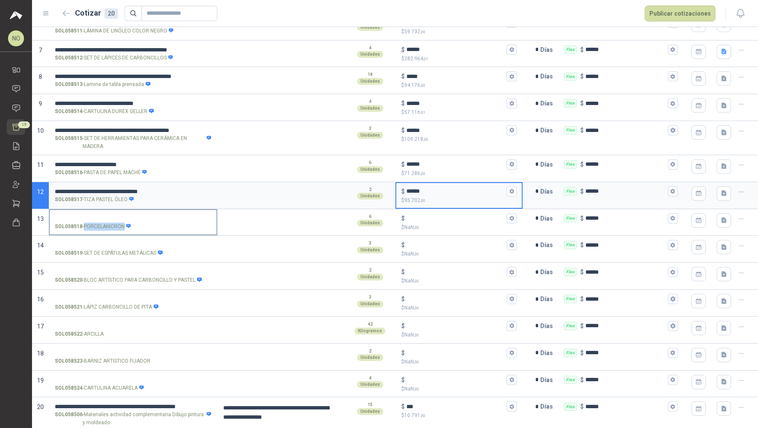
drag, startPoint x: 84, startPoint y: 223, endPoint x: 124, endPoint y: 225, distance: 39.6
click at [124, 225] on p "SOL058518 - PORCELANICRON" at bounding box center [93, 226] width 77 height 8
click at [114, 216] on input "SOL058518 - PORCELANICRON" at bounding box center [133, 218] width 157 height 6
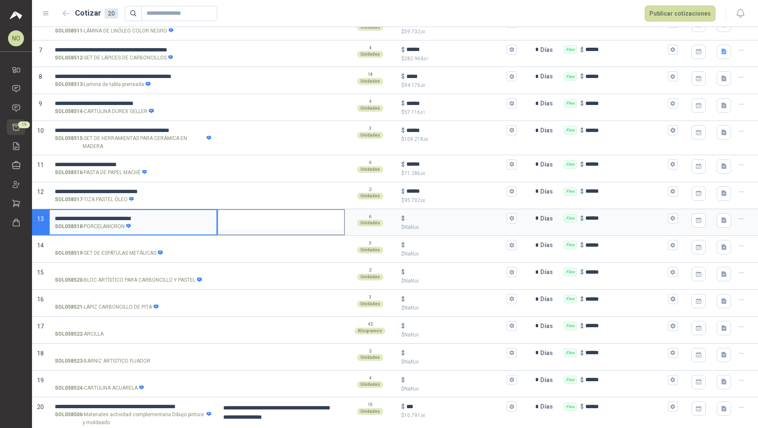
click at [288, 212] on textarea at bounding box center [281, 219] width 126 height 19
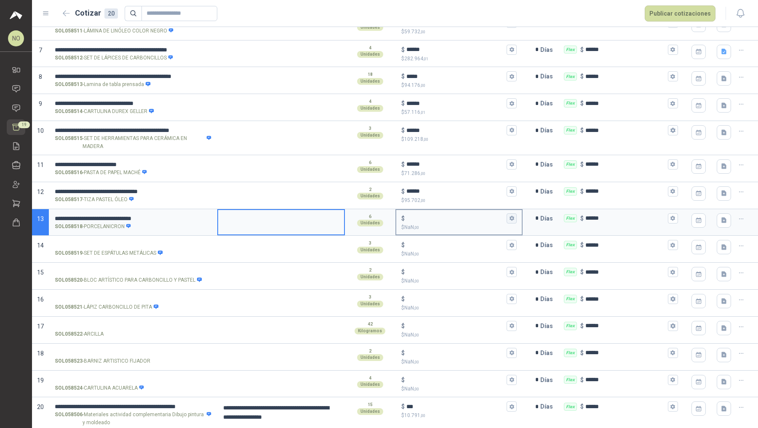
click at [509, 215] on icon "button" at bounding box center [511, 217] width 5 height 5
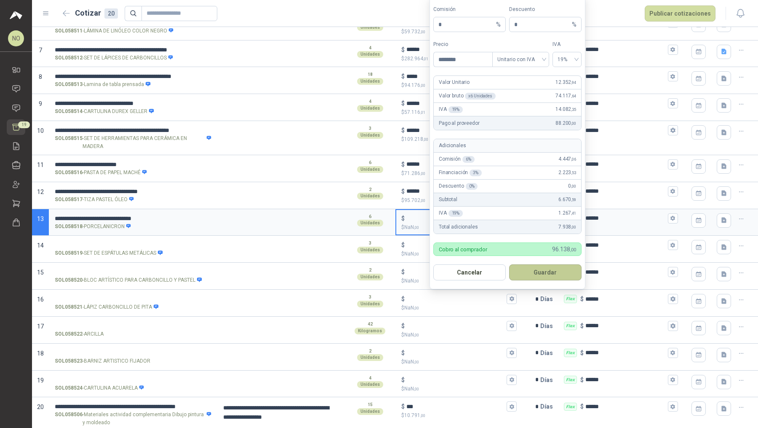
click at [550, 275] on button "Guardar" at bounding box center [545, 272] width 72 height 16
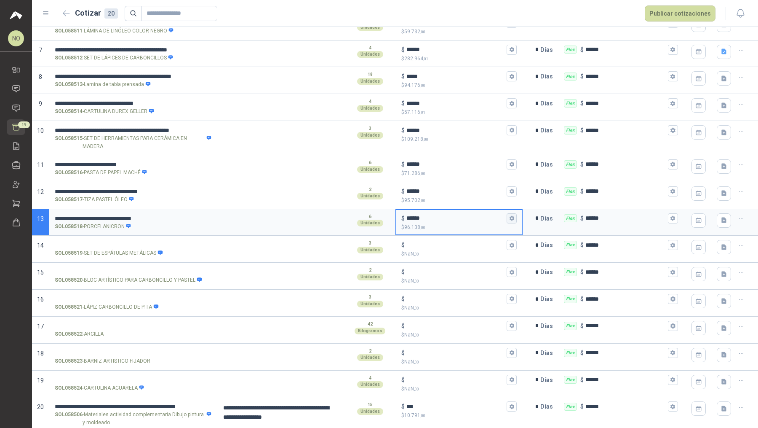
click at [510, 216] on icon "button" at bounding box center [512, 218] width 5 height 5
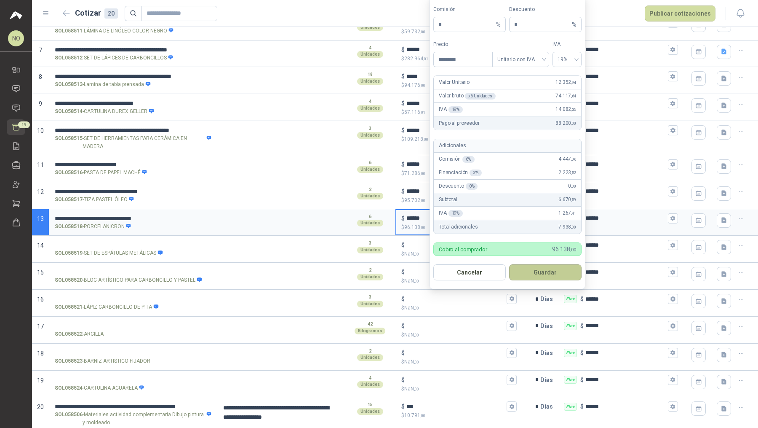
click at [549, 270] on button "Guardar" at bounding box center [545, 272] width 72 height 16
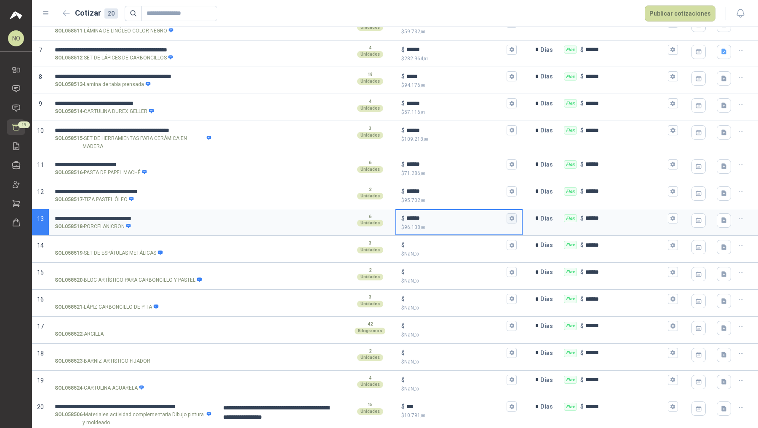
click at [510, 218] on icon "button" at bounding box center [512, 218] width 5 height 5
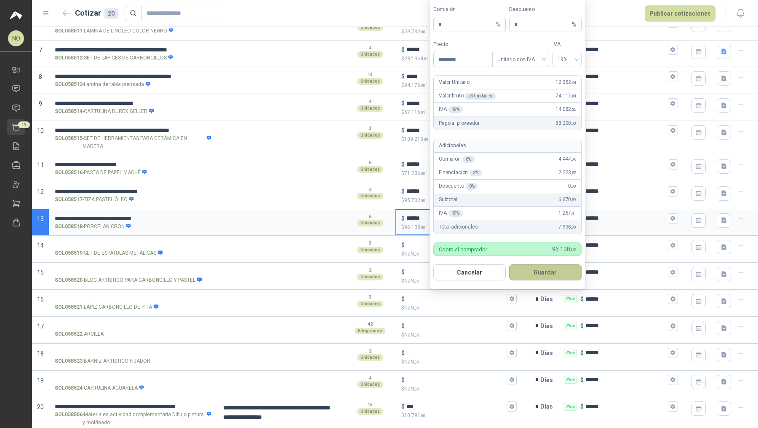
click at [552, 271] on button "Guardar" at bounding box center [545, 272] width 72 height 16
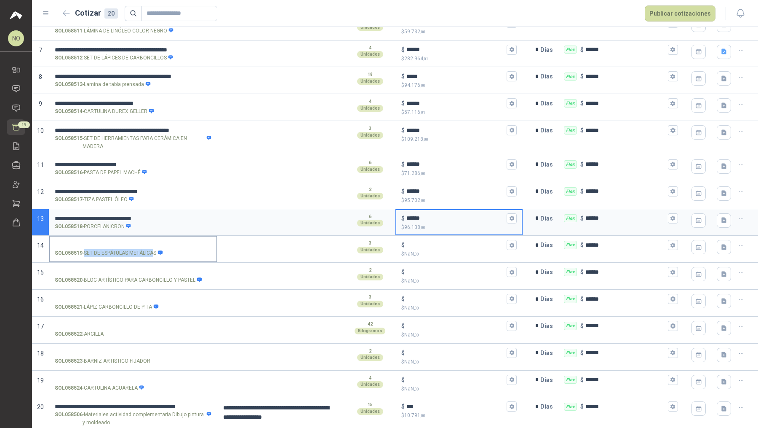
drag, startPoint x: 85, startPoint y: 250, endPoint x: 155, endPoint y: 252, distance: 70.8
click at [155, 252] on p "SOL058519 - SET DE ESPÁTULAS METÁLICAS" at bounding box center [109, 253] width 108 height 8
click at [155, 248] on input "SOL058519 - SET DE ESPÁTULAS METÁLICAS" at bounding box center [133, 245] width 157 height 6
drag, startPoint x: 83, startPoint y: 251, endPoint x: 156, endPoint y: 252, distance: 72.5
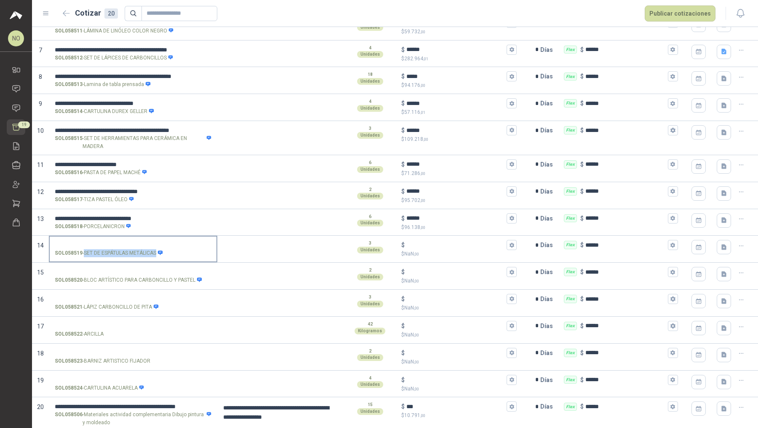
click at [156, 252] on p "SOL058519 - SET DE ESPÁTULAS METÁLICAS" at bounding box center [109, 253] width 108 height 8
click at [128, 242] on input "SOL058519 - SET DE ESPÁTULAS METÁLICAS" at bounding box center [133, 245] width 157 height 6
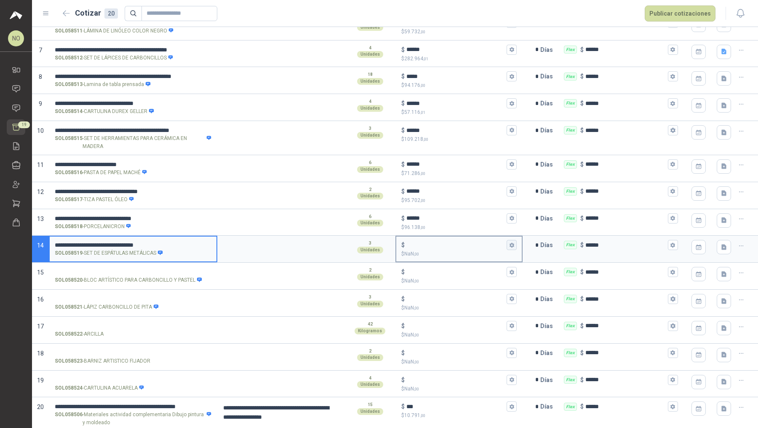
click at [510, 244] on icon "button" at bounding box center [512, 244] width 5 height 5
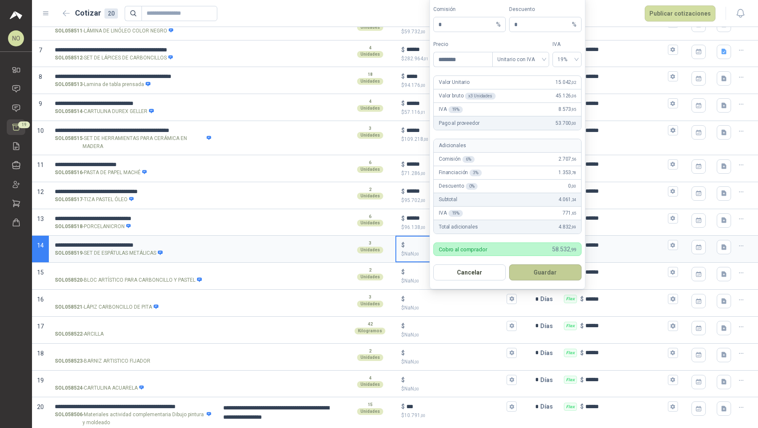
click at [550, 273] on button "Guardar" at bounding box center [545, 272] width 72 height 16
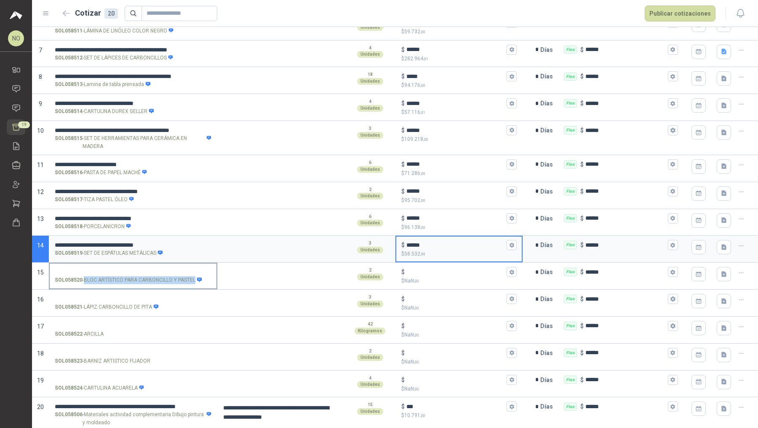
drag, startPoint x: 84, startPoint y: 278, endPoint x: 194, endPoint y: 279, distance: 109.6
click at [194, 279] on p "SOL058520 - BLOC ARTÍSTICO PARA CARBONCILLO Y PASTEL" at bounding box center [128, 280] width 147 height 8
click at [185, 269] on input "SOL058520 - BLOC ARTÍSTICO PARA CARBONCILLO Y PASTEL" at bounding box center [133, 272] width 157 height 6
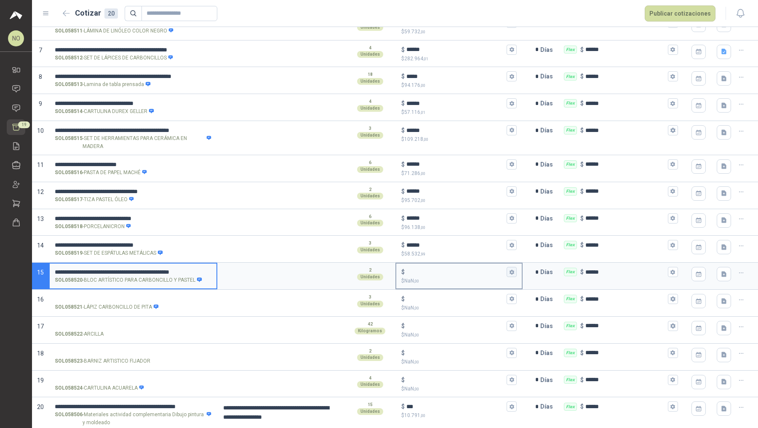
click at [509, 269] on icon "button" at bounding box center [511, 271] width 5 height 5
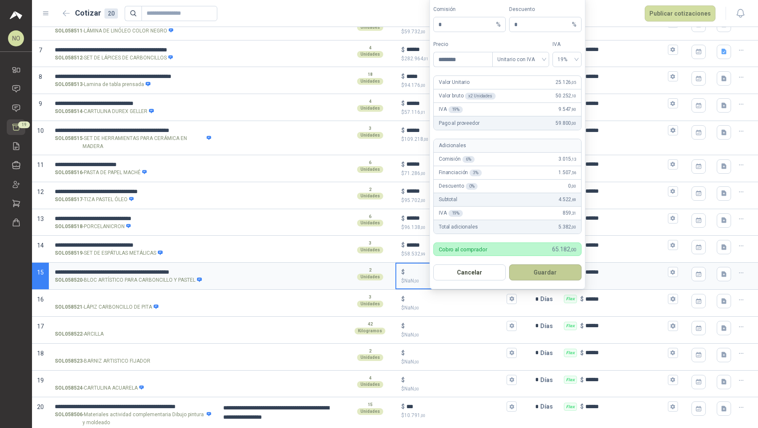
click at [550, 270] on button "Guardar" at bounding box center [545, 272] width 72 height 16
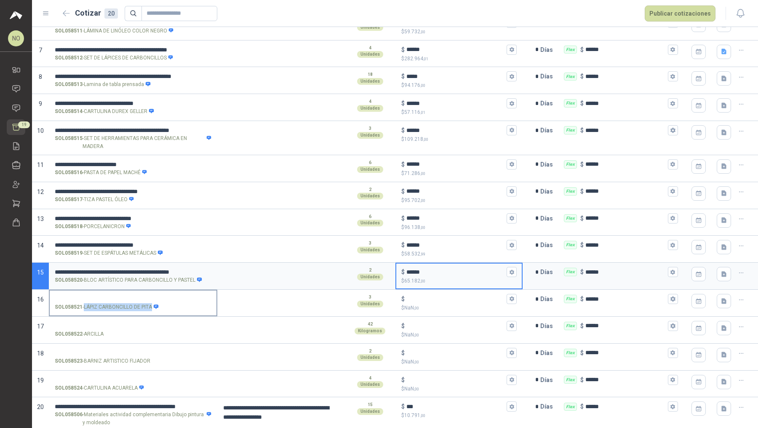
drag, startPoint x: 84, startPoint y: 304, endPoint x: 150, endPoint y: 305, distance: 66.2
click at [150, 305] on p "SOL058521 - LÁPIZ CARBONCILLO DE PITA" at bounding box center [107, 307] width 104 height 8
click at [125, 296] on input "SOL058521 - LÁPIZ CARBONCILLO DE PITA" at bounding box center [133, 299] width 157 height 6
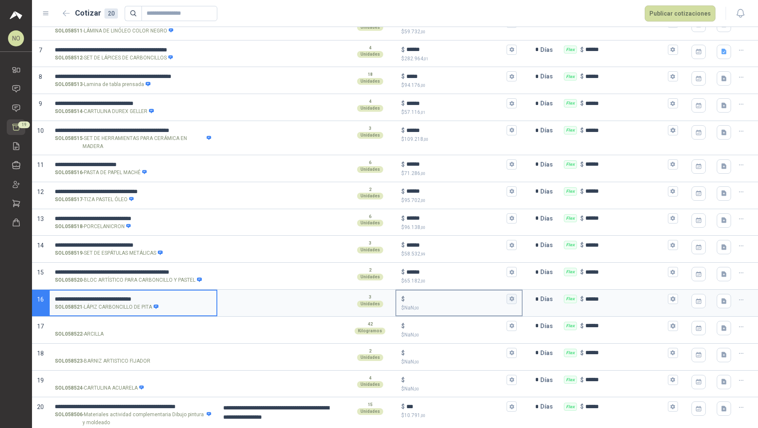
click at [510, 296] on icon "button" at bounding box center [512, 298] width 5 height 5
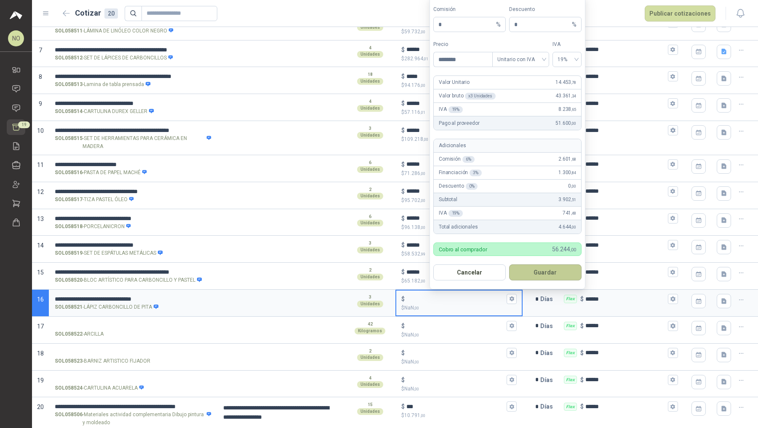
click at [552, 271] on button "Guardar" at bounding box center [545, 272] width 72 height 16
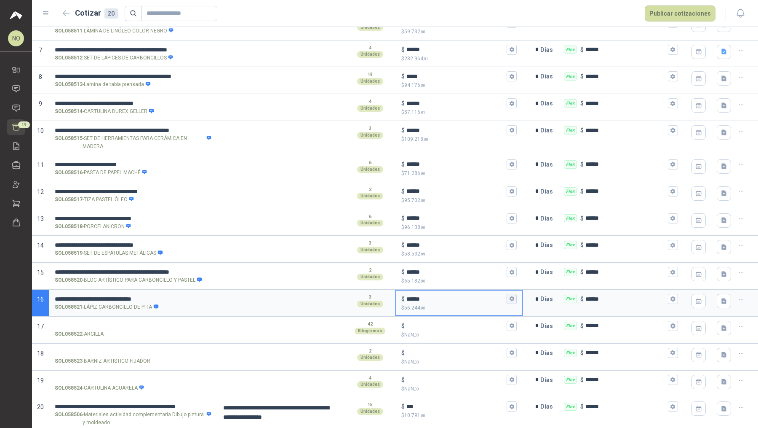
click at [510, 296] on icon "button" at bounding box center [512, 298] width 5 height 5
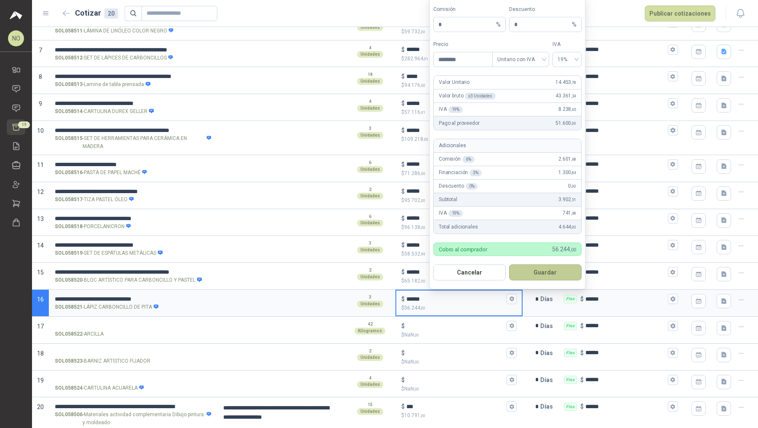
click at [558, 272] on button "Guardar" at bounding box center [545, 272] width 72 height 16
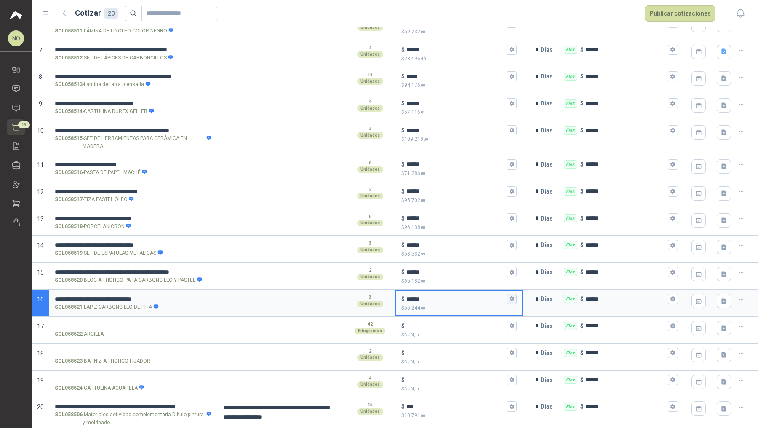
click at [508, 299] on button "$ ****** $ 56.244 ,00" at bounding box center [512, 299] width 10 height 10
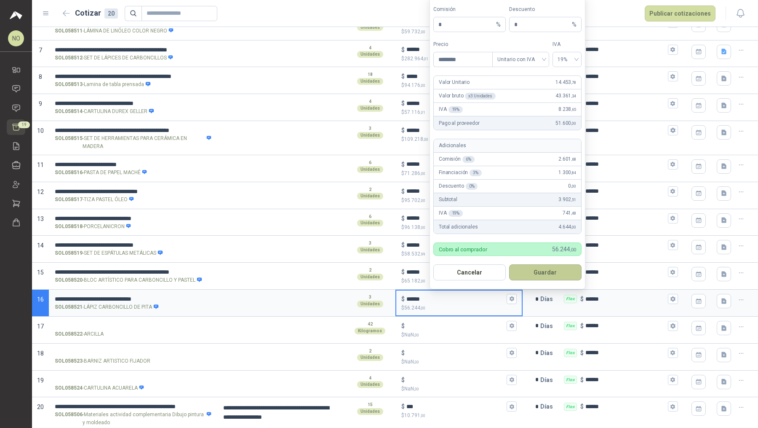
click at [554, 271] on button "Guardar" at bounding box center [545, 272] width 72 height 16
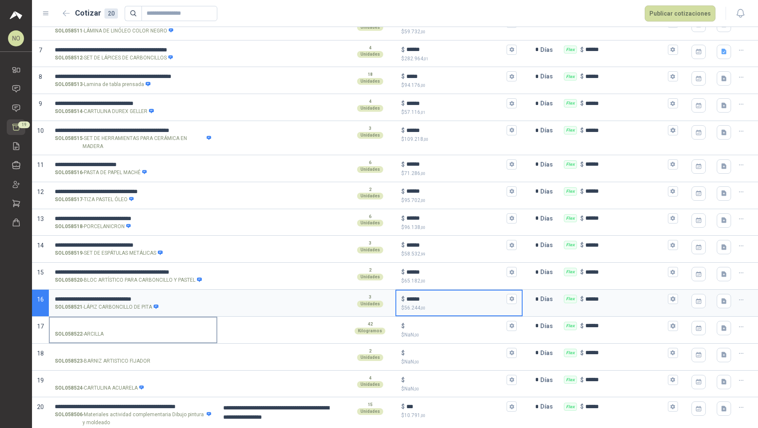
click at [126, 324] on input "SOL058522 - ARCILLA" at bounding box center [133, 326] width 157 height 6
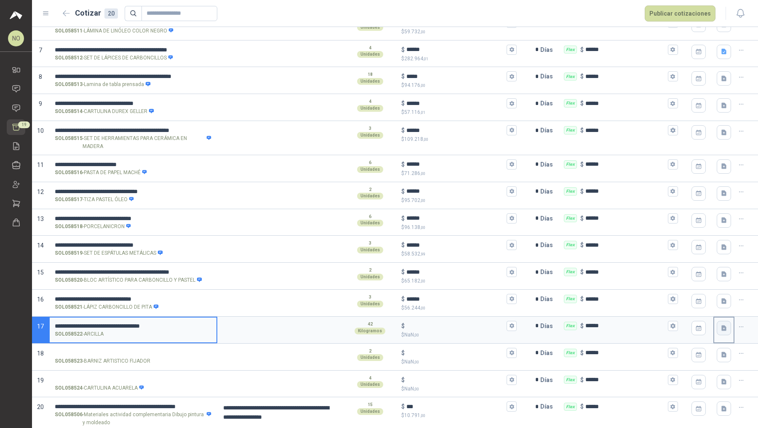
click at [721, 324] on icon "button" at bounding box center [724, 327] width 7 height 7
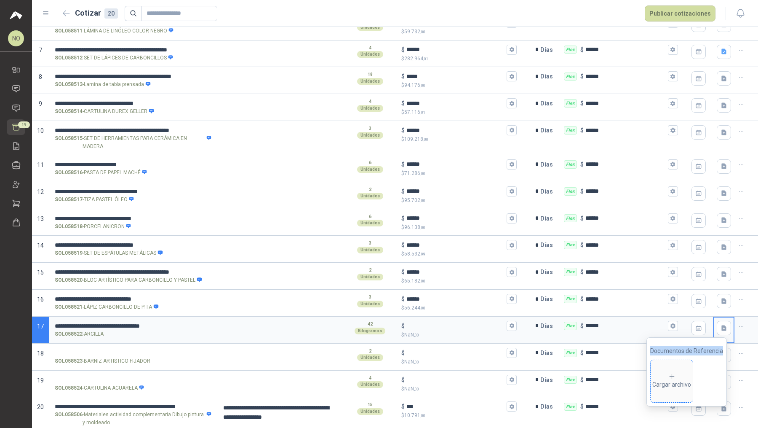
click at [664, 378] on div "Cargar archivo" at bounding box center [672, 380] width 39 height 17
click at [252, 322] on textarea at bounding box center [281, 326] width 126 height 19
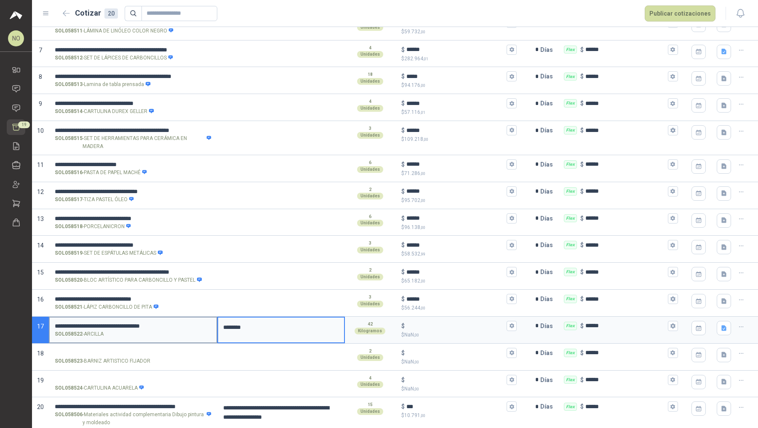
click at [164, 323] on input "**********" at bounding box center [133, 326] width 157 height 6
click at [55, 323] on input "**********" at bounding box center [133, 326] width 157 height 6
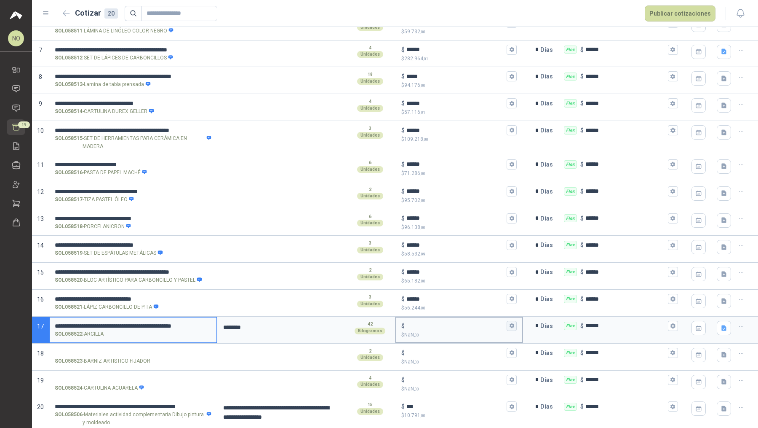
click at [509, 325] on icon "button" at bounding box center [511, 325] width 5 height 5
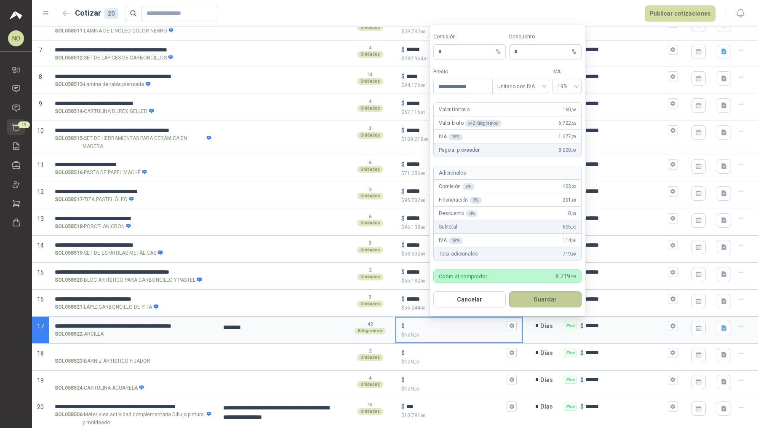
click at [548, 300] on button "Guardar" at bounding box center [545, 299] width 72 height 16
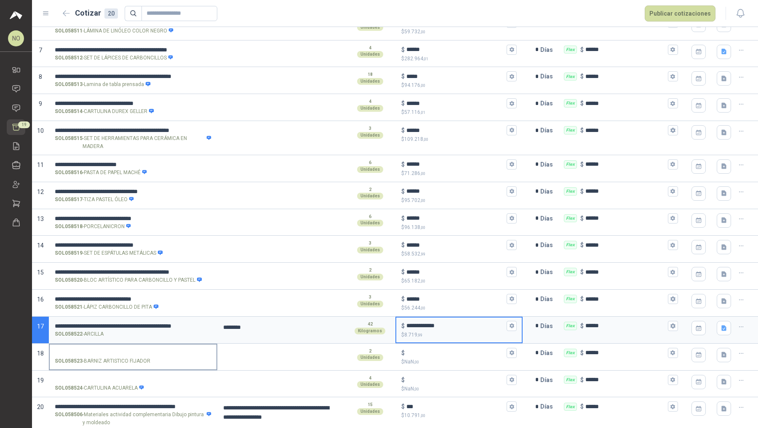
click at [85, 359] on p "SOL058523 - BARNIZ ARTISTICO FIJADOR" at bounding box center [103, 361] width 96 height 8
click at [85, 356] on input "SOL058523 - BARNIZ ARTISTICO FIJADOR" at bounding box center [133, 353] width 157 height 6
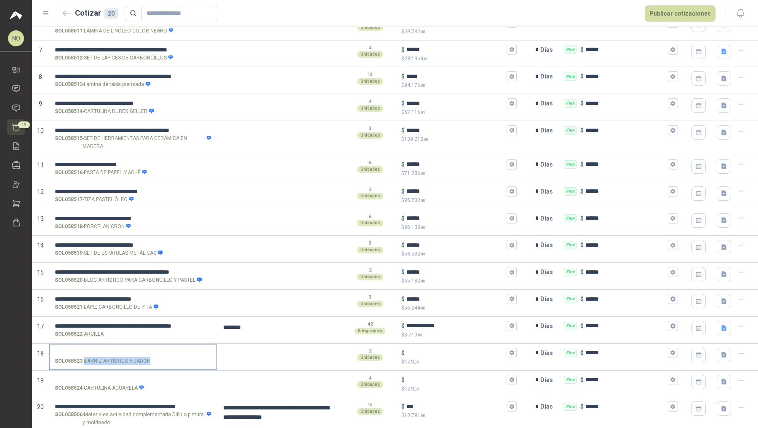
drag, startPoint x: 85, startPoint y: 359, endPoint x: 148, endPoint y: 359, distance: 63.6
click at [148, 359] on p "SOL058523 - BARNIZ ARTISTICO FIJADOR" at bounding box center [103, 361] width 96 height 8
click at [132, 350] on input "SOL058523 - BARNIZ ARTISTICO FIJADOR" at bounding box center [133, 353] width 157 height 6
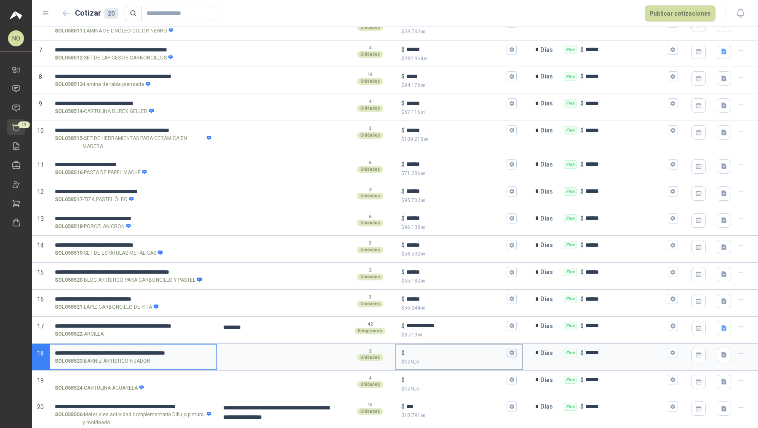
click at [511, 349] on button "$ $ NaN ,00" at bounding box center [512, 353] width 10 height 10
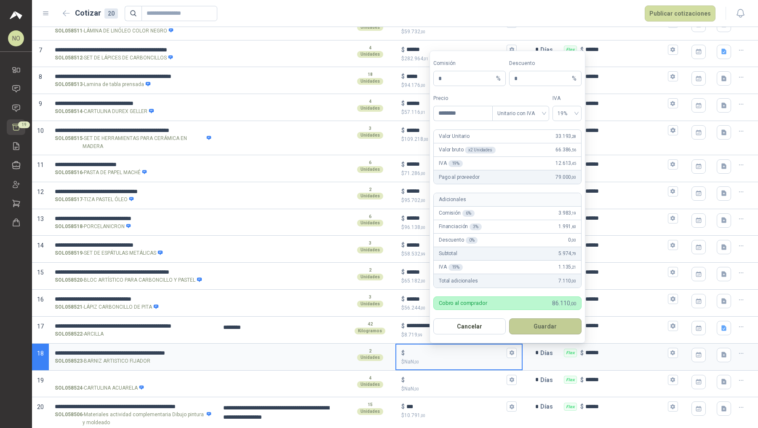
click at [563, 319] on button "Guardar" at bounding box center [545, 326] width 72 height 16
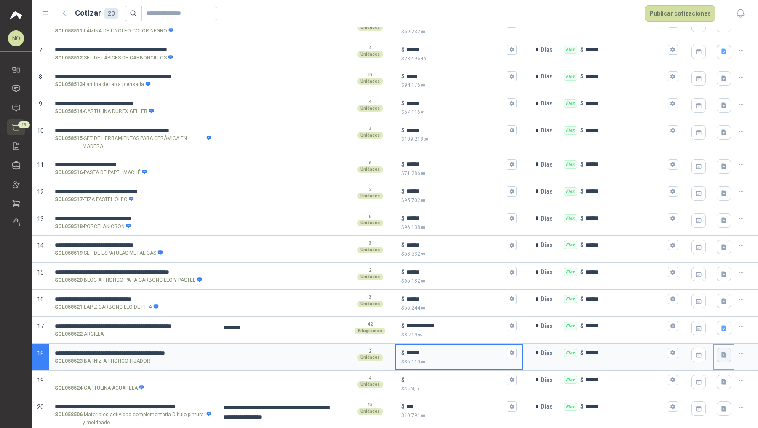
click at [722, 352] on icon "button" at bounding box center [724, 354] width 5 height 5
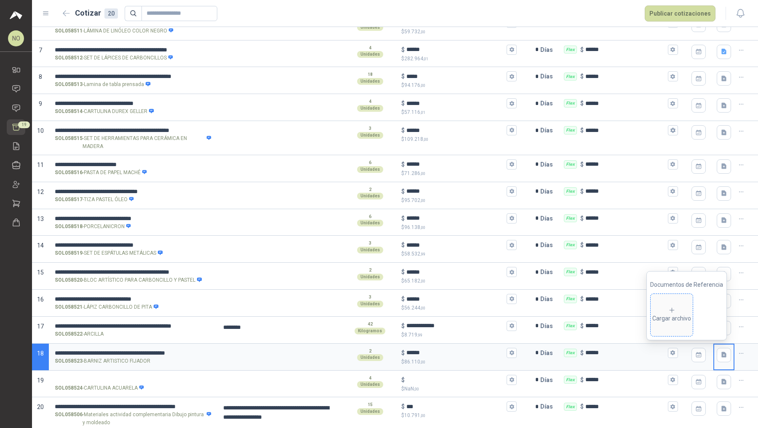
click at [679, 315] on div "Cargar archivo" at bounding box center [672, 314] width 39 height 17
click at [510, 350] on icon "button" at bounding box center [512, 352] width 5 height 5
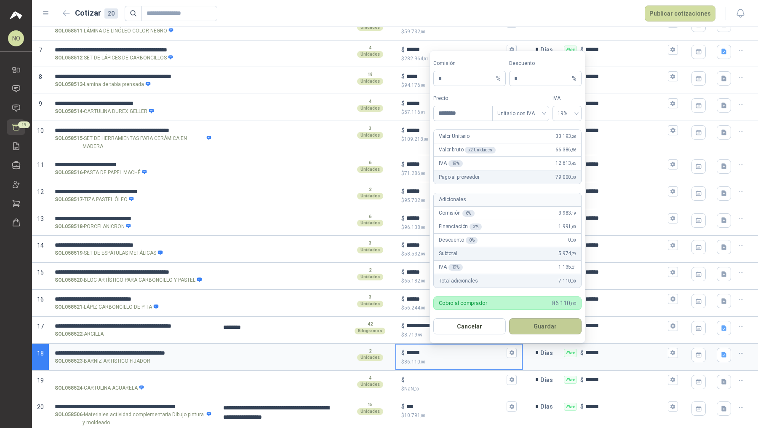
click at [557, 324] on button "Guardar" at bounding box center [545, 326] width 72 height 16
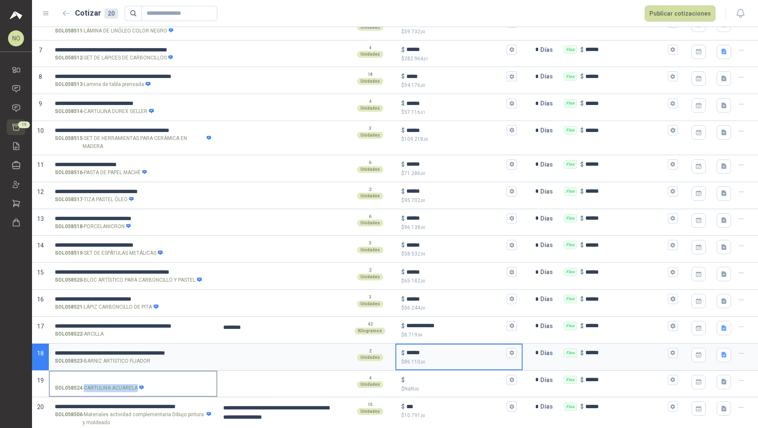
drag, startPoint x: 84, startPoint y: 383, endPoint x: 137, endPoint y: 386, distance: 53.2
click at [137, 386] on p "SOL058524 - CARTULINA ACUARELA" at bounding box center [100, 388] width 90 height 8
click at [146, 377] on input "SOL058524 - CARTULINA ACUARELA" at bounding box center [133, 380] width 157 height 6
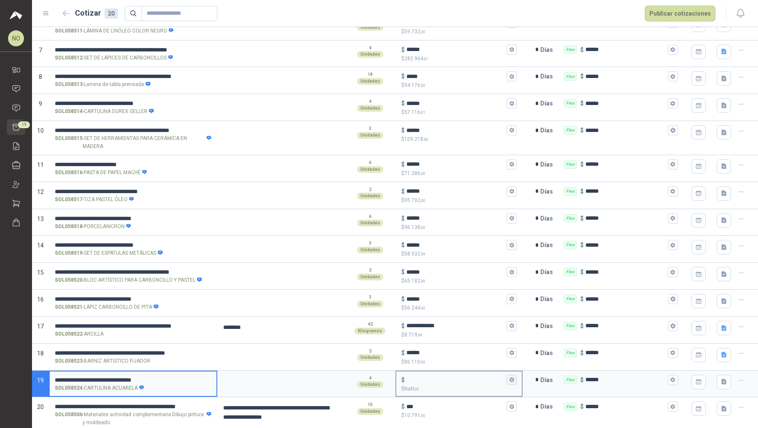
click at [511, 376] on button "$ $ NaN ,00" at bounding box center [512, 380] width 10 height 10
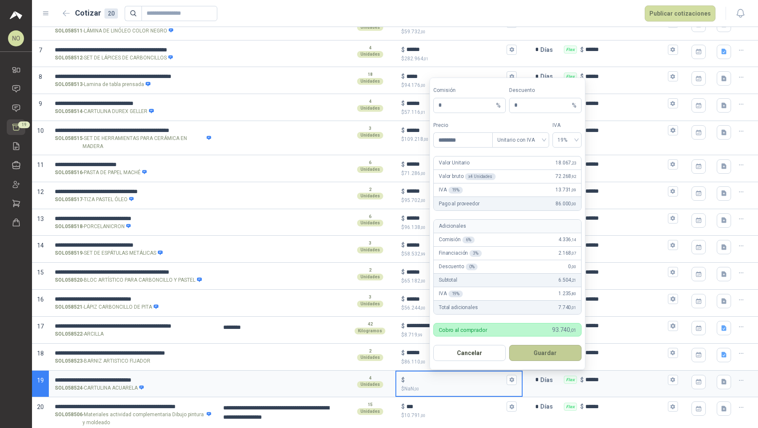
click at [557, 353] on button "Guardar" at bounding box center [545, 353] width 72 height 16
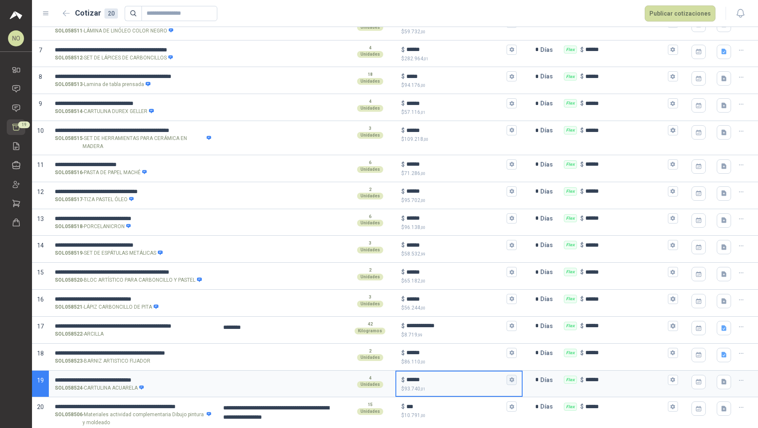
click at [510, 378] on icon "button" at bounding box center [511, 379] width 5 height 5
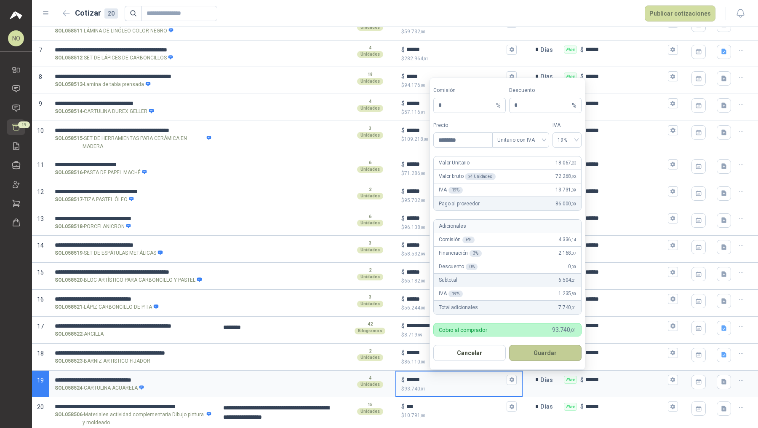
click at [557, 351] on button "Guardar" at bounding box center [545, 353] width 72 height 16
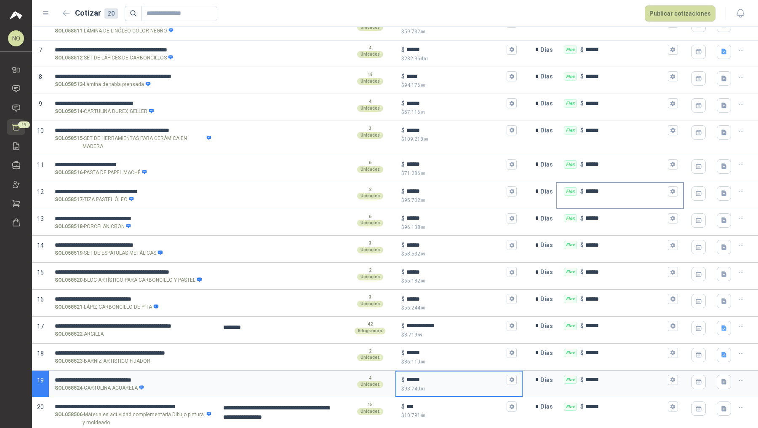
scroll to position [0, 0]
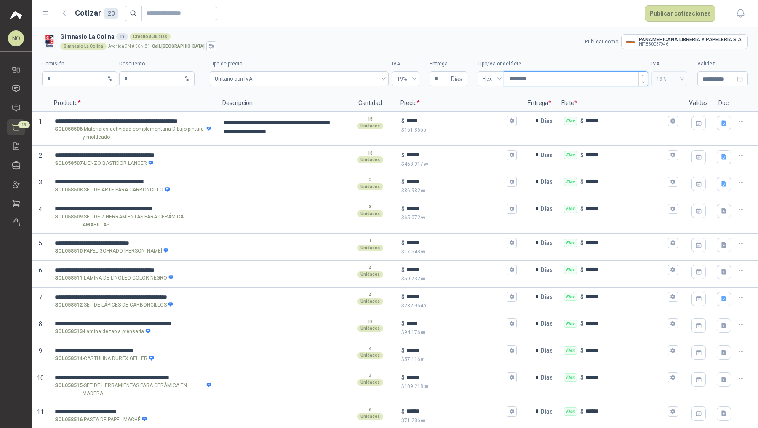
click at [541, 81] on input "********" at bounding box center [576, 79] width 143 height 14
click at [706, 76] on input "**********" at bounding box center [719, 78] width 33 height 9
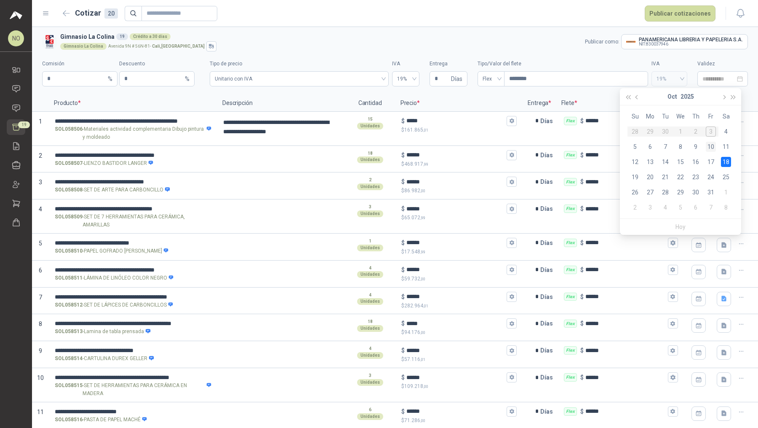
click at [715, 147] on div "10" at bounding box center [711, 147] width 10 height 10
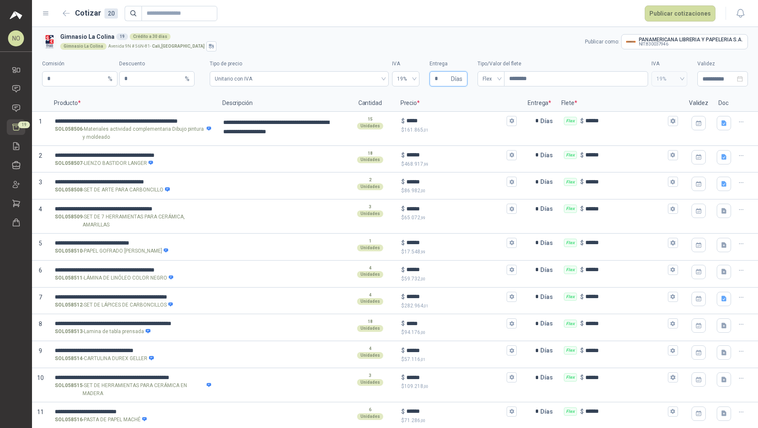
click at [437, 80] on input "*" at bounding box center [442, 79] width 15 height 14
click at [508, 158] on button "$ ****** $ 468.917 ,99" at bounding box center [512, 155] width 10 height 10
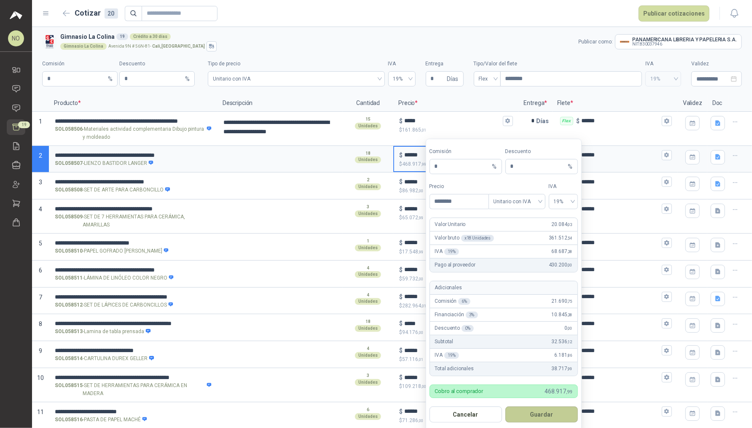
click at [551, 415] on button "Guardar" at bounding box center [541, 414] width 72 height 16
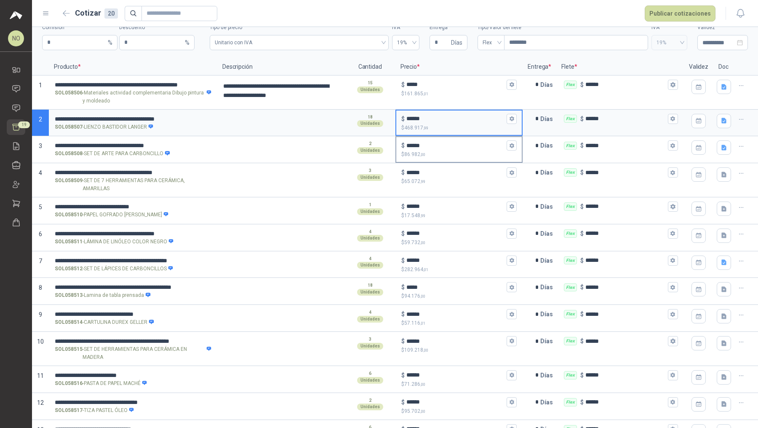
scroll to position [39, 0]
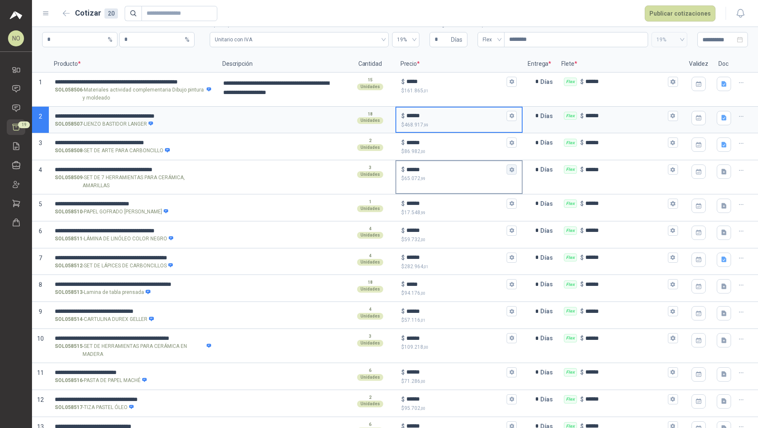
click at [511, 169] on button "$ ****** $ 65.072 ,99" at bounding box center [512, 169] width 10 height 10
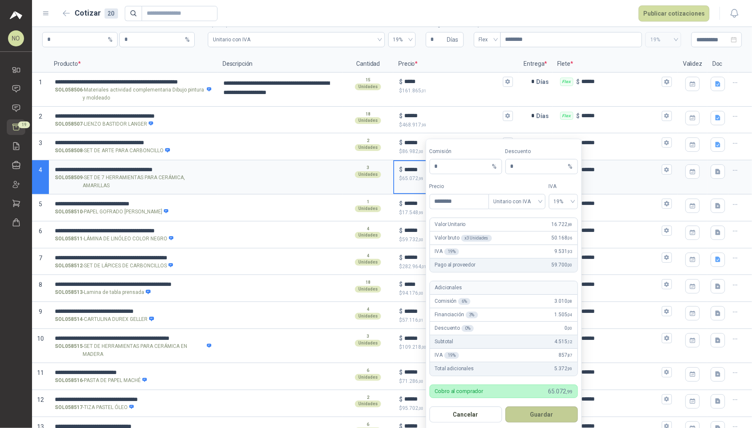
click at [540, 417] on button "Guardar" at bounding box center [541, 414] width 72 height 16
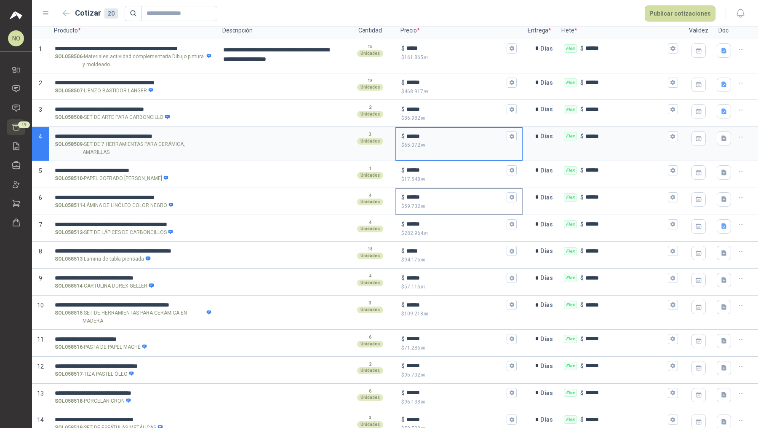
scroll to position [74, 0]
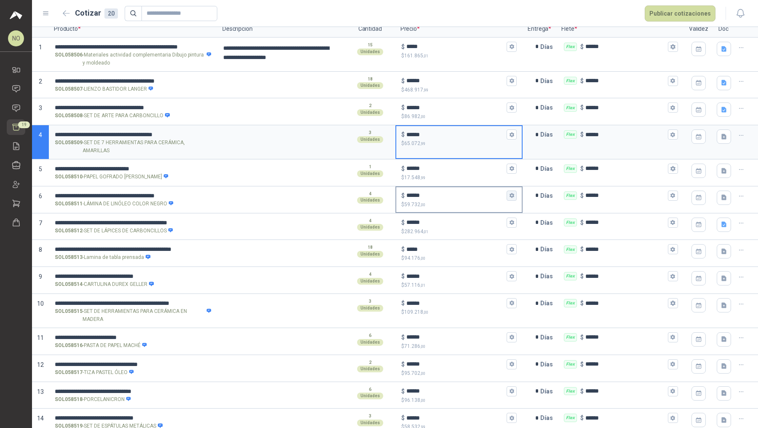
click at [510, 196] on icon "button" at bounding box center [512, 195] width 5 height 5
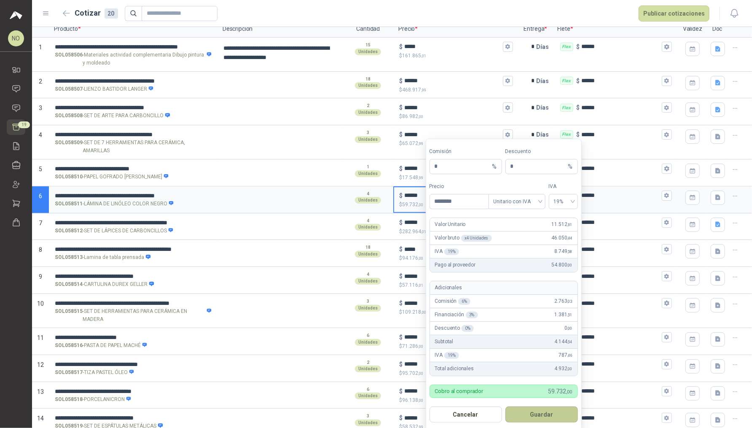
click at [549, 409] on button "Guardar" at bounding box center [541, 414] width 72 height 16
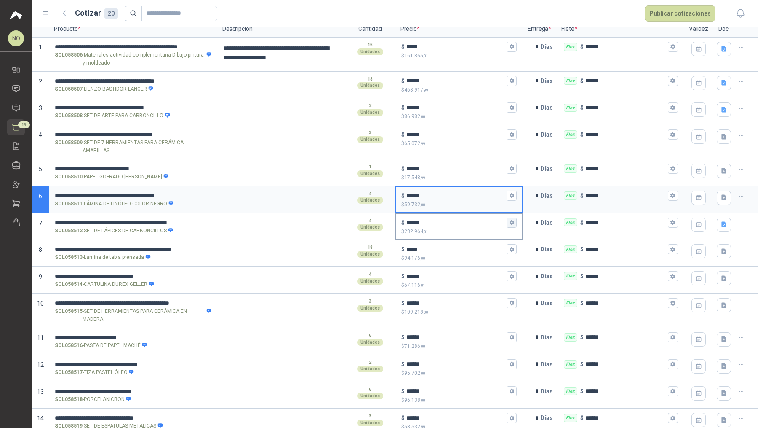
click at [510, 221] on icon "button" at bounding box center [511, 222] width 5 height 5
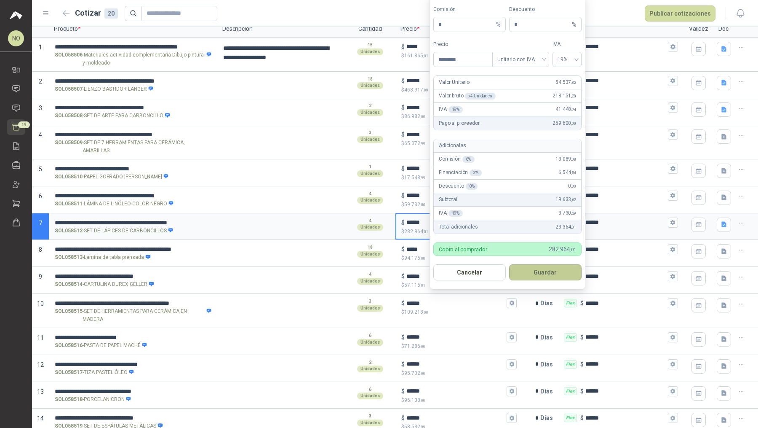
click at [557, 268] on button "Guardar" at bounding box center [545, 272] width 72 height 16
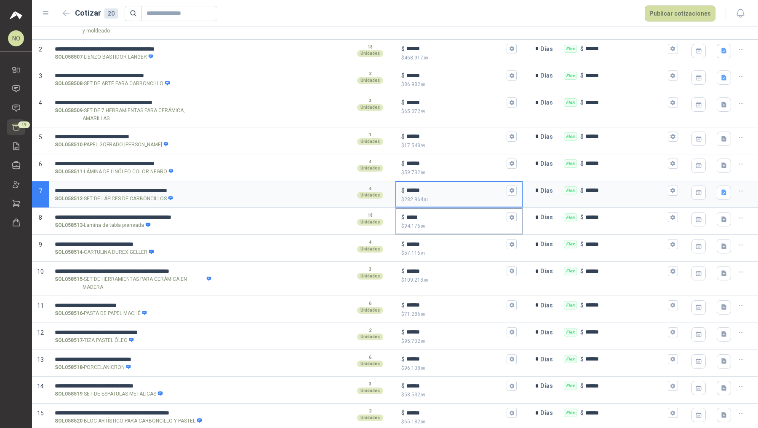
scroll to position [108, 0]
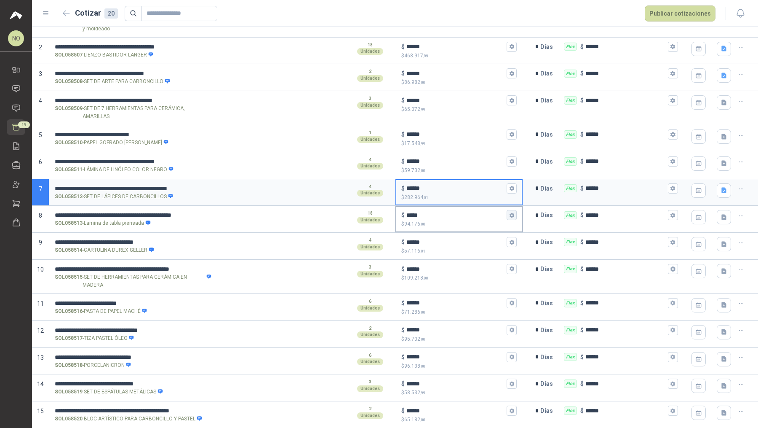
click at [510, 214] on icon "button" at bounding box center [512, 214] width 5 height 5
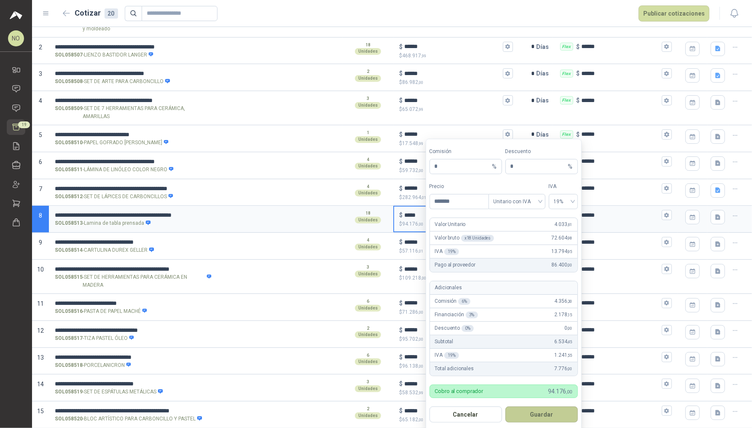
click at [541, 410] on button "Guardar" at bounding box center [541, 414] width 72 height 16
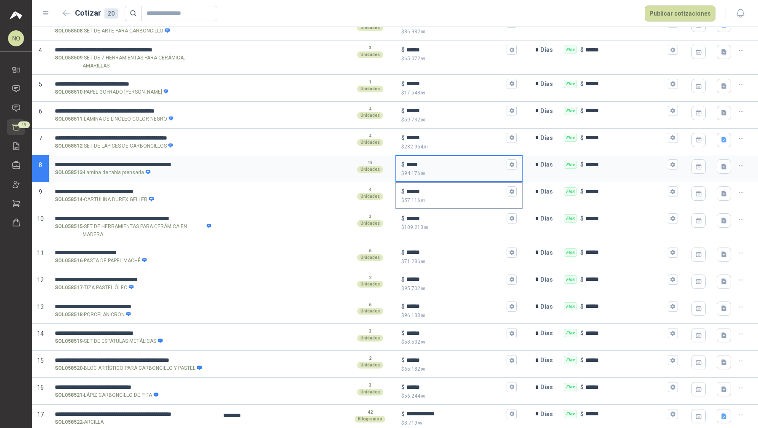
scroll to position [160, 0]
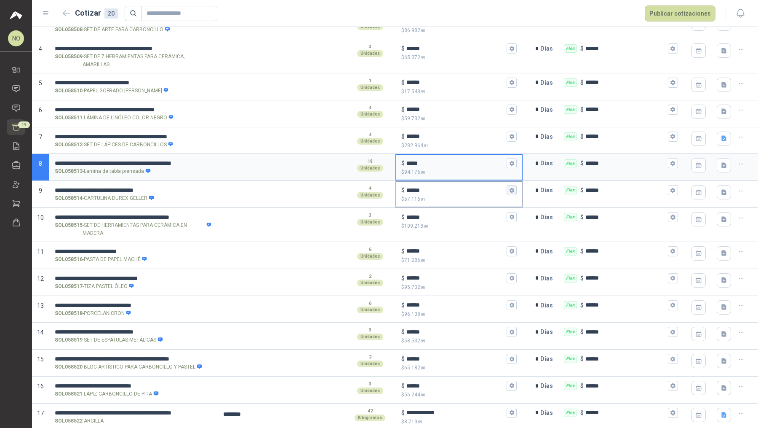
click at [509, 191] on icon "button" at bounding box center [511, 190] width 5 height 5
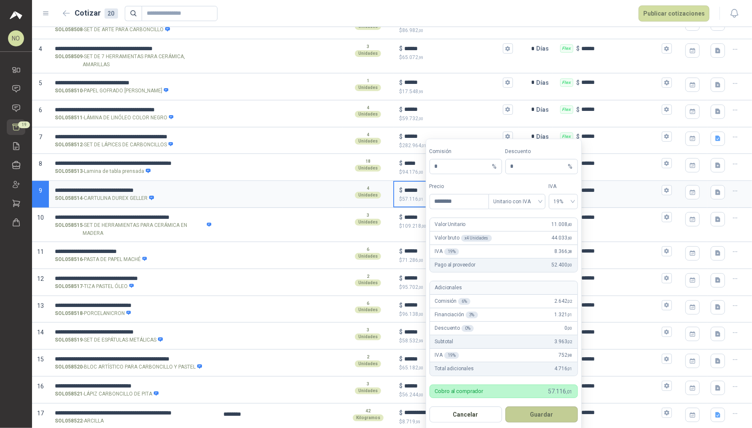
click at [541, 410] on button "Guardar" at bounding box center [541, 414] width 72 height 16
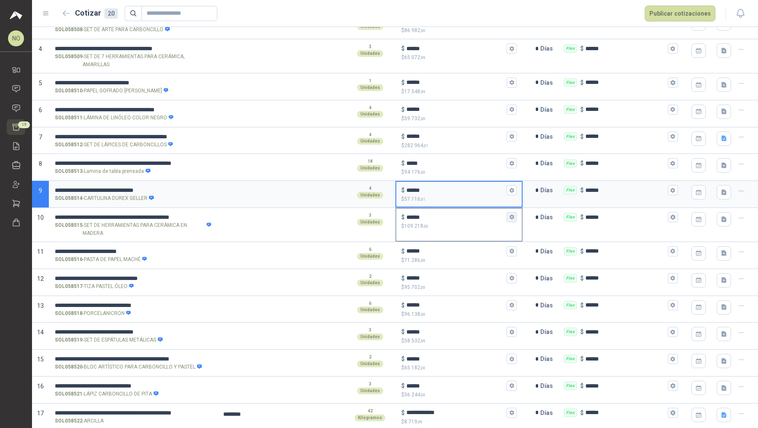
click at [510, 216] on icon "button" at bounding box center [512, 216] width 5 height 5
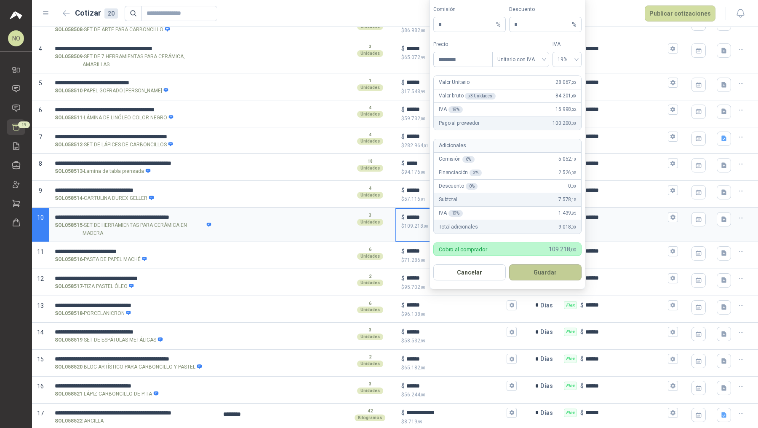
click at [559, 271] on button "Guardar" at bounding box center [545, 272] width 72 height 16
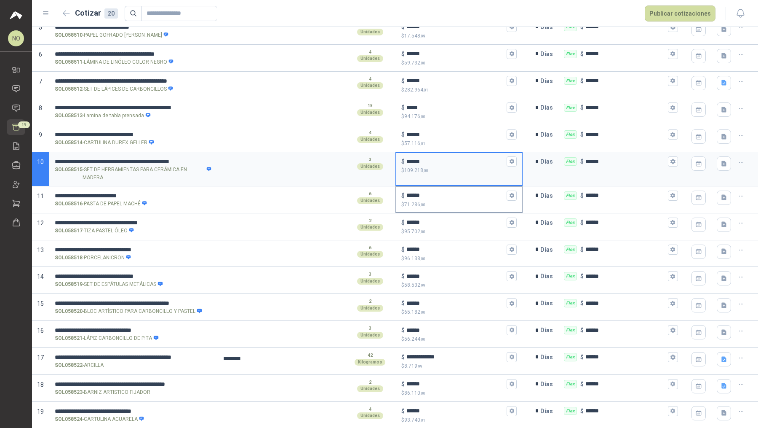
scroll to position [224, 0]
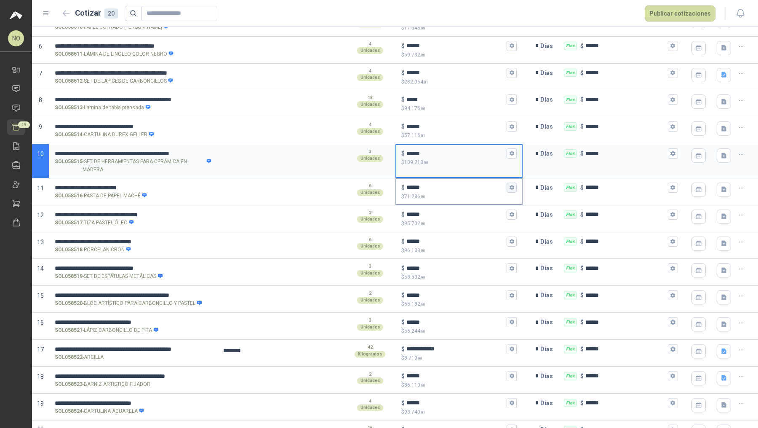
click at [509, 188] on icon "button" at bounding box center [511, 187] width 5 height 5
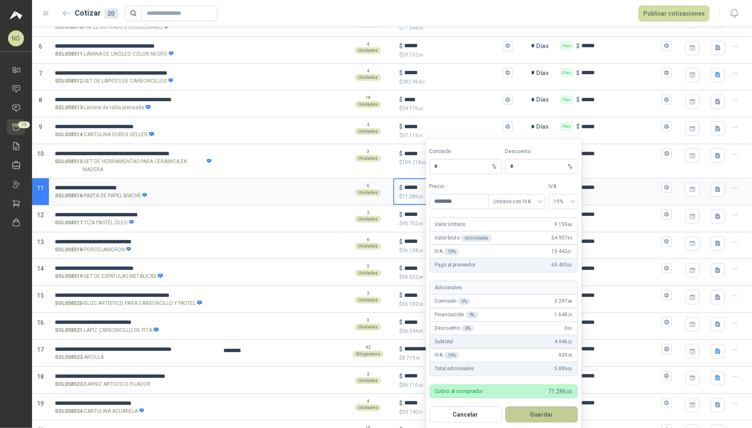
click at [547, 407] on button "Guardar" at bounding box center [541, 414] width 72 height 16
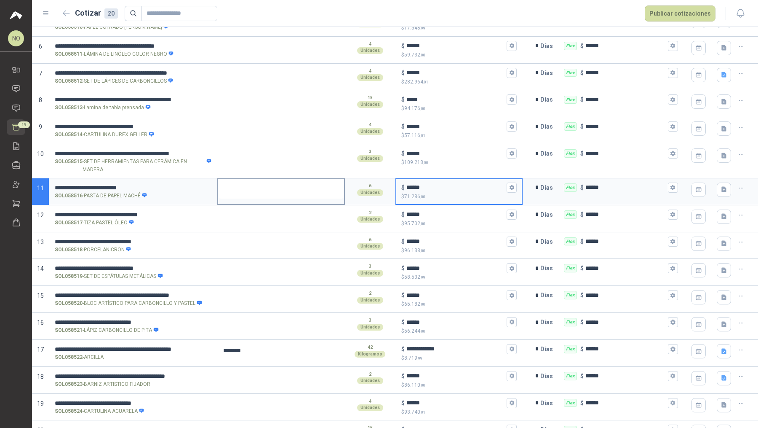
scroll to position [247, 0]
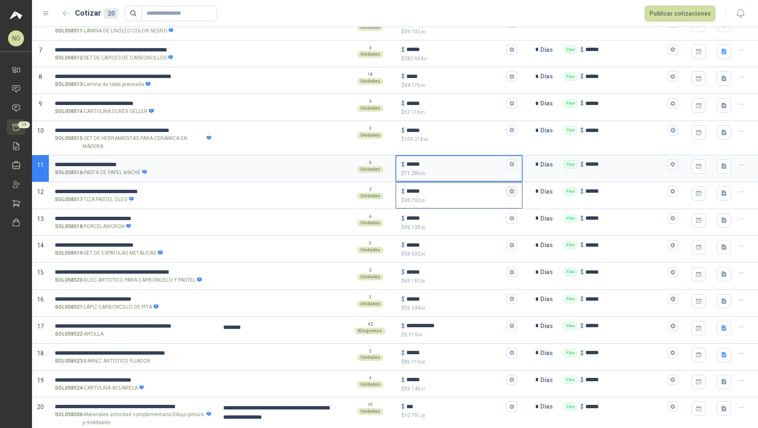
click at [509, 191] on icon "button" at bounding box center [511, 190] width 5 height 5
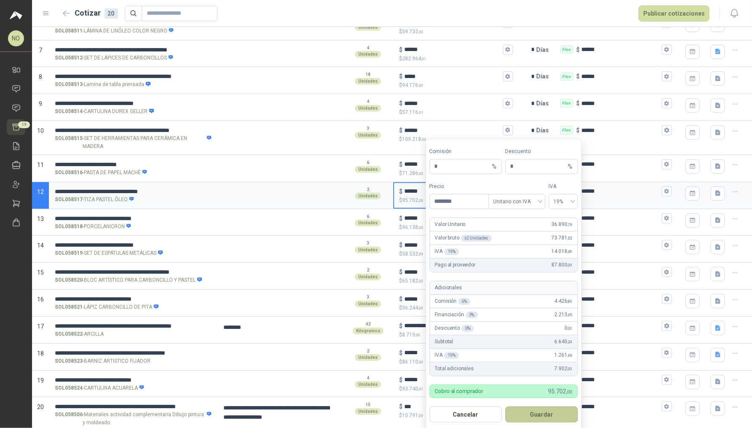
click at [546, 408] on button "Guardar" at bounding box center [541, 414] width 72 height 16
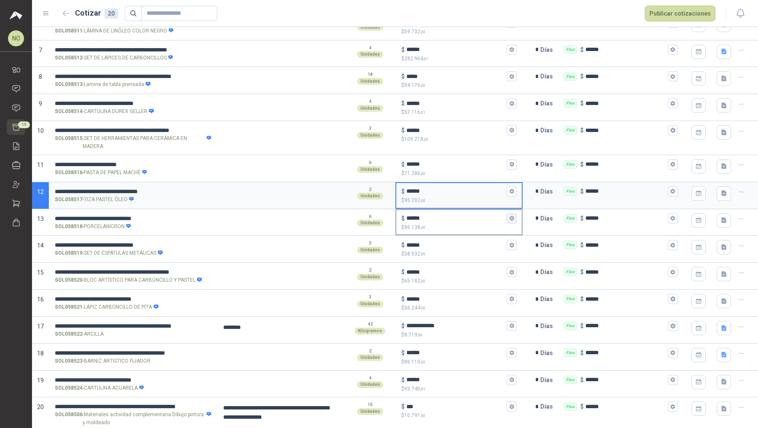
click at [511, 217] on button "$ ****** $ 96.138 ,00" at bounding box center [512, 218] width 10 height 10
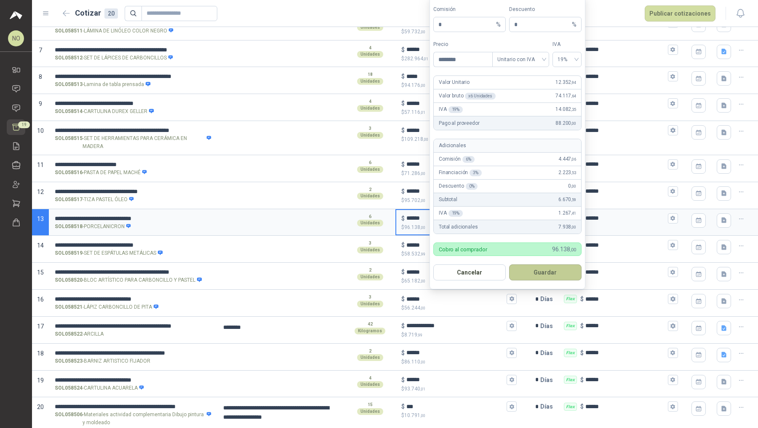
click at [550, 274] on button "Guardar" at bounding box center [545, 272] width 72 height 16
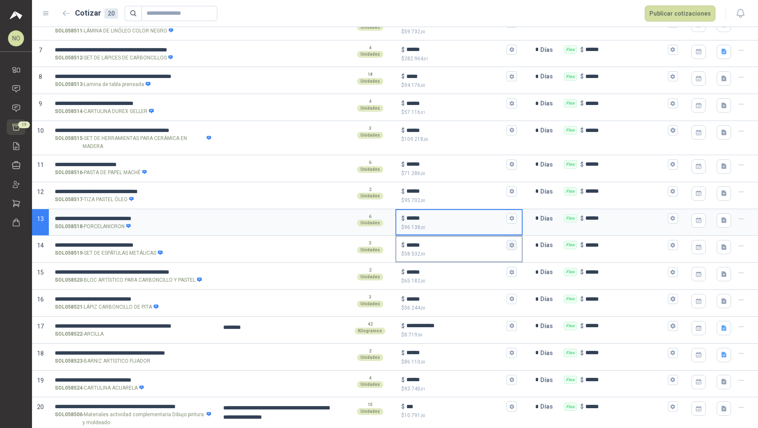
click at [510, 244] on icon "button" at bounding box center [512, 244] width 5 height 5
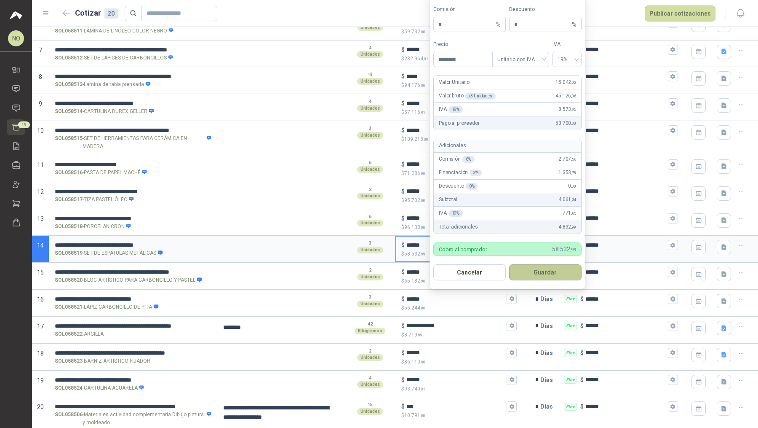
click at [553, 270] on button "Guardar" at bounding box center [545, 272] width 72 height 16
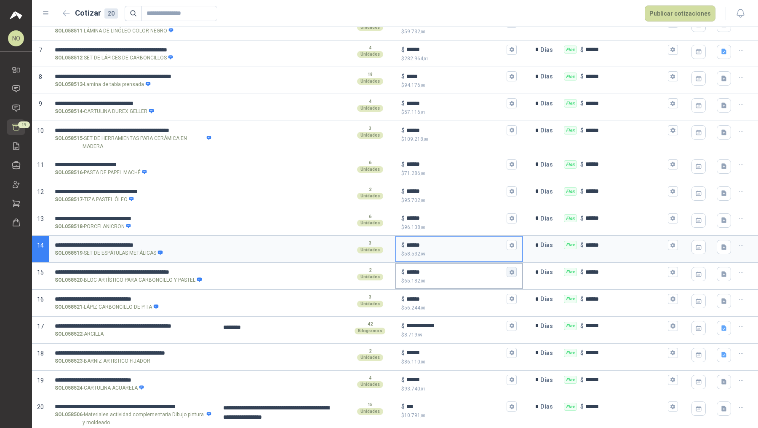
click at [507, 273] on button "$ ****** $ 65.182 ,00" at bounding box center [512, 272] width 10 height 10
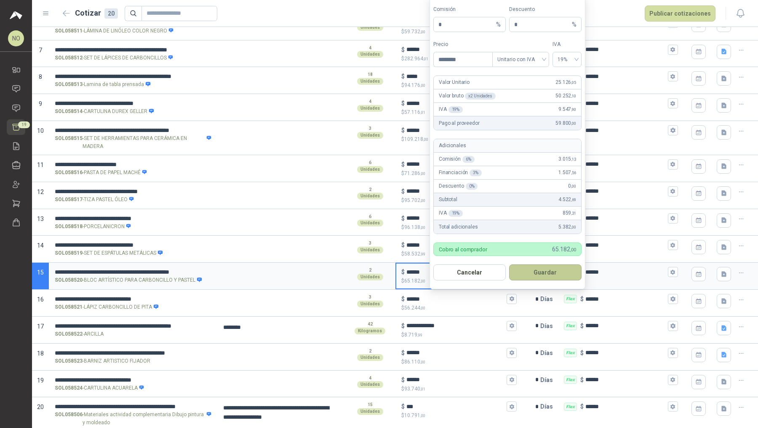
click at [551, 273] on button "Guardar" at bounding box center [545, 272] width 72 height 16
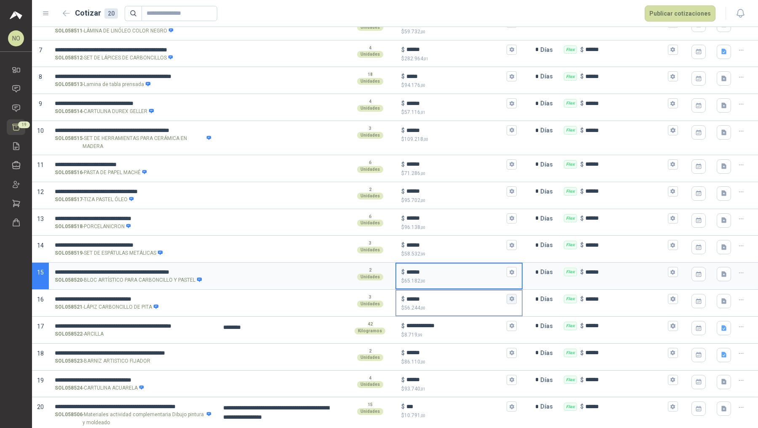
click at [510, 297] on icon "button" at bounding box center [512, 298] width 5 height 5
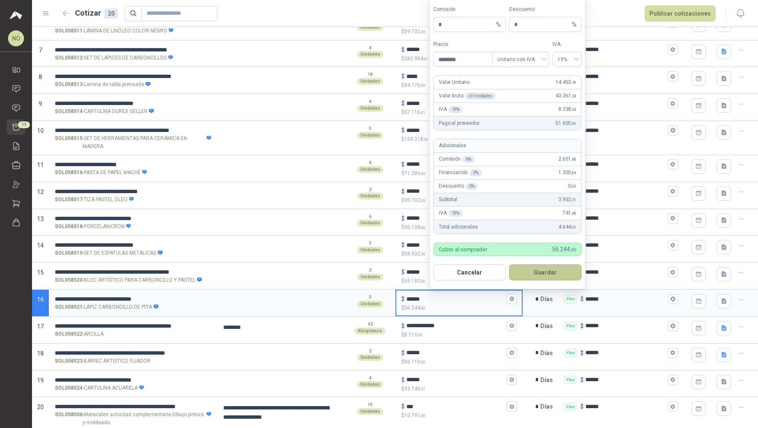
click at [554, 269] on button "Guardar" at bounding box center [545, 272] width 72 height 16
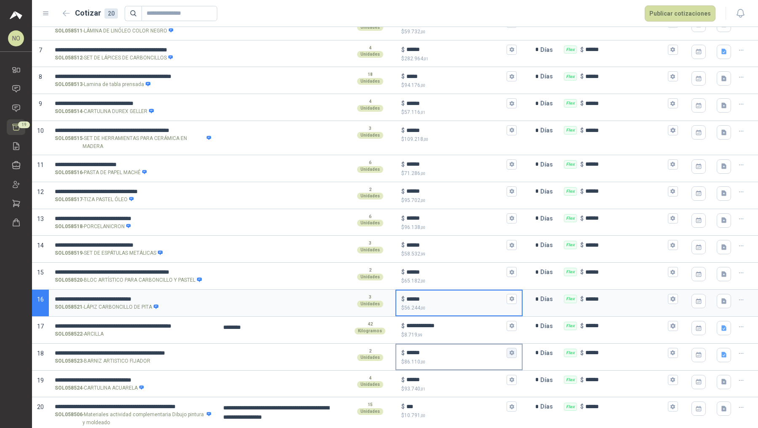
click at [510, 351] on icon "button" at bounding box center [512, 352] width 5 height 5
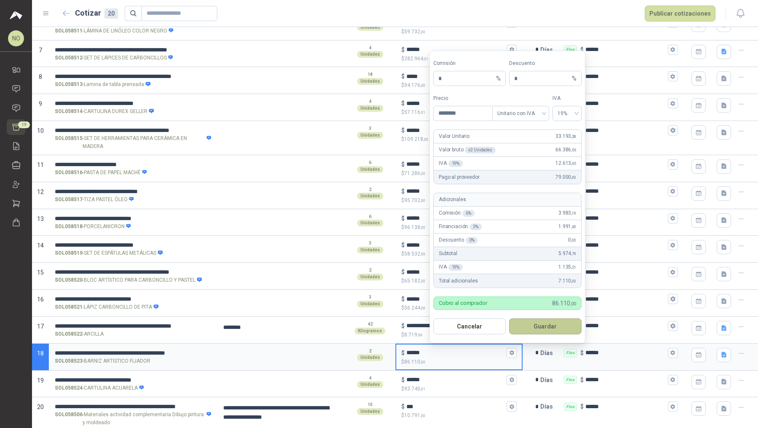
click at [555, 330] on button "Guardar" at bounding box center [545, 326] width 72 height 16
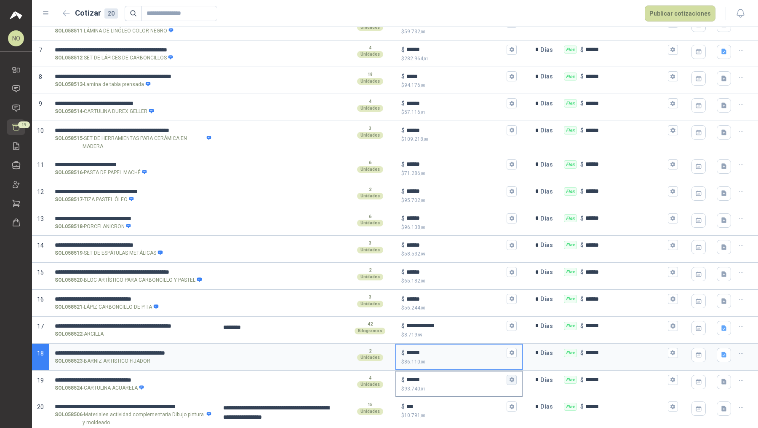
click at [510, 377] on icon "button" at bounding box center [512, 379] width 5 height 5
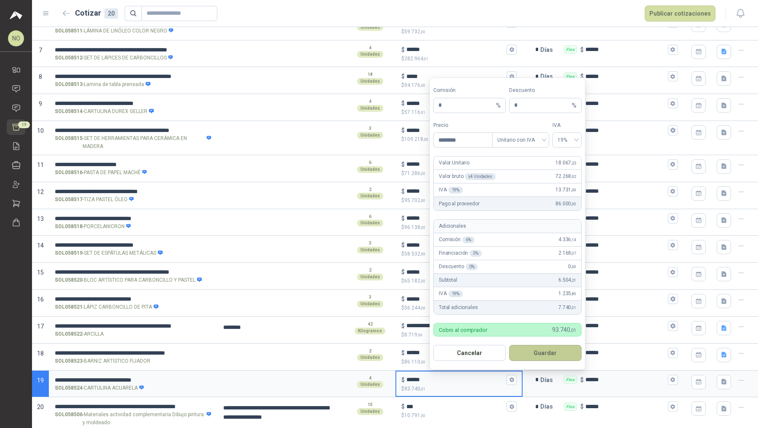
click at [554, 348] on button "Guardar" at bounding box center [545, 353] width 72 height 16
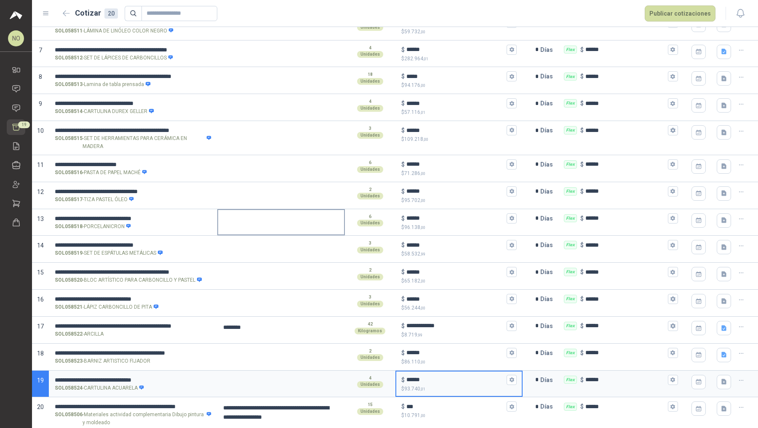
scroll to position [0, 0]
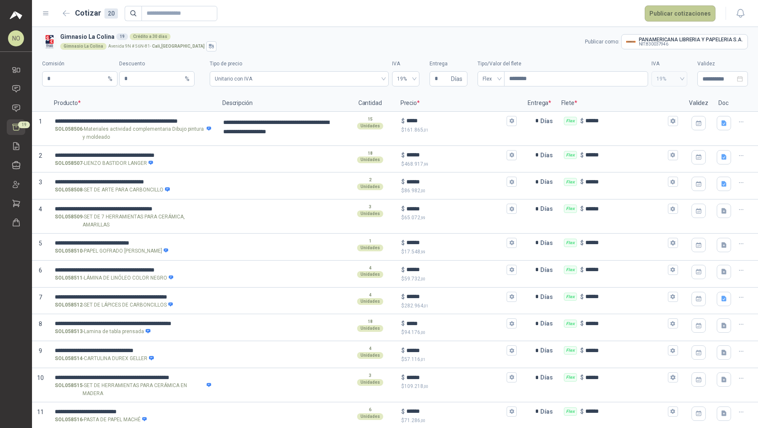
click at [680, 13] on button "Publicar cotizaciones" at bounding box center [680, 13] width 71 height 16
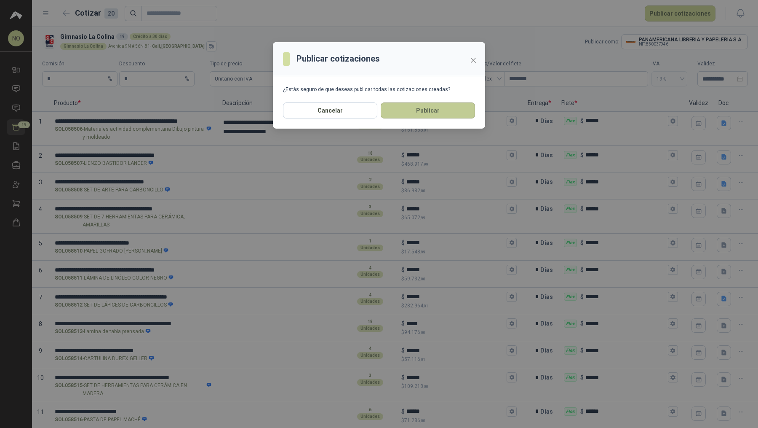
click at [441, 112] on button "Publicar" at bounding box center [428, 110] width 94 height 16
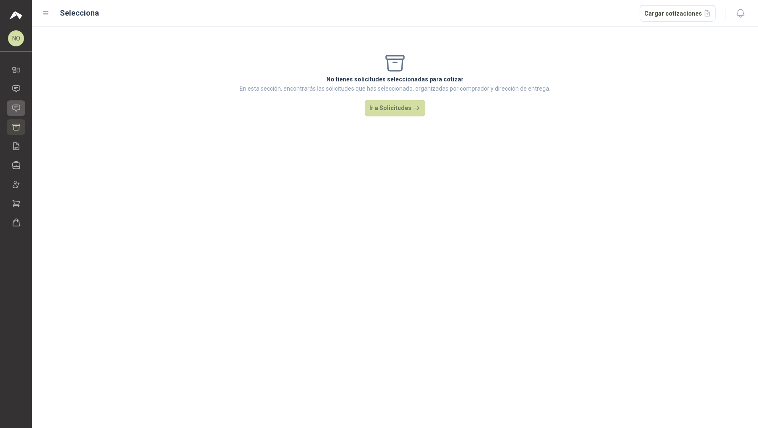
click at [13, 101] on link "Solicitudes" at bounding box center [16, 108] width 19 height 16
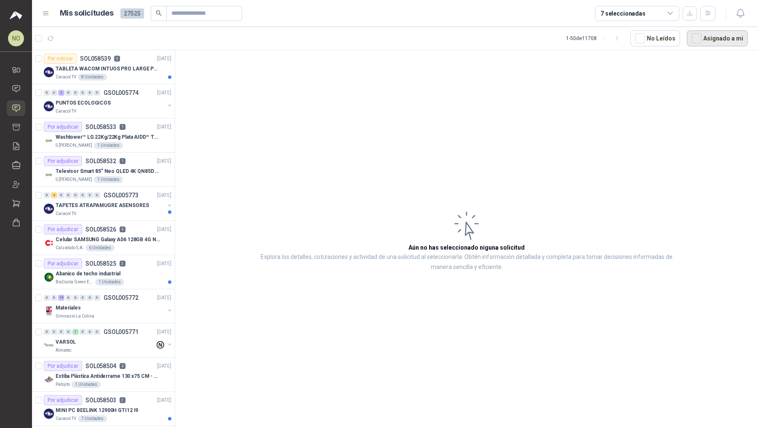
click at [708, 42] on button "Asignado a mi" at bounding box center [717, 38] width 61 height 16
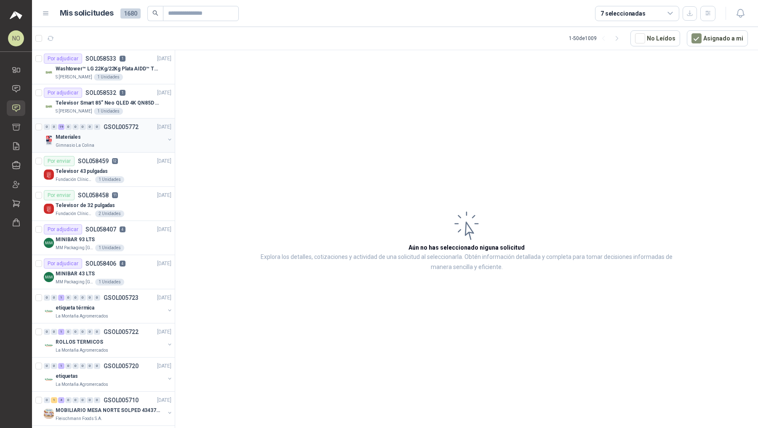
click at [102, 142] on div "Gimnasio La Colina" at bounding box center [110, 145] width 109 height 7
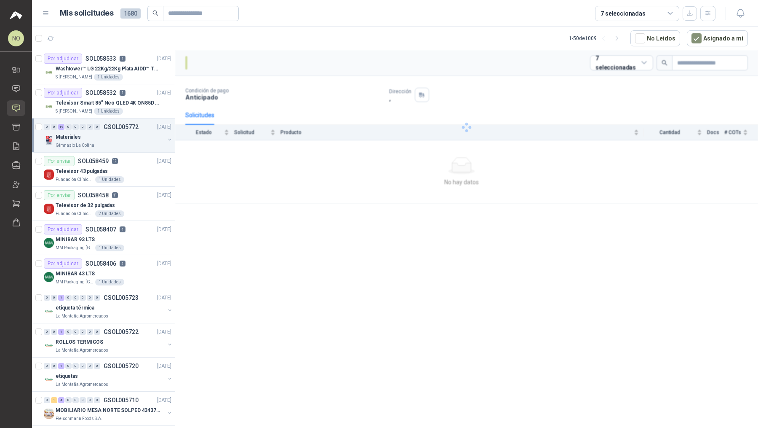
click at [102, 142] on div "Gimnasio La Colina" at bounding box center [110, 145] width 109 height 7
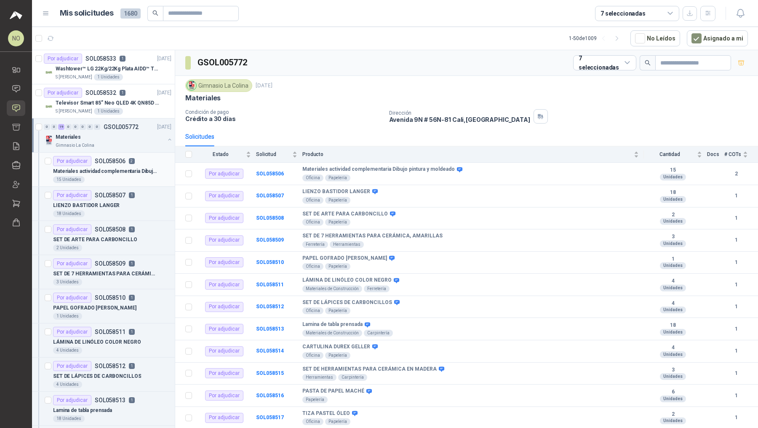
click at [111, 171] on p "Materiales actividad complementaria Dibujo pintura y moldeado" at bounding box center [105, 171] width 105 height 8
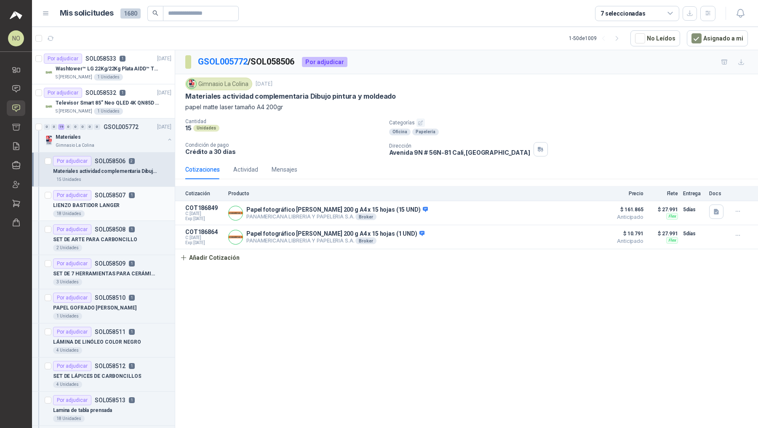
click at [115, 193] on p "SOL058507" at bounding box center [110, 195] width 31 height 6
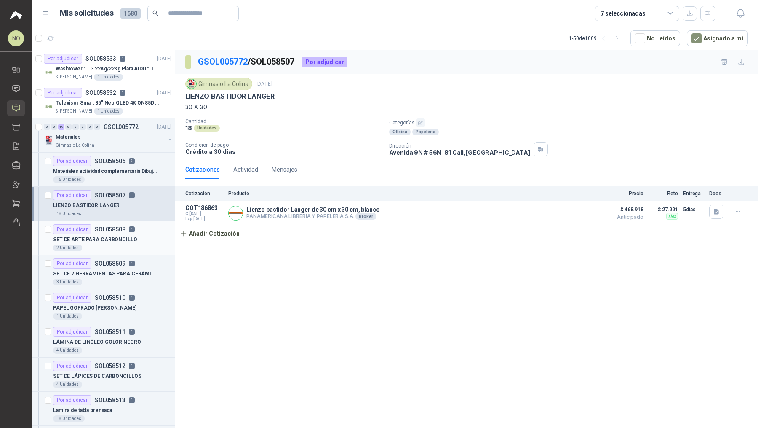
click at [115, 236] on p "SET DE ARTE PARA CARBONCILLO" at bounding box center [95, 240] width 84 height 8
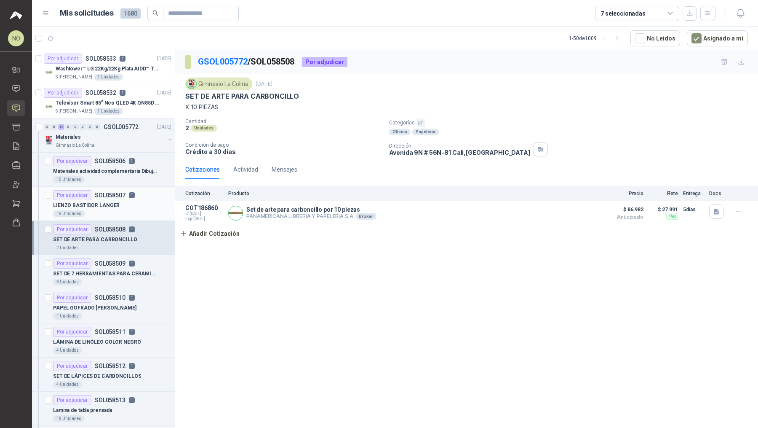
click at [123, 206] on div "LIENZO BASTIDOR LANGER" at bounding box center [112, 205] width 118 height 10
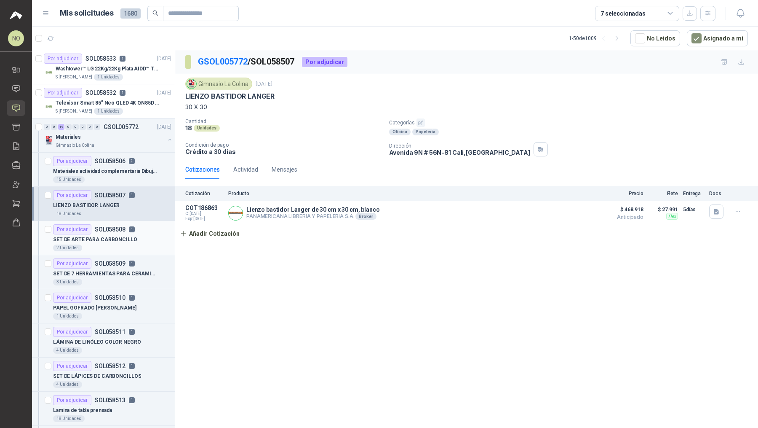
click at [134, 248] on div "2 Unidades" at bounding box center [112, 247] width 118 height 7
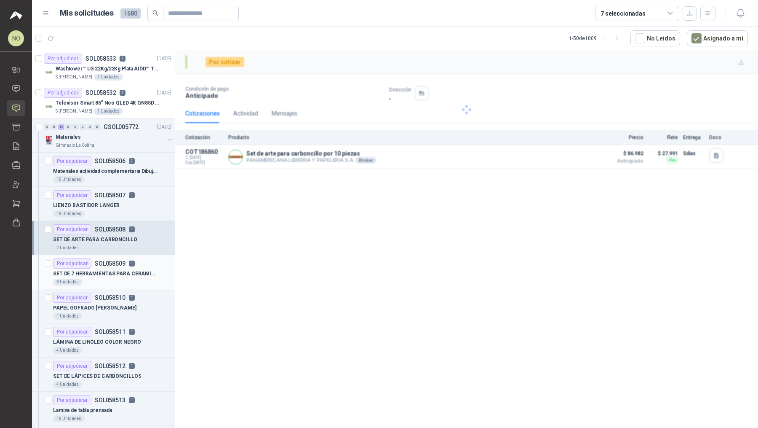
click at [130, 272] on p "SET DE 7 HERRAMIENTAS PARA CERÁMICA, AMARILLAS" at bounding box center [105, 274] width 105 height 8
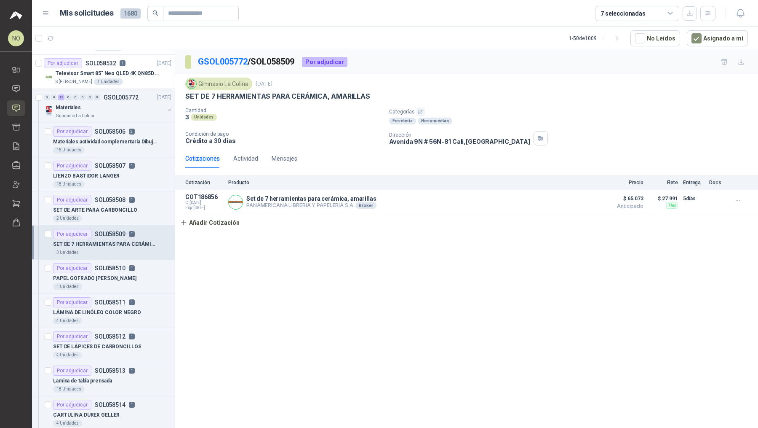
scroll to position [42, 0]
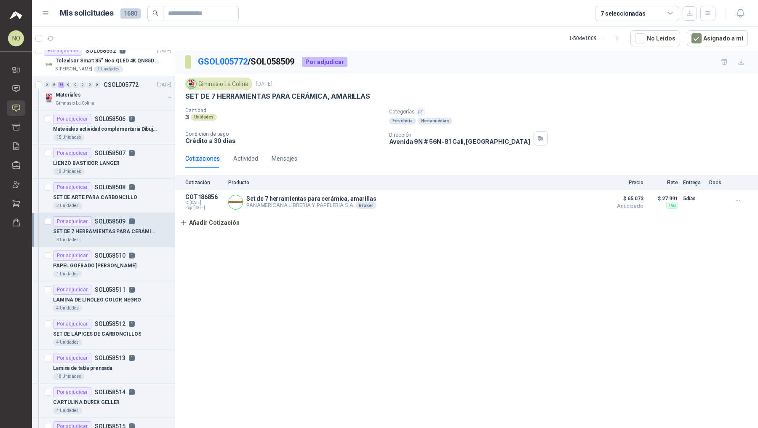
click at [130, 272] on div "1 Unidades" at bounding box center [112, 274] width 118 height 7
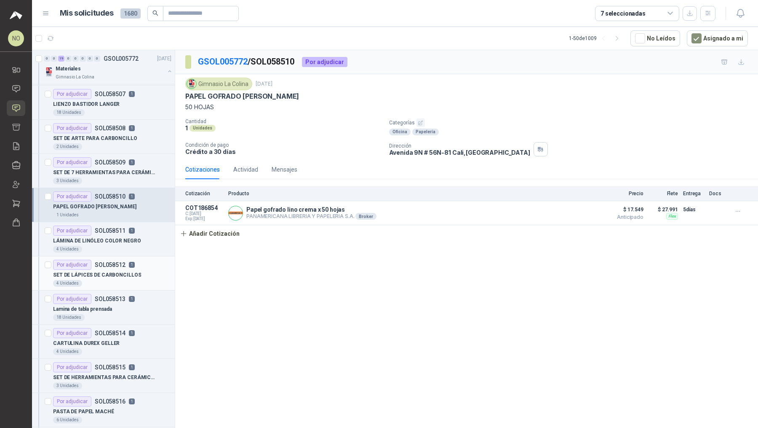
scroll to position [119, 0]
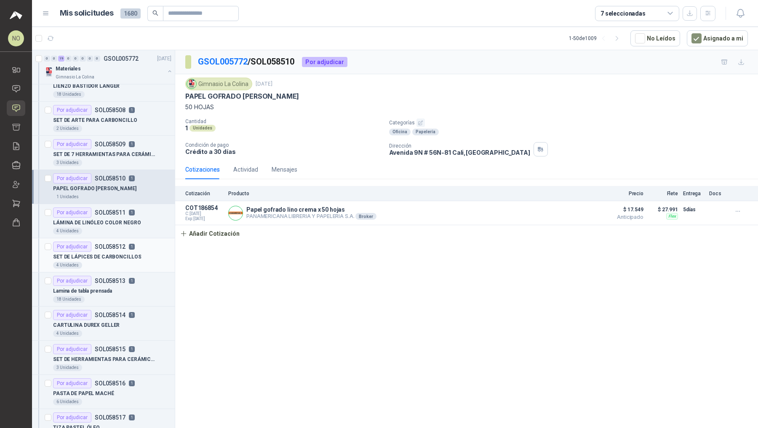
click at [111, 325] on p "CARTULINA DUREX GELLER" at bounding box center [86, 325] width 67 height 8
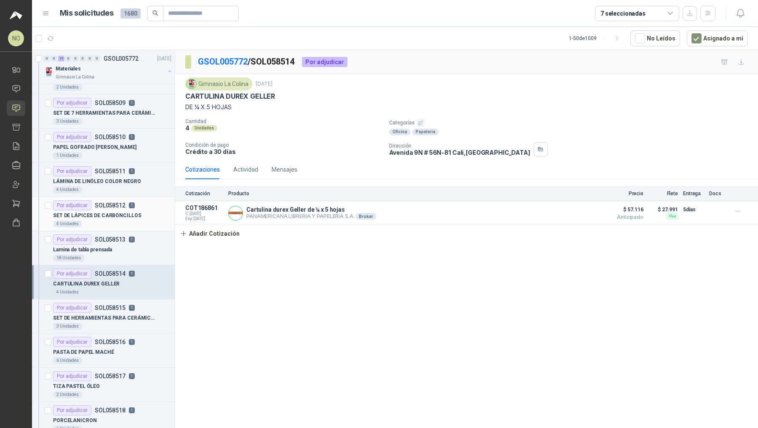
scroll to position [171, 0]
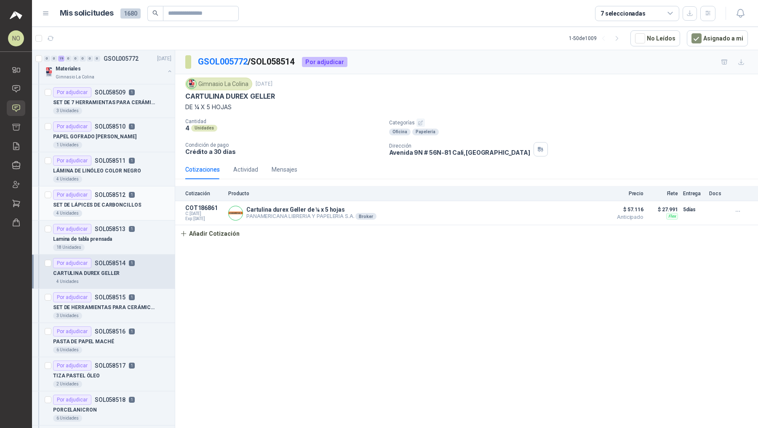
click at [111, 328] on p "SOL058516" at bounding box center [110, 331] width 31 height 6
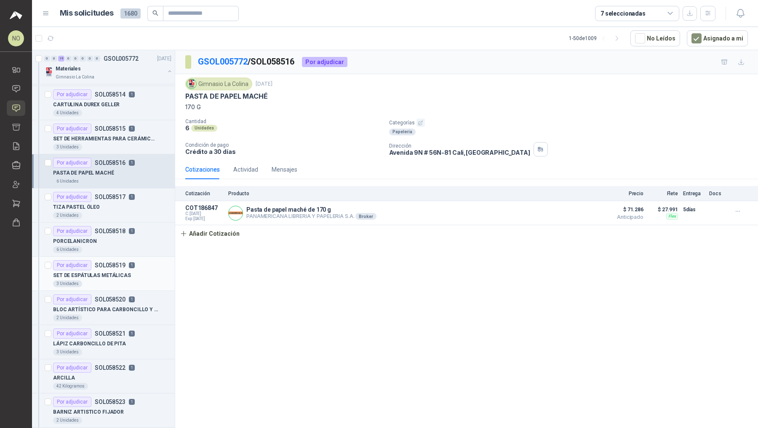
scroll to position [342, 0]
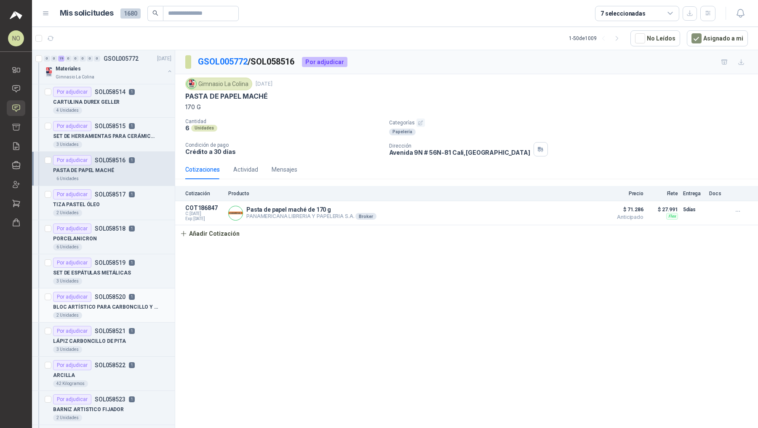
click at [123, 288] on article "Por adjudicar SOL058520 1 BLOC ARTÍSTICO PARA CARBONCILLO Y PASTEL 2 Unidades" at bounding box center [103, 305] width 143 height 34
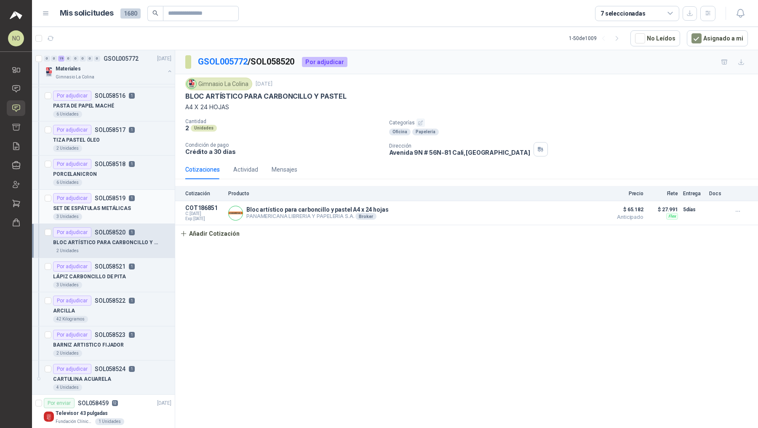
scroll to position [424, 0]
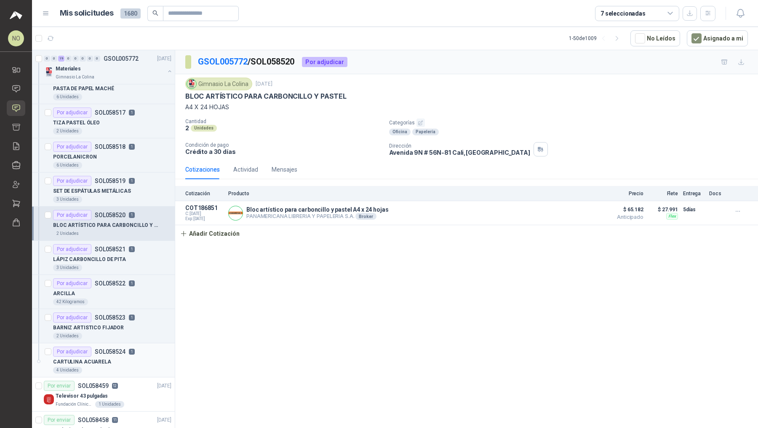
click at [126, 356] on div "CARTULINA ACUARELA" at bounding box center [112, 361] width 118 height 10
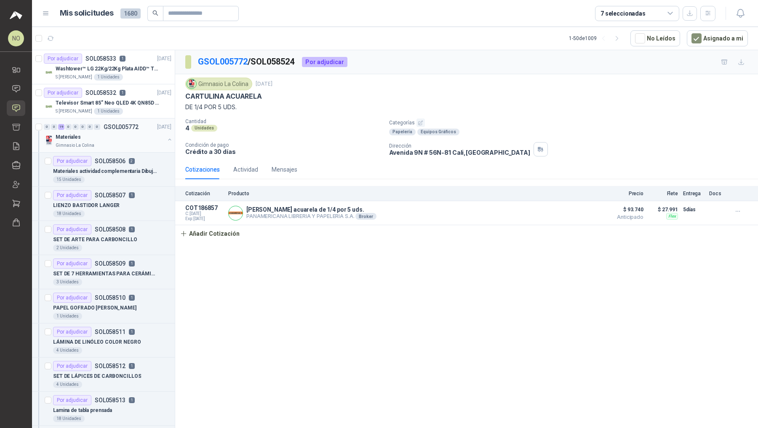
click at [124, 142] on div "Gimnasio La Colina" at bounding box center [110, 145] width 109 height 7
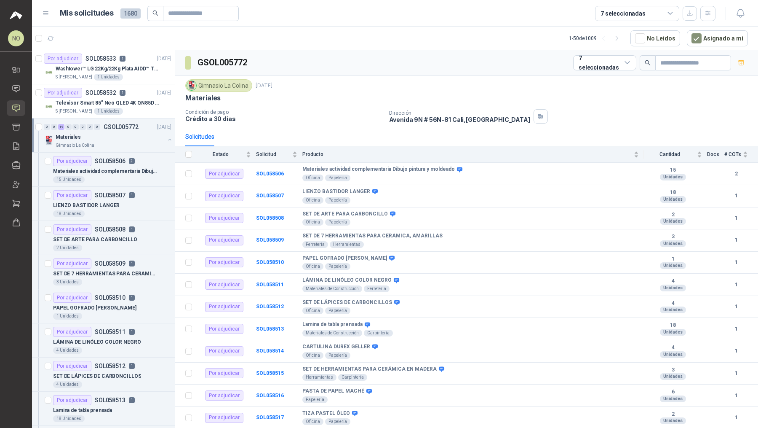
click at [124, 142] on div "Gimnasio La Colina" at bounding box center [110, 145] width 109 height 7
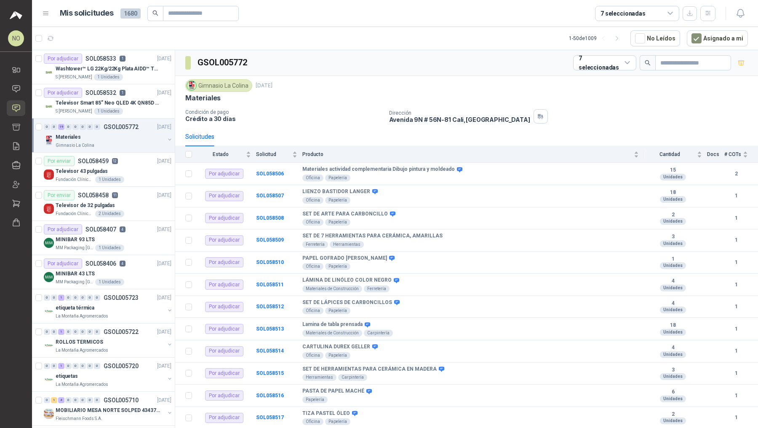
scroll to position [2, 0]
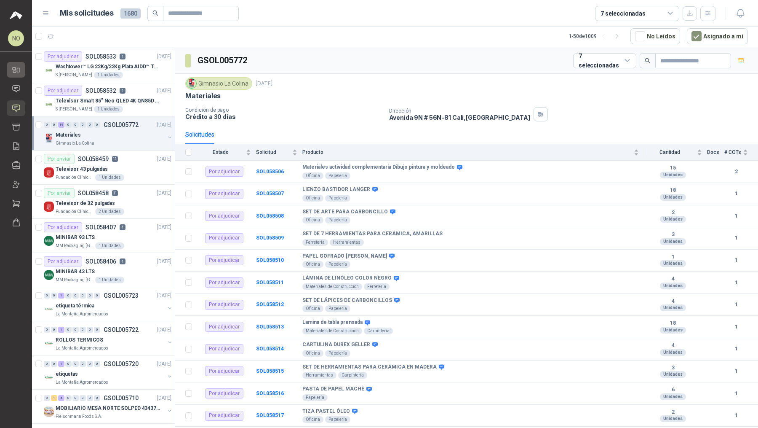
click at [17, 71] on icon at bounding box center [18, 70] width 3 height 4
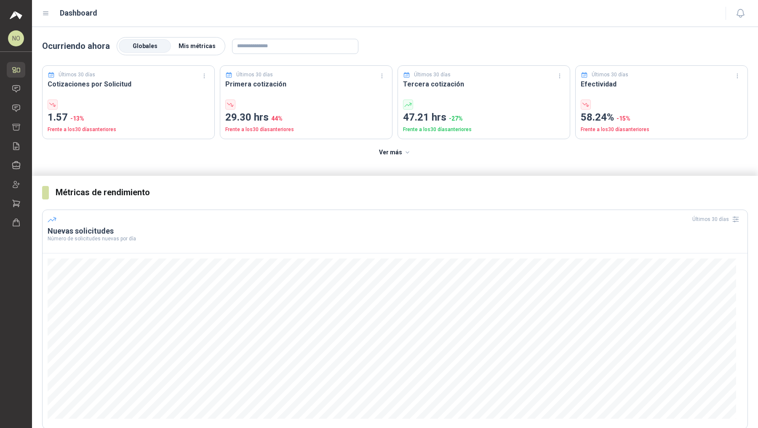
click at [195, 43] on span "Mis métricas" at bounding box center [197, 46] width 37 height 7
click at [153, 43] on span "Globales" at bounding box center [145, 46] width 25 height 7
click at [17, 105] on icon at bounding box center [16, 108] width 7 height 7
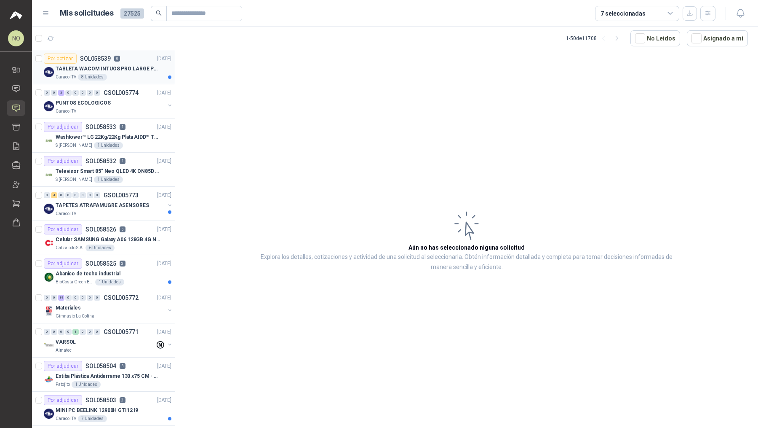
click at [128, 71] on p "TABLETA WACOM INTUOS PRO LARGE PTK870K0A" at bounding box center [108, 69] width 105 height 8
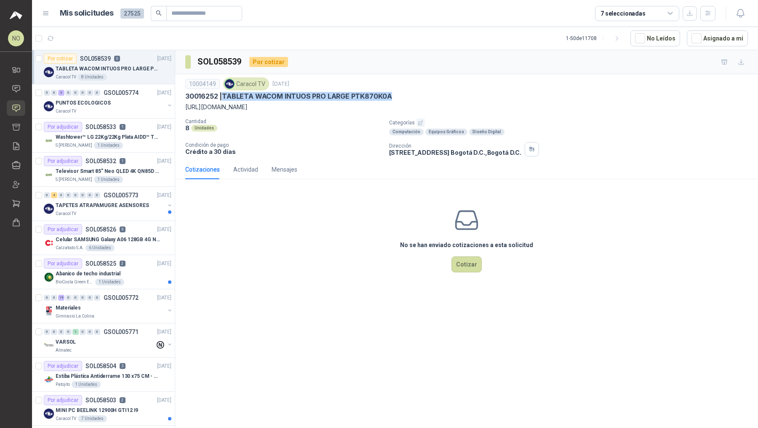
drag, startPoint x: 222, startPoint y: 94, endPoint x: 411, endPoint y: 97, distance: 189.2
click at [412, 97] on div "30016252 | TABLETA WACOM INTUOS PRO LARGE PTK870K0A" at bounding box center [466, 96] width 563 height 9
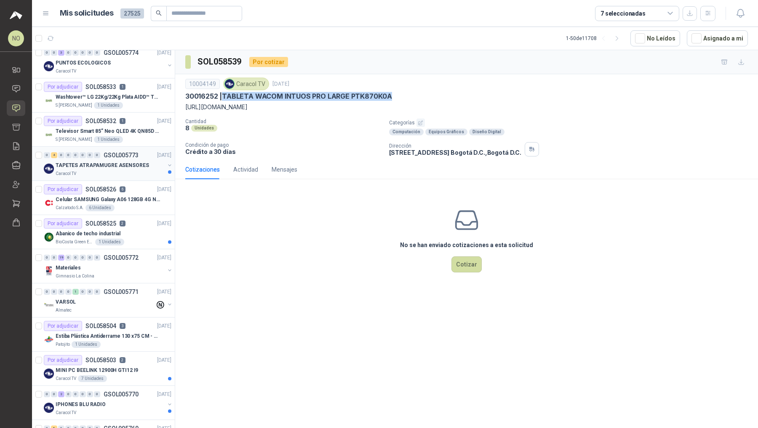
scroll to position [52, 0]
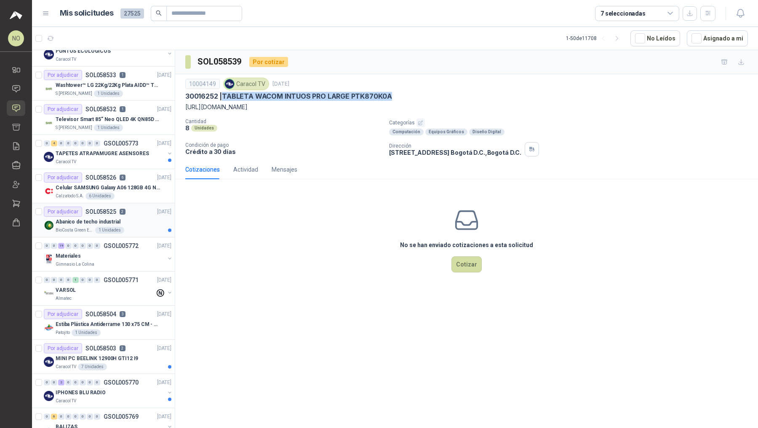
click at [113, 217] on div "Abanico de techo industrial" at bounding box center [114, 222] width 116 height 10
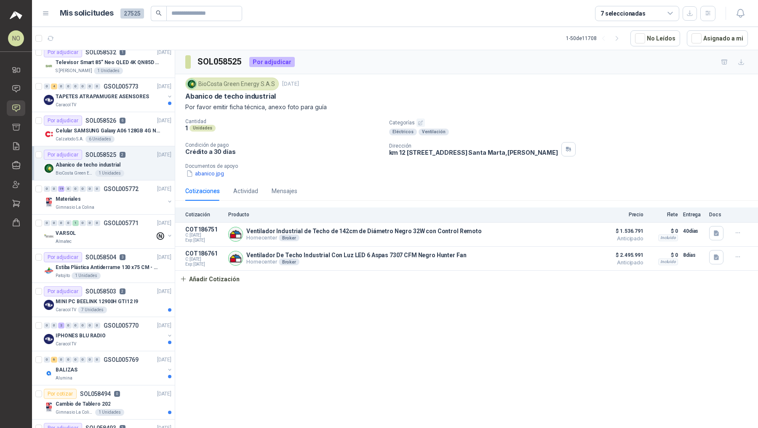
scroll to position [110, 0]
click at [113, 263] on p "Estiba Plástica Antiderrame 130 x75 CM - Capacidad 180-200 Litros" at bounding box center [108, 267] width 105 height 8
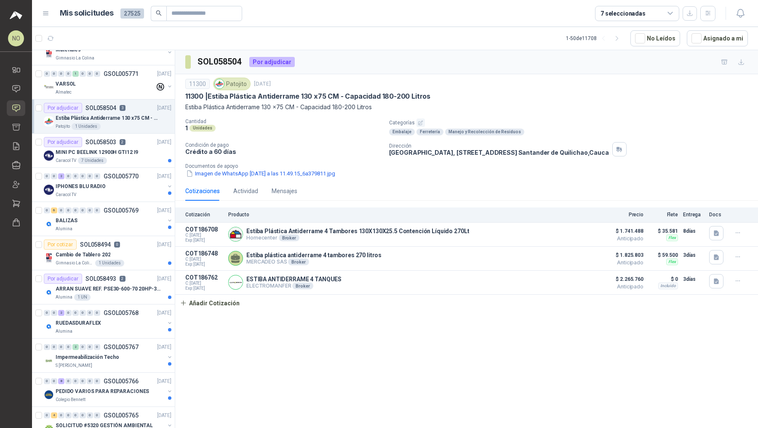
scroll to position [271, 0]
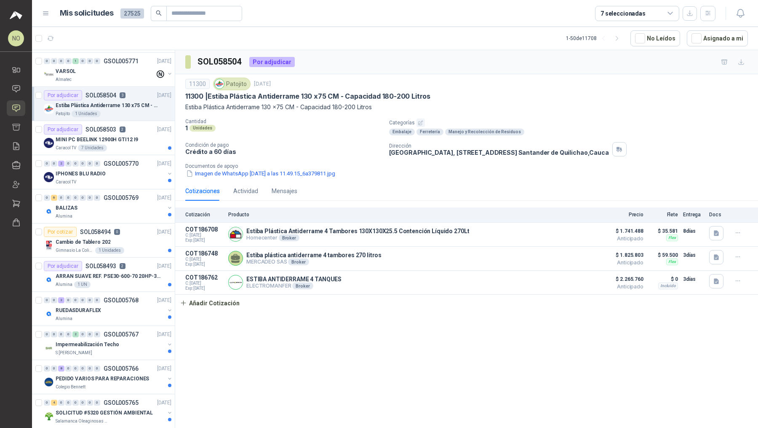
click at [113, 263] on p "SOL058493" at bounding box center [101, 266] width 31 height 6
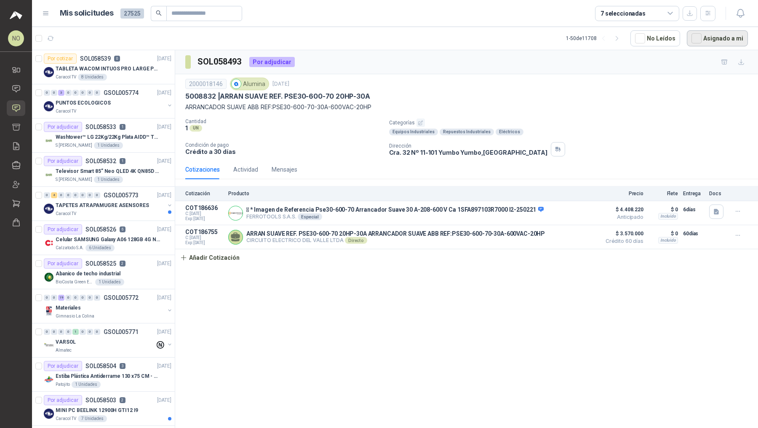
click at [720, 38] on button "Asignado a mi" at bounding box center [717, 38] width 61 height 16
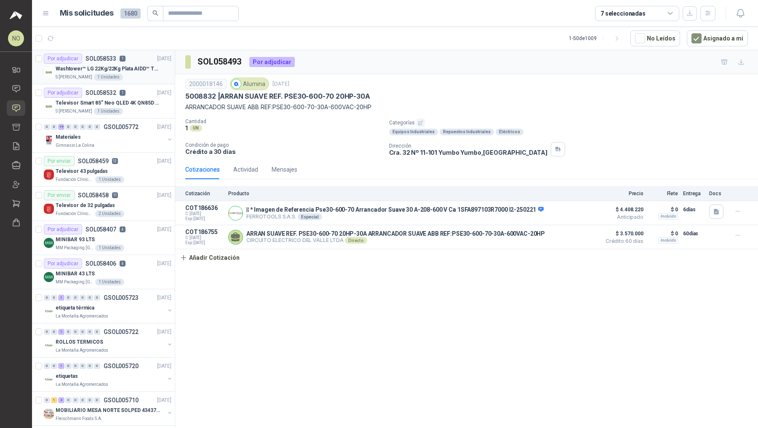
click at [138, 78] on div "S [PERSON_NAME] 1 Unidades" at bounding box center [114, 77] width 116 height 7
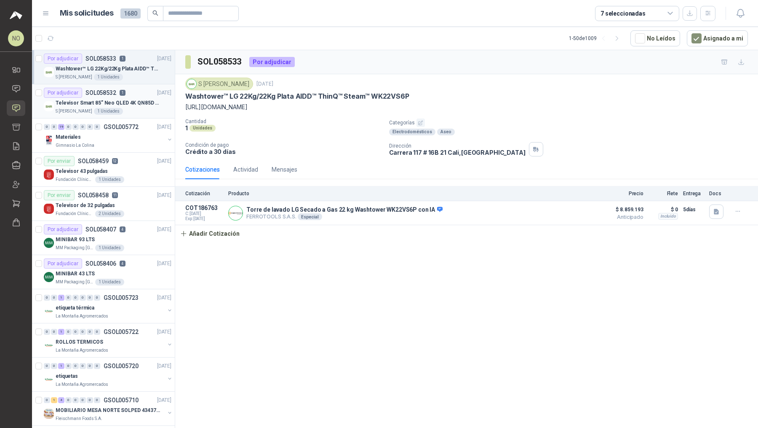
click at [139, 102] on p "Televisor Smart 85” Neo QLED 4K QN85D (QN85QN85DBKXZL)" at bounding box center [108, 103] width 105 height 8
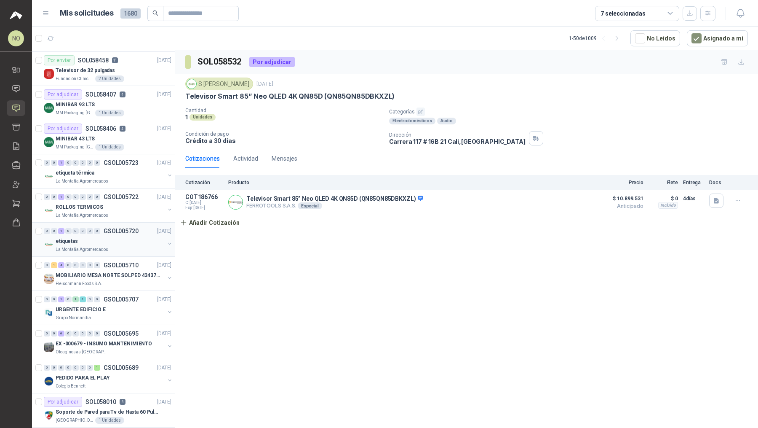
scroll to position [135, 0]
